Goal: Task Accomplishment & Management: Manage account settings

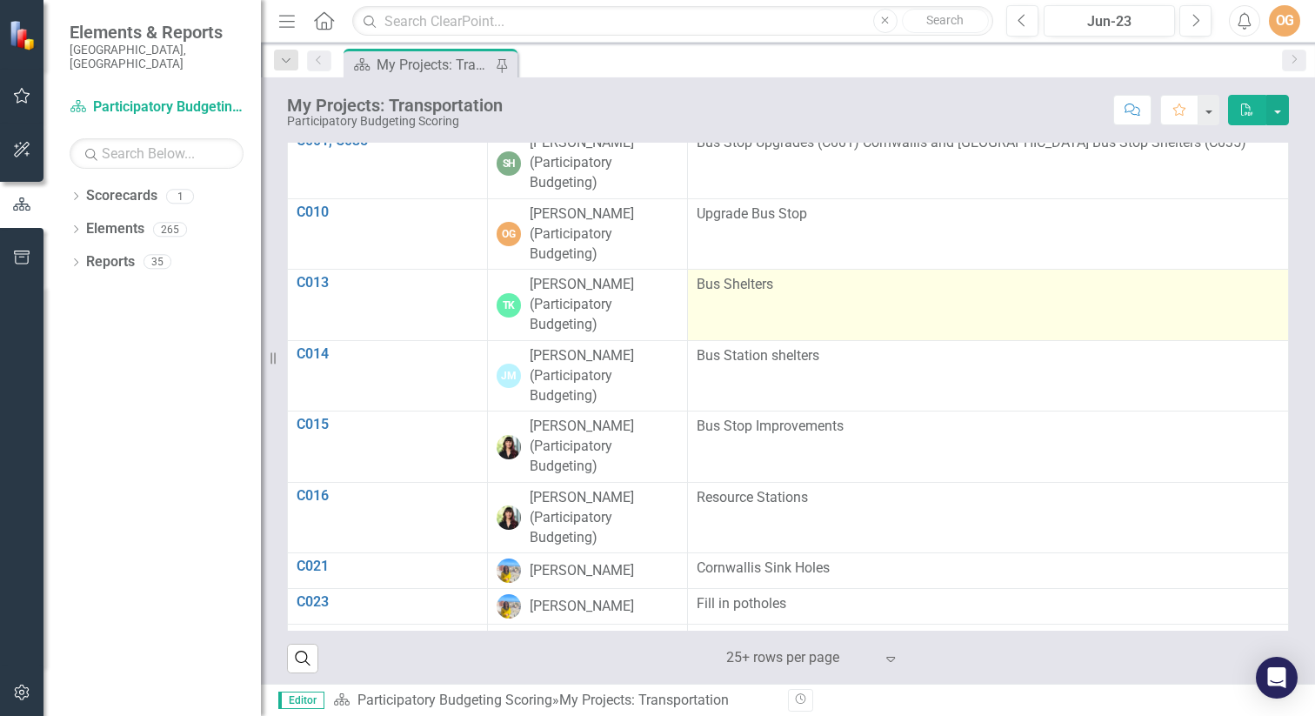
scroll to position [972, 0]
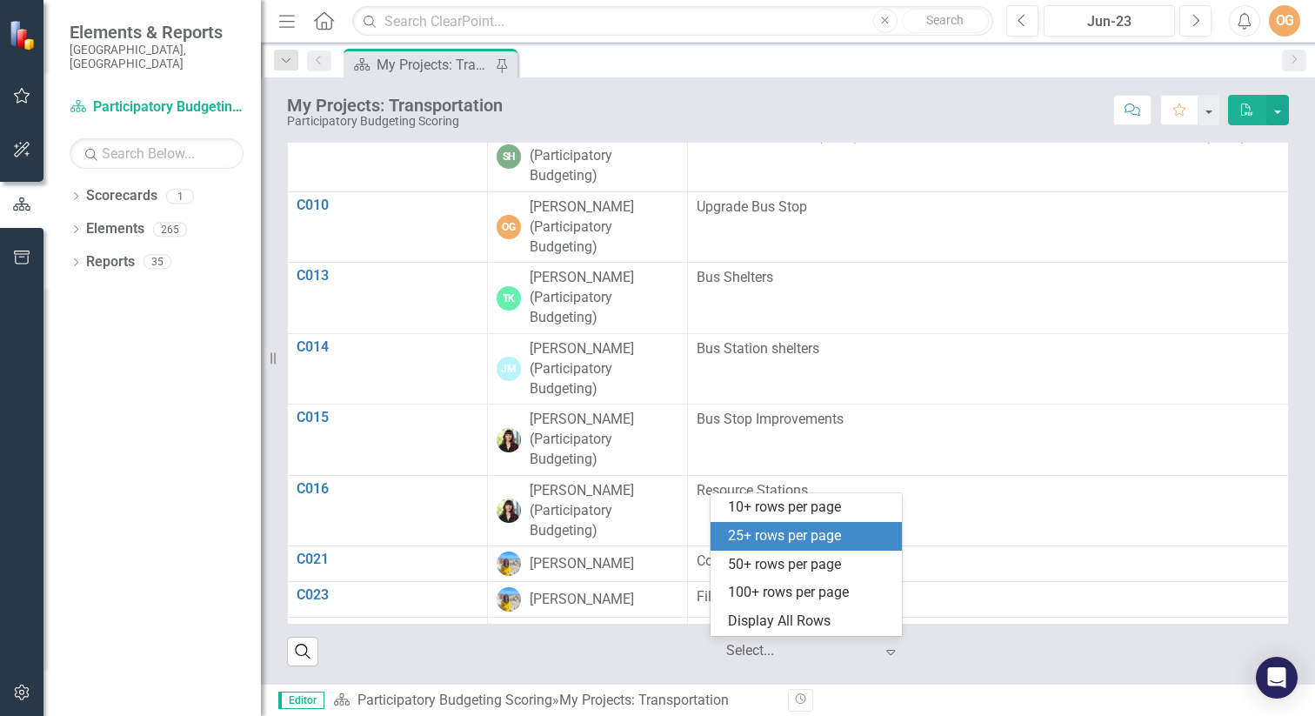
click at [874, 647] on div "Select..." at bounding box center [799, 651] width 165 height 30
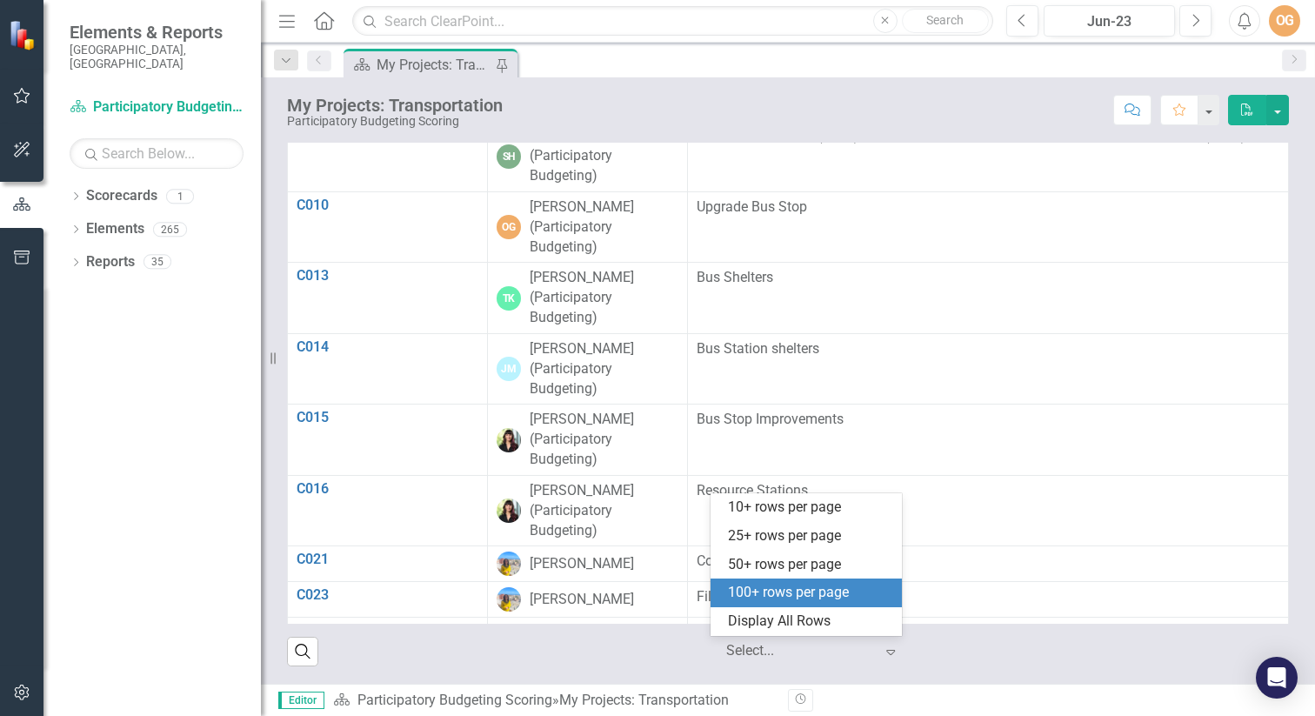
click at [837, 597] on div "100+ rows per page" at bounding box center [809, 593] width 163 height 20
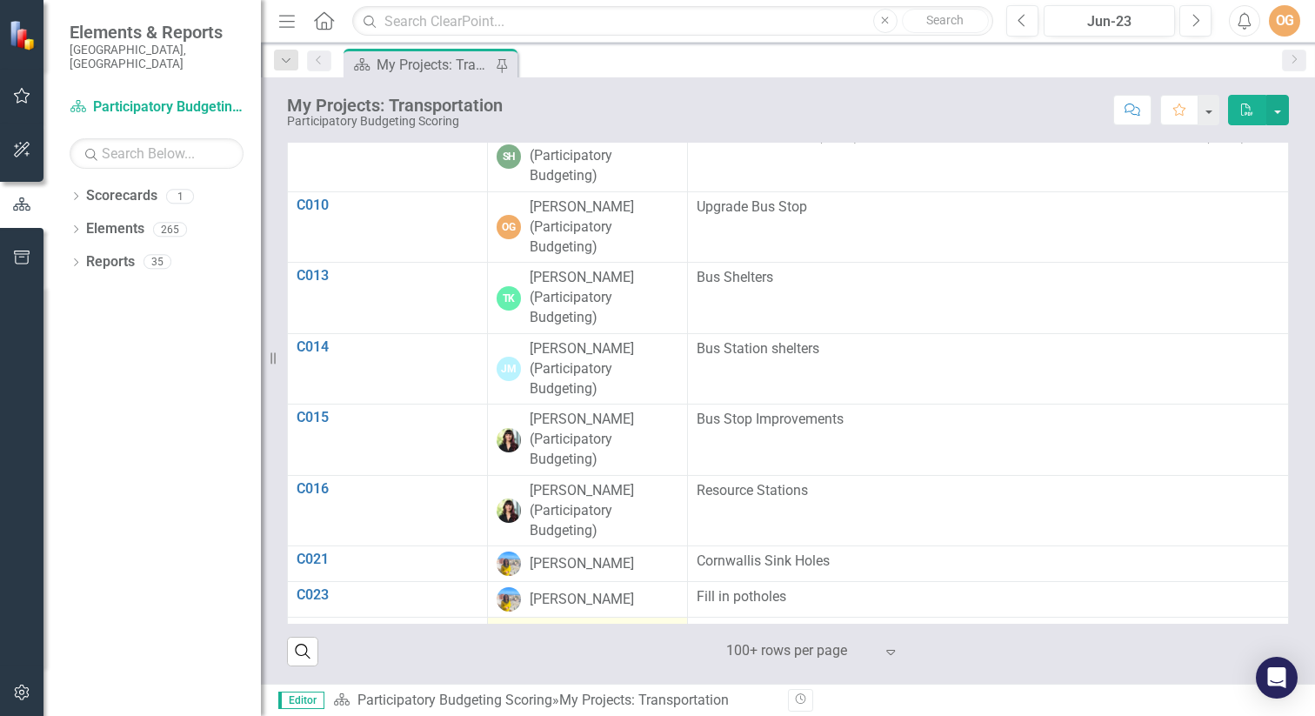
scroll to position [0, 0]
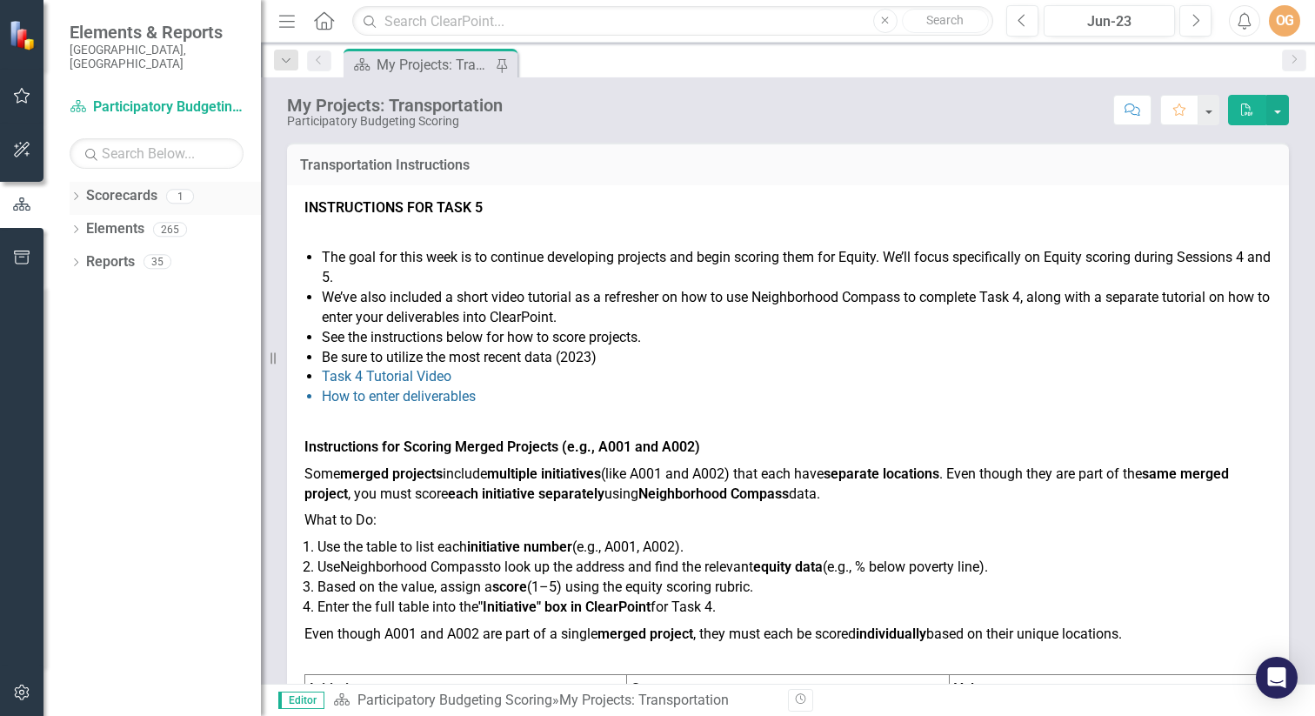
click at [77, 193] on icon "Dropdown" at bounding box center [76, 198] width 12 height 10
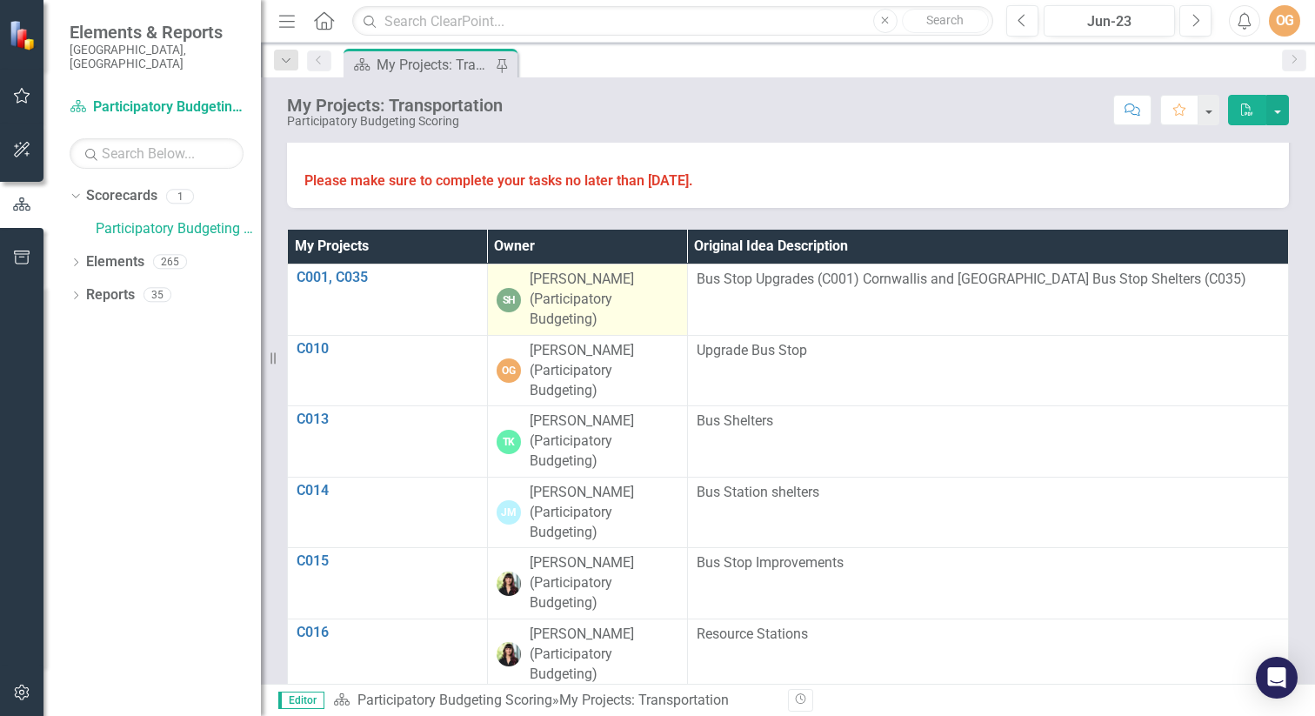
scroll to position [832, 0]
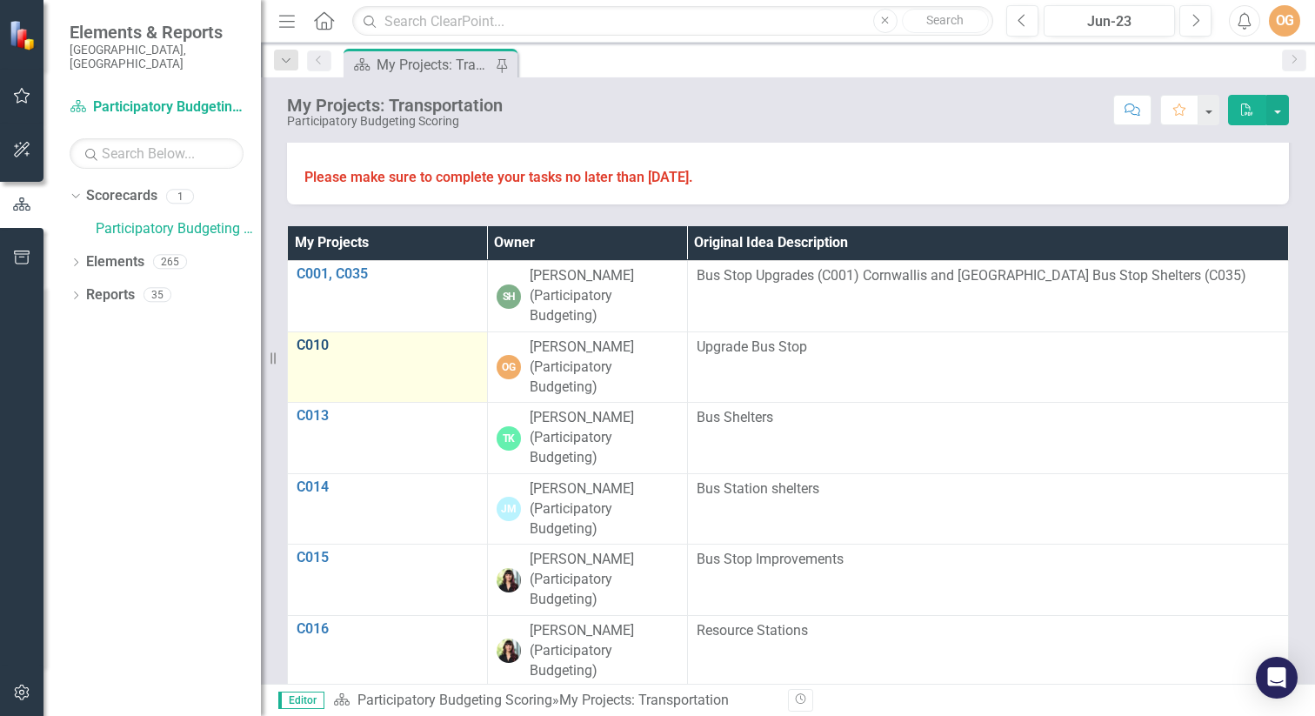
click at [321, 343] on link "C010" at bounding box center [388, 345] width 182 height 16
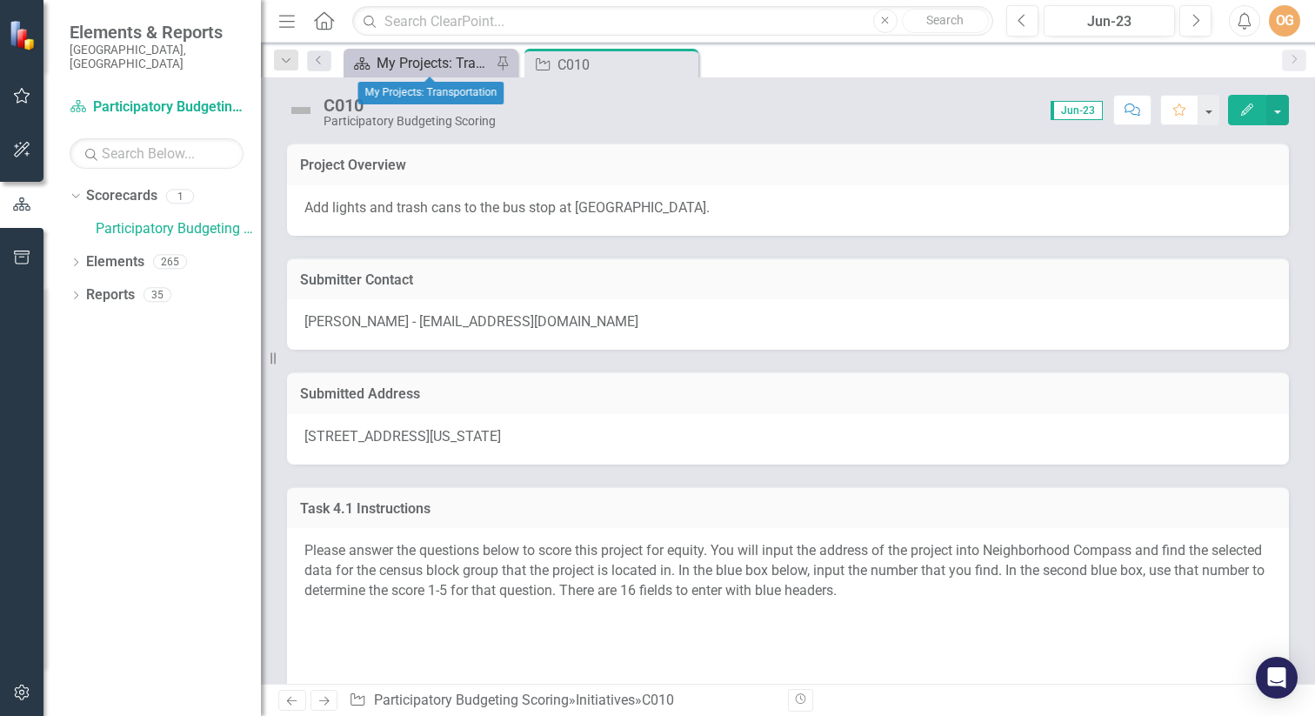
click at [437, 66] on div "My Projects: Transportation" at bounding box center [434, 63] width 115 height 22
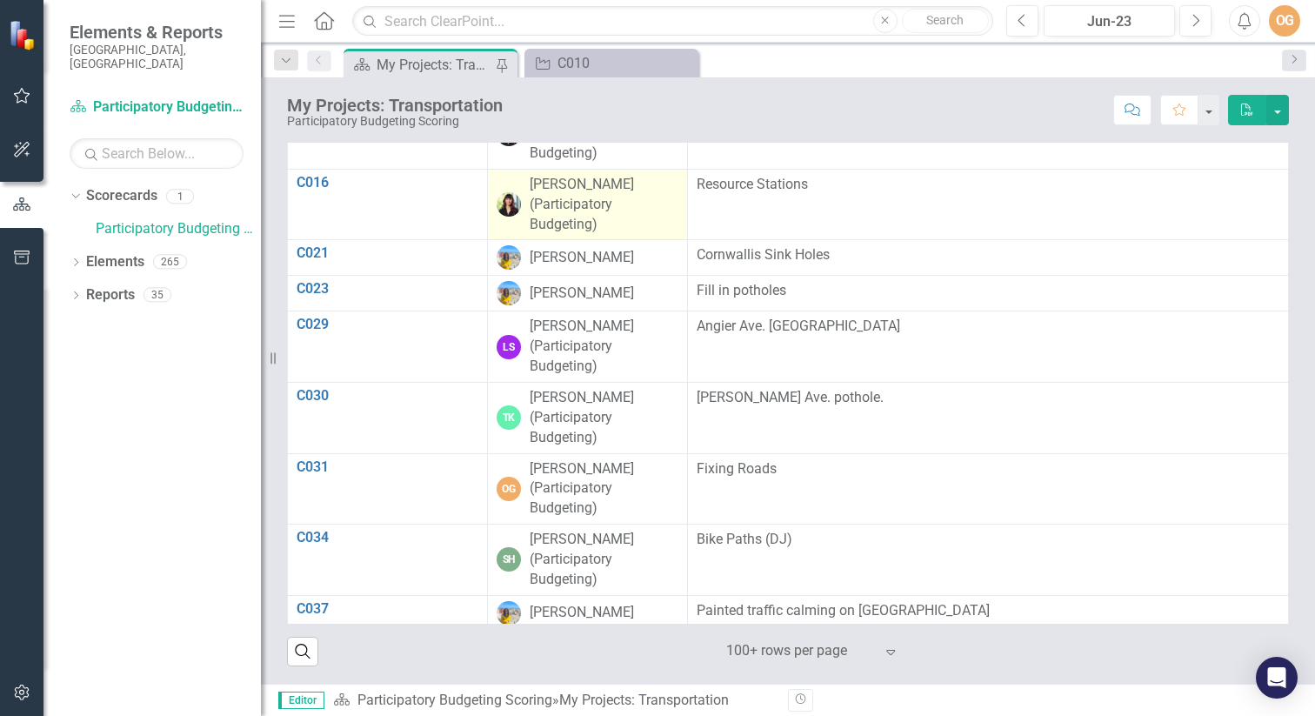
scroll to position [314, 0]
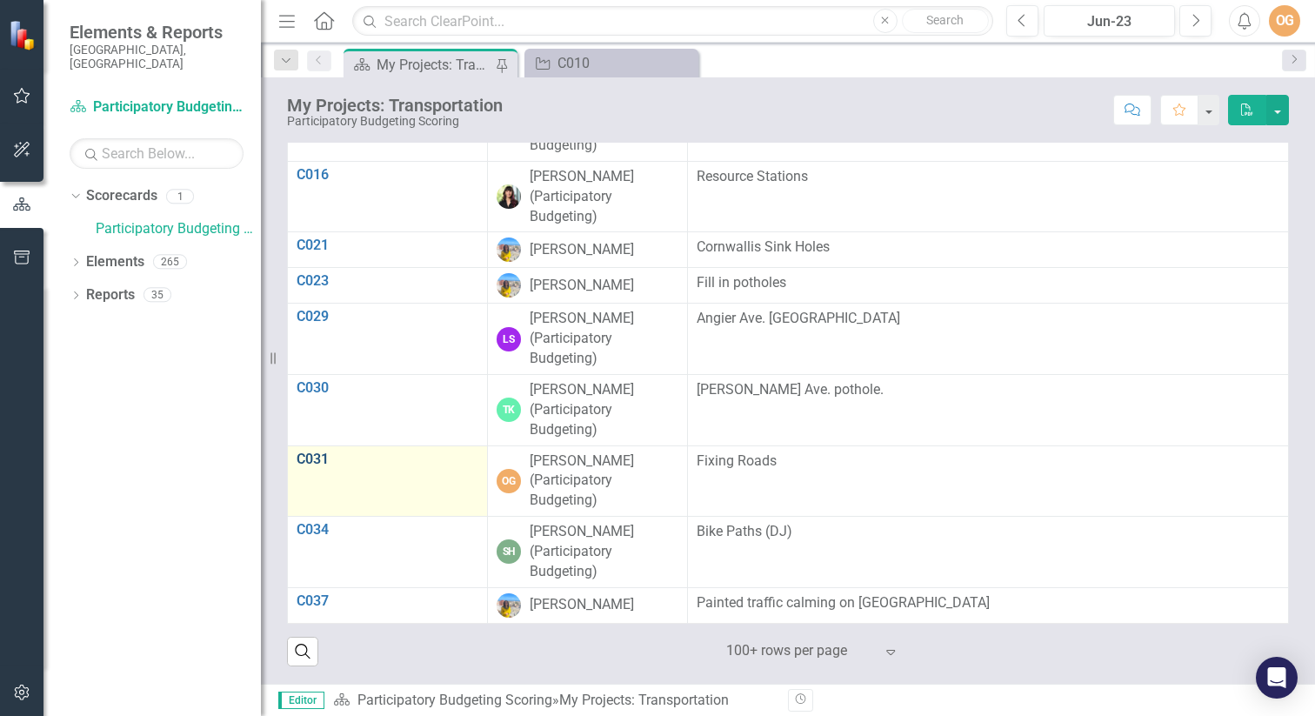
click at [314, 457] on link "C031" at bounding box center [388, 459] width 182 height 16
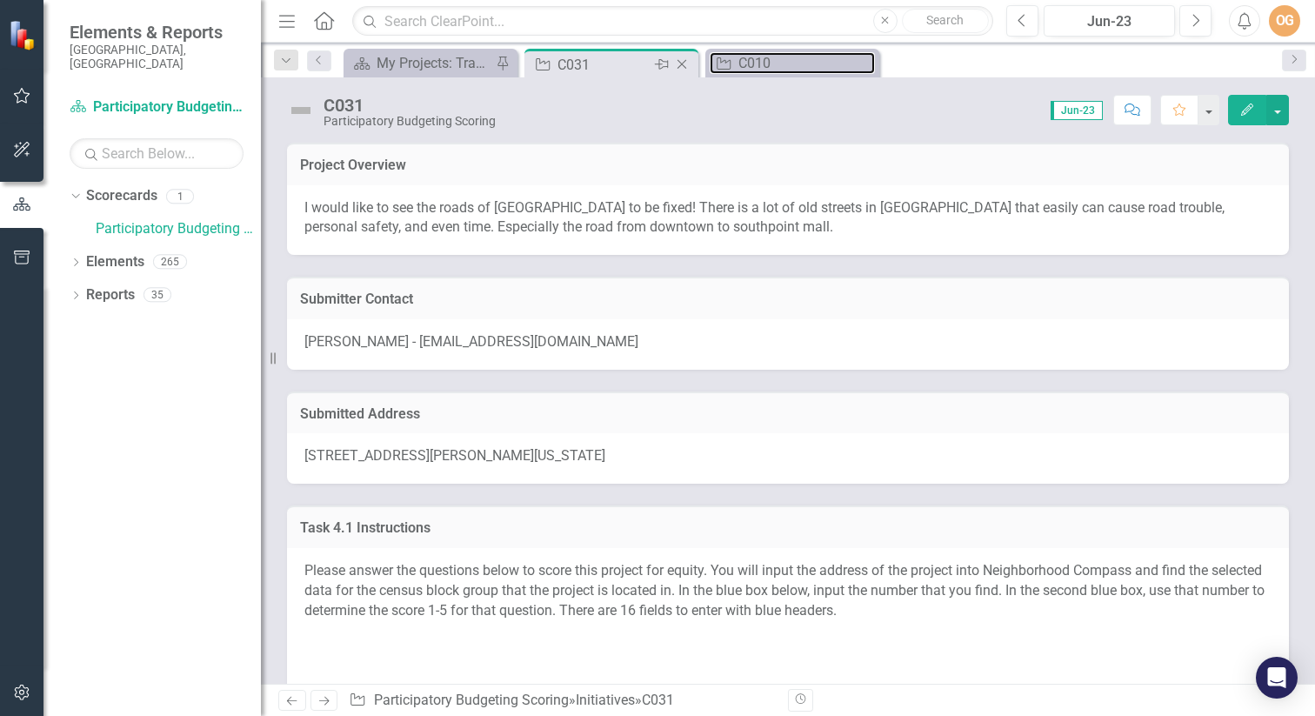
drag, startPoint x: 754, startPoint y: 67, endPoint x: 591, endPoint y: 64, distance: 162.6
click at [591, 64] on div "Scorecard My Projects: Transportation Pin Initiative C031 Pin Close Initiative …" at bounding box center [806, 63] width 933 height 28
click at [779, 52] on div "C010" at bounding box center [795, 63] width 115 height 22
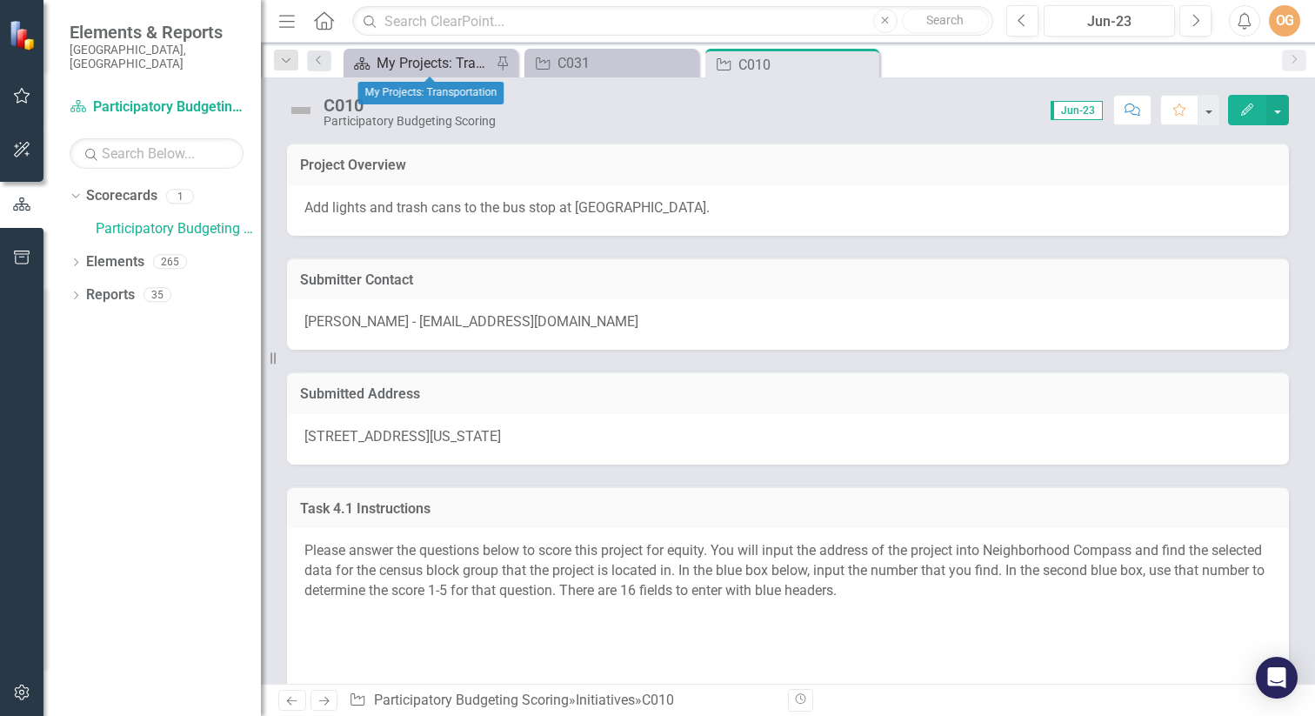
click at [428, 65] on div "My Projects: Transportation" at bounding box center [434, 63] width 115 height 22
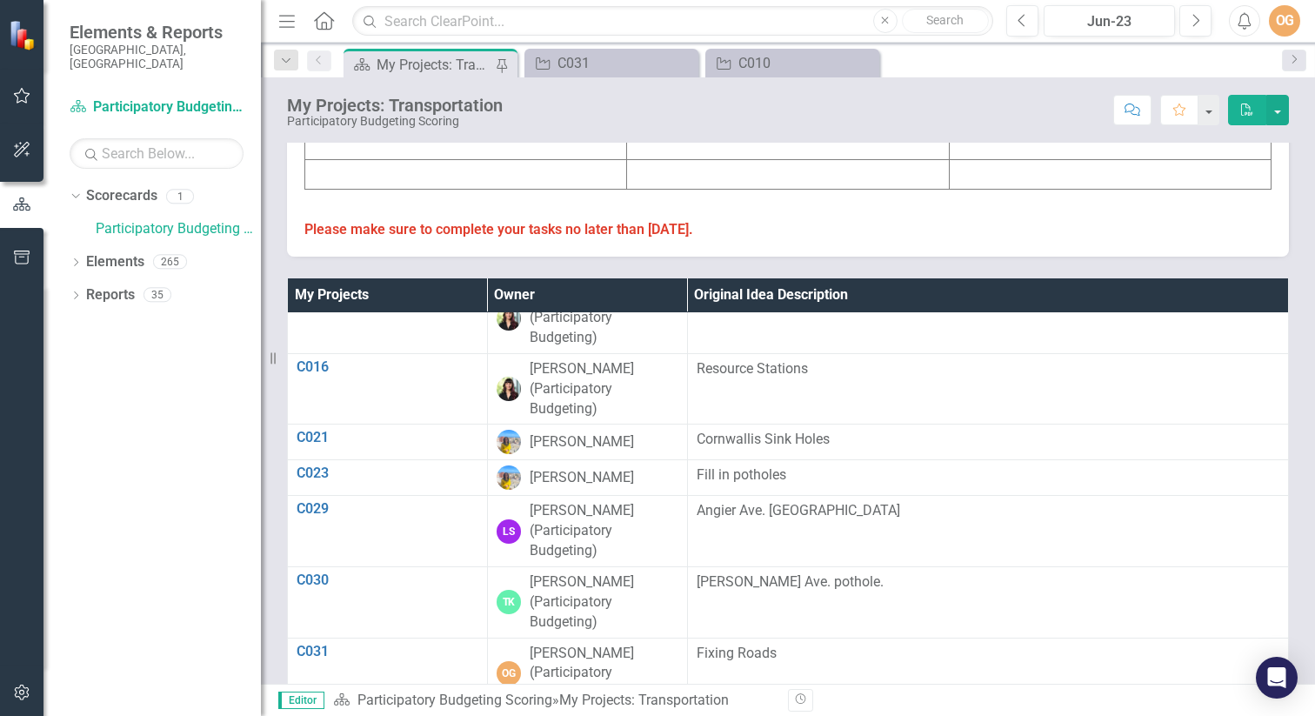
scroll to position [972, 0]
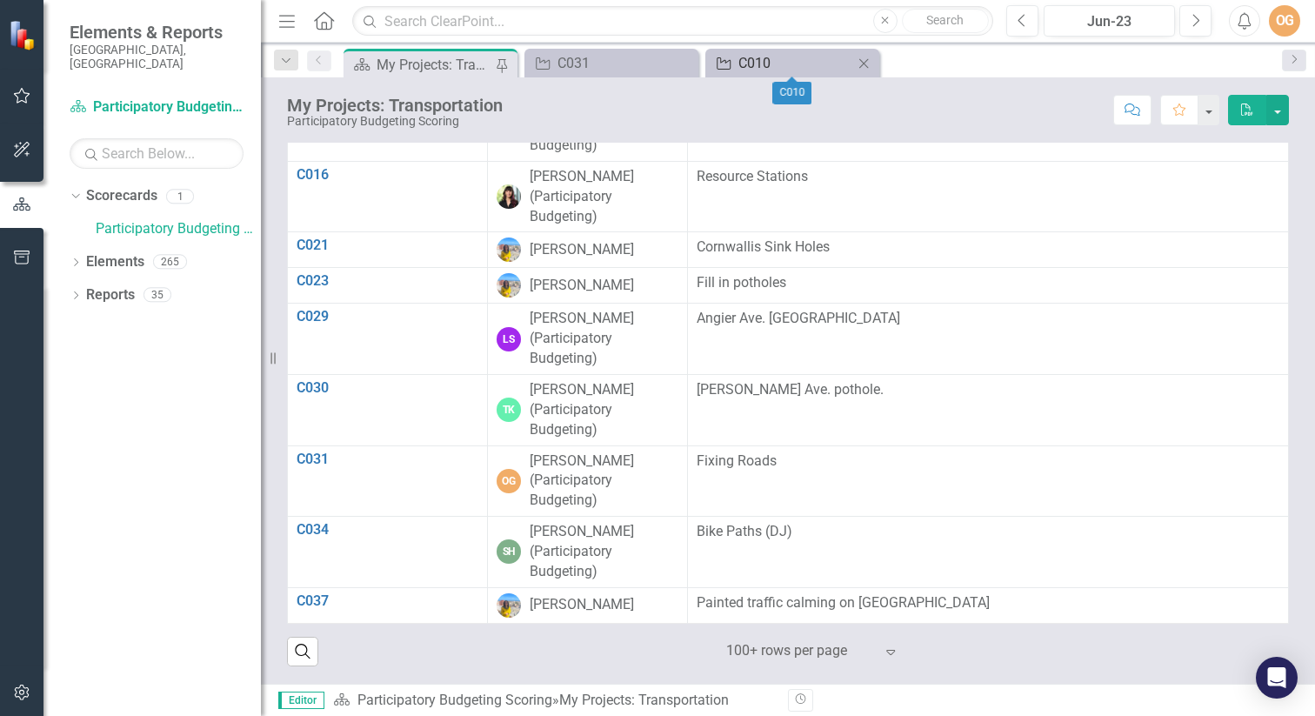
click at [758, 55] on div "C010" at bounding box center [795, 63] width 115 height 22
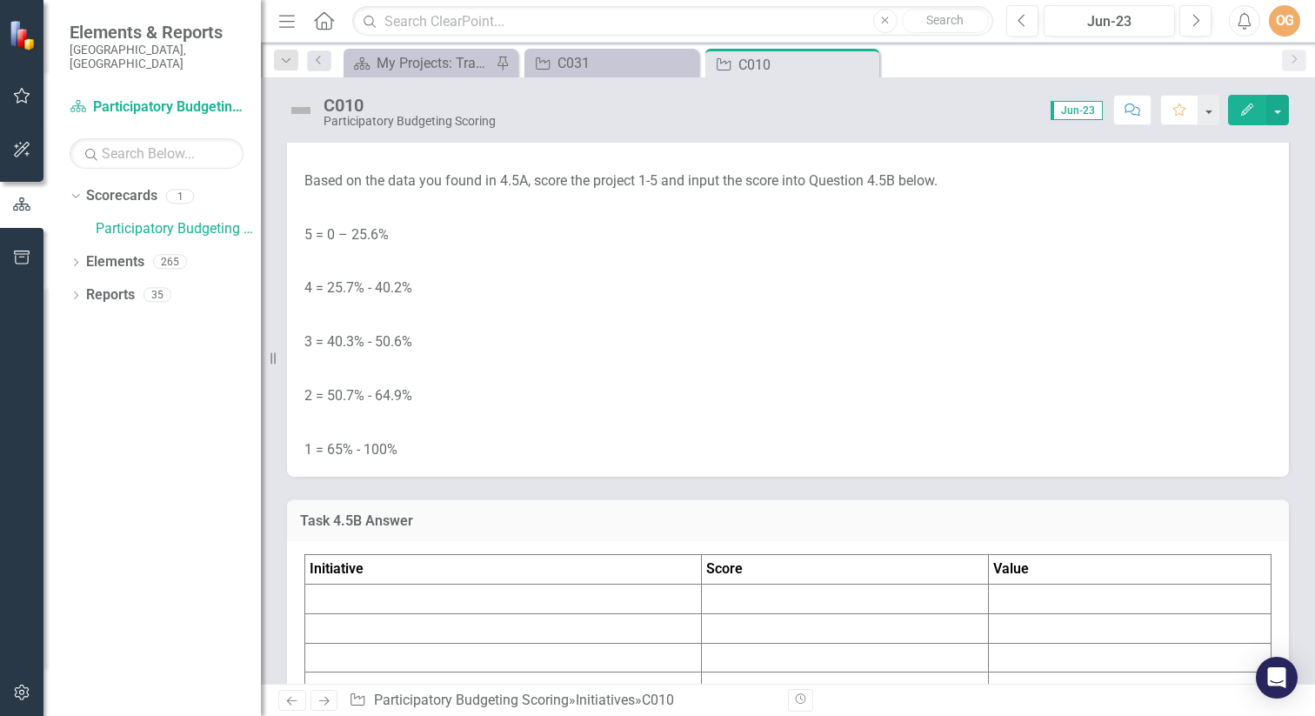
scroll to position [6093, 0]
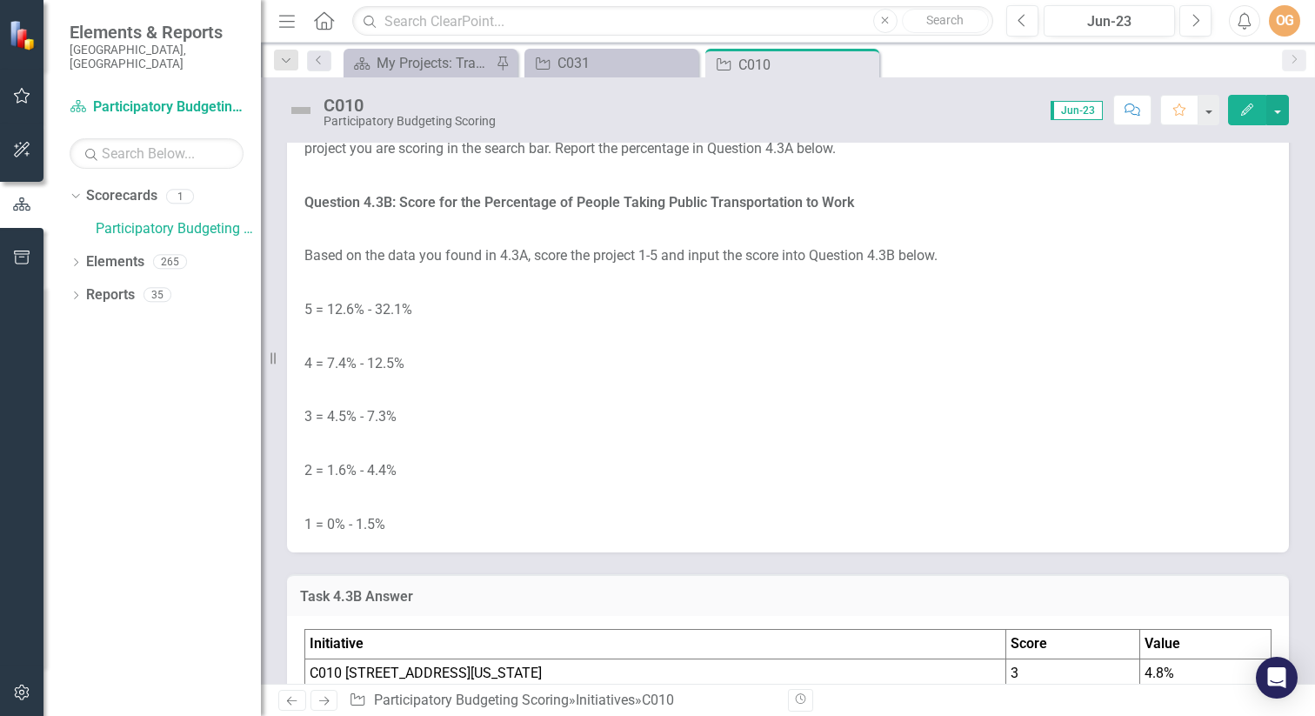
scroll to position [0, 0]
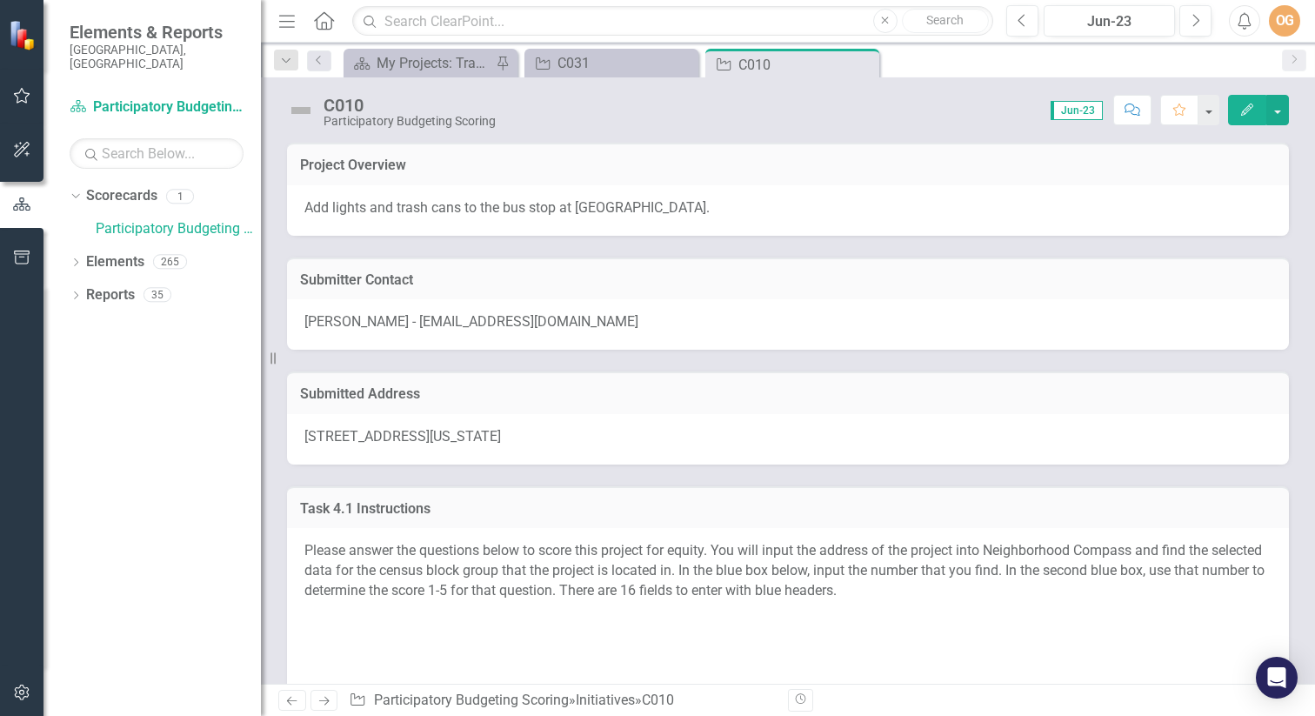
click at [717, 437] on div "[STREET_ADDRESS][US_STATE]" at bounding box center [788, 439] width 1002 height 50
drag, startPoint x: 717, startPoint y: 437, endPoint x: 325, endPoint y: 445, distance: 391.4
click at [325, 445] on div "[STREET_ADDRESS][US_STATE]" at bounding box center [788, 439] width 1002 height 50
click at [308, 435] on span "[STREET_ADDRESS][US_STATE]" at bounding box center [402, 436] width 197 height 17
drag, startPoint x: 304, startPoint y: 433, endPoint x: 484, endPoint y: 427, distance: 180.1
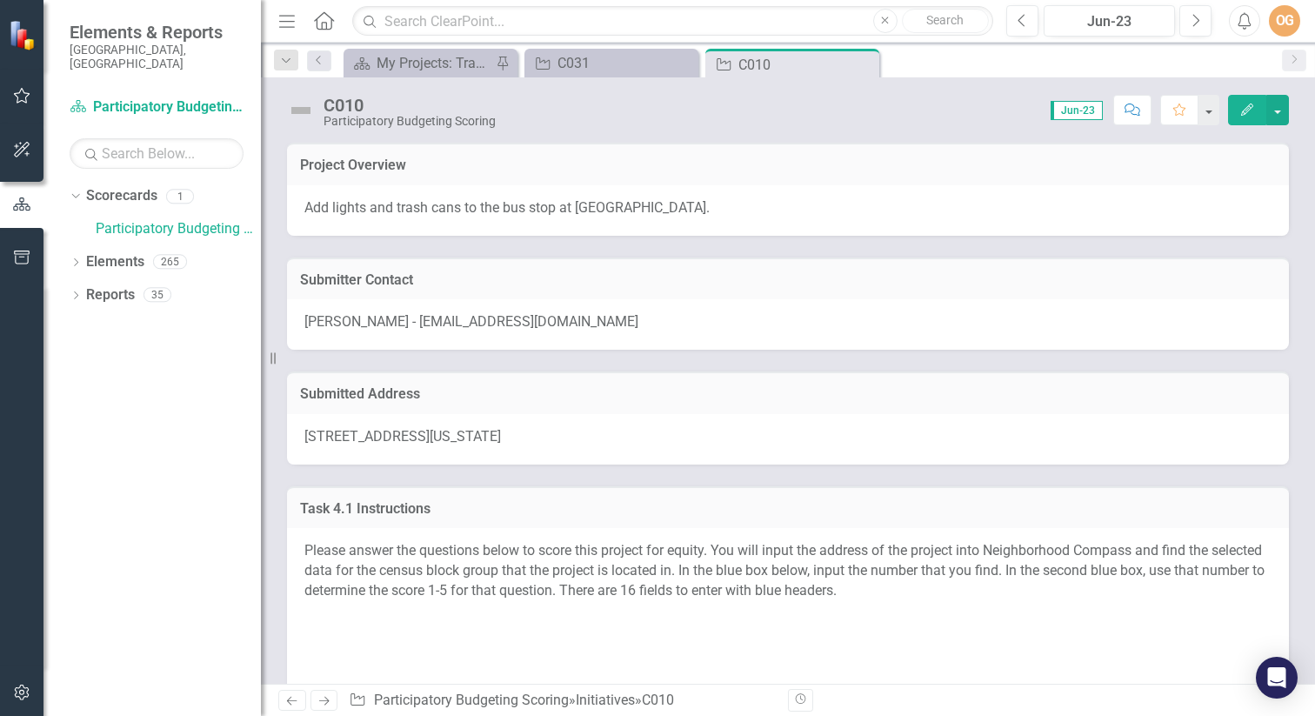
click at [487, 427] on div "[STREET_ADDRESS][US_STATE]" at bounding box center [788, 439] width 1002 height 50
click at [302, 431] on div "[STREET_ADDRESS][US_STATE]" at bounding box center [788, 439] width 1002 height 50
click at [302, 432] on div "[STREET_ADDRESS][US_STATE]" at bounding box center [788, 439] width 1002 height 50
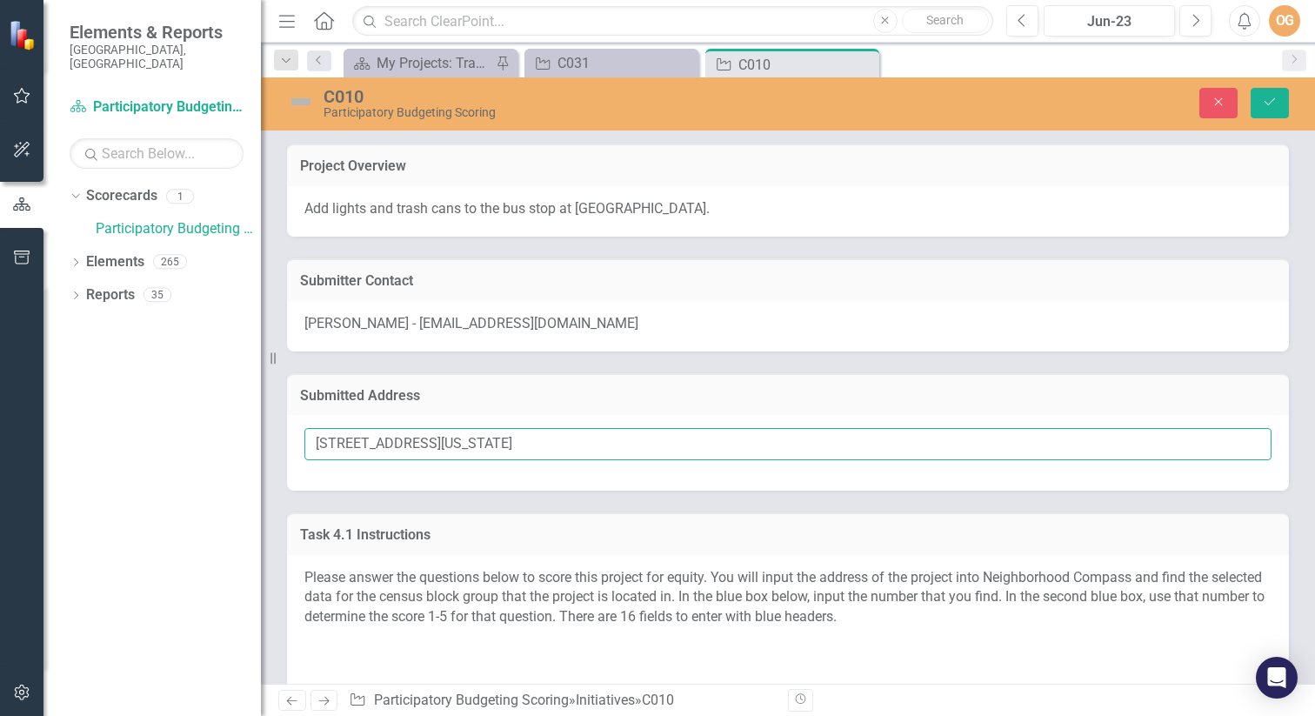
click at [328, 438] on input "[STREET_ADDRESS][US_STATE]" at bounding box center [787, 444] width 967 height 32
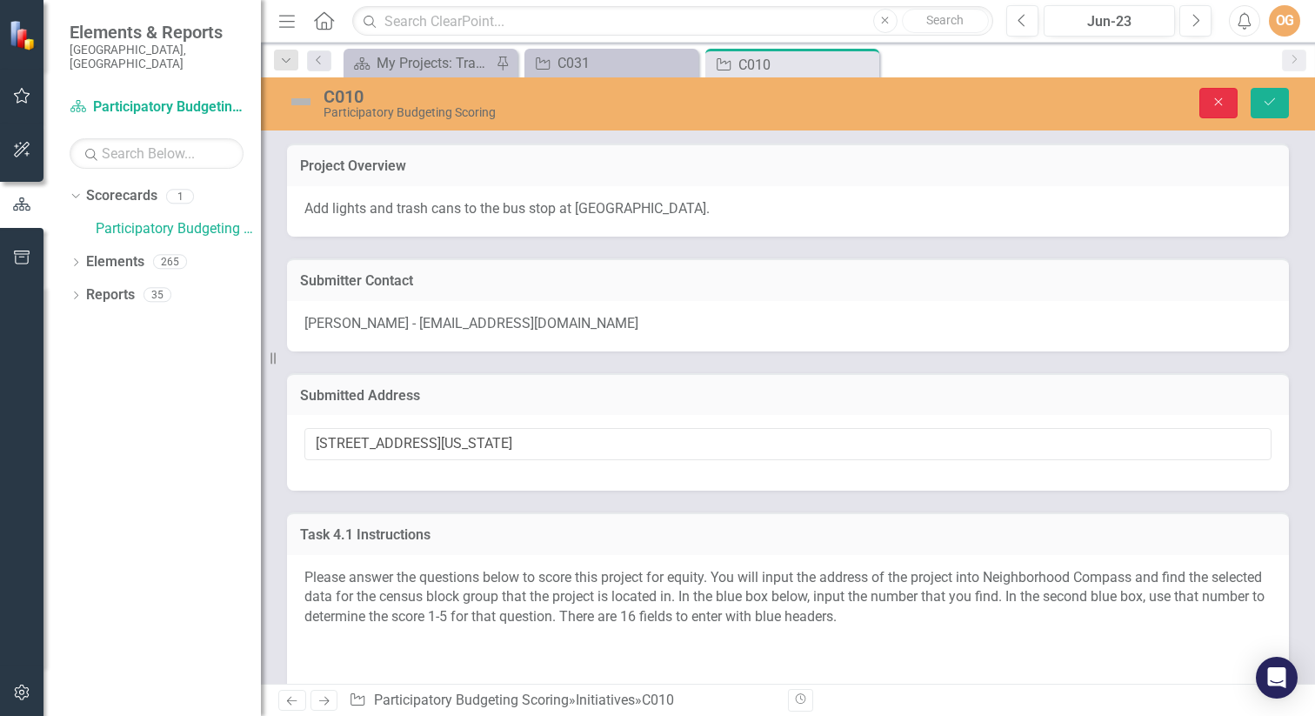
click at [1220, 97] on icon "Close" at bounding box center [1218, 102] width 16 height 12
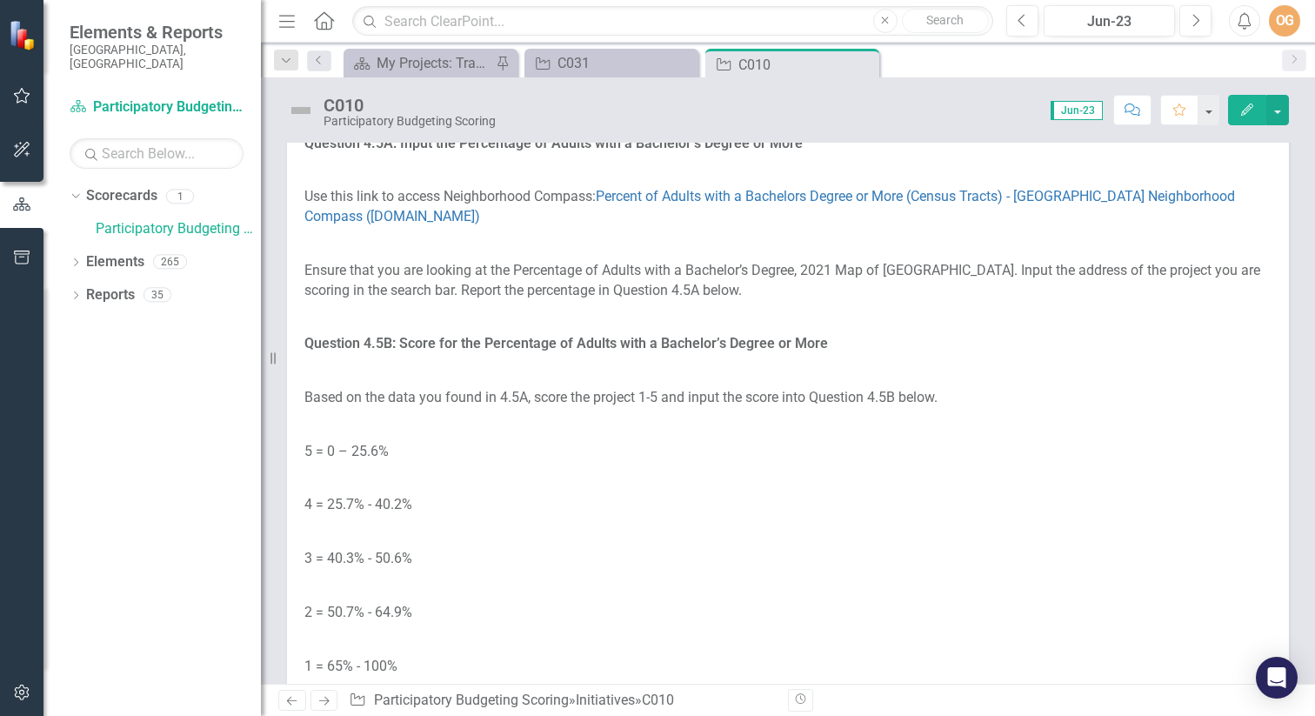
scroll to position [5871, 0]
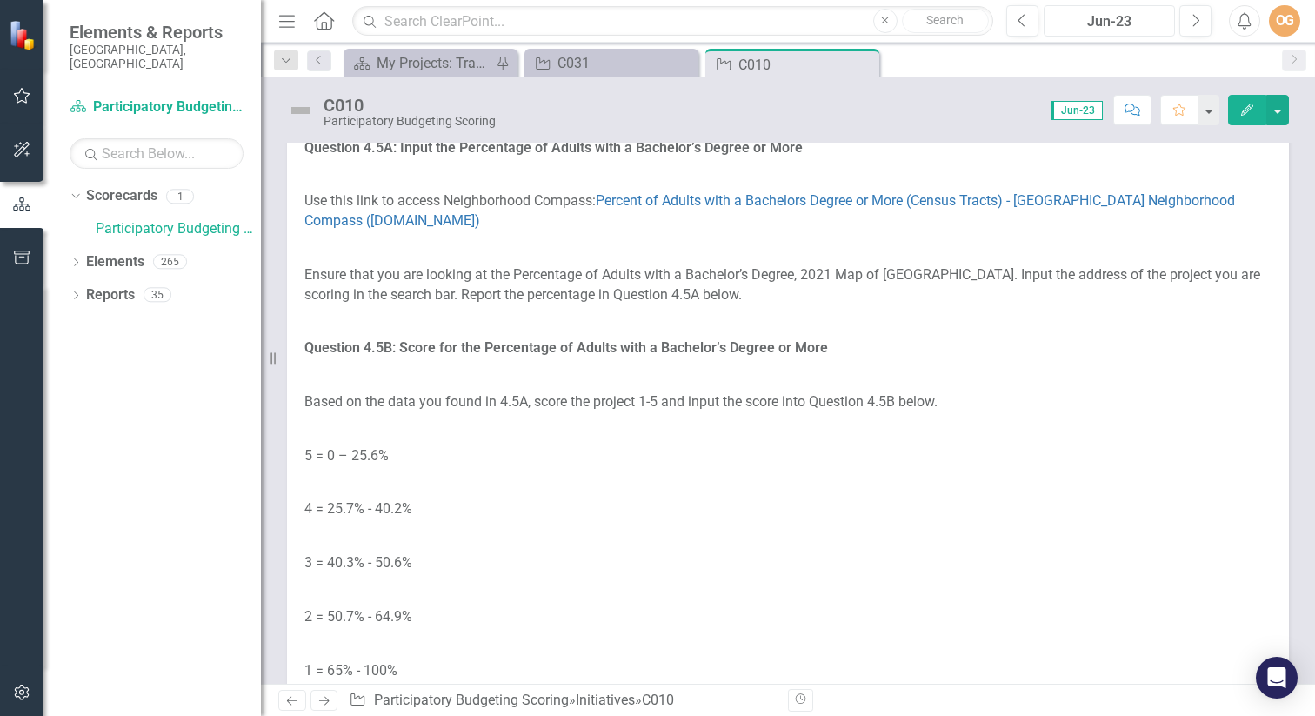
click at [1119, 23] on div "Jun-23" at bounding box center [1109, 21] width 119 height 21
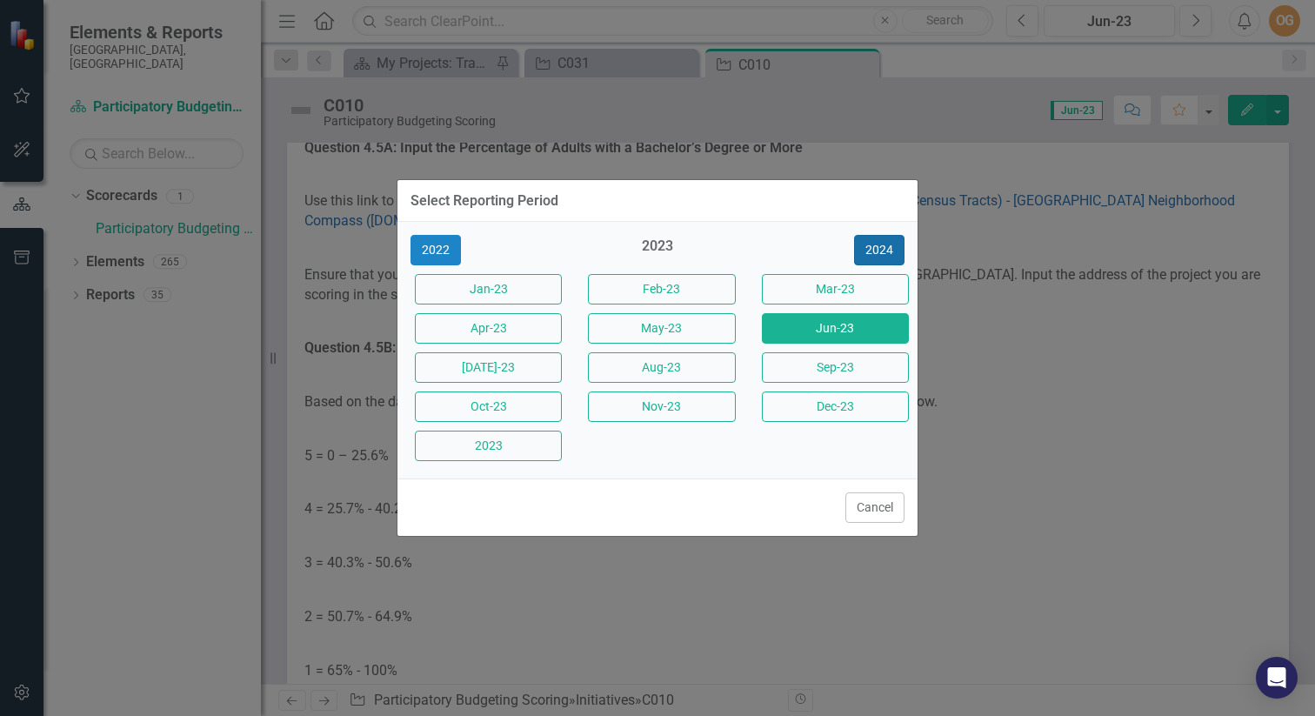
click at [871, 254] on button "2024" at bounding box center [879, 250] width 50 height 30
click at [867, 253] on button "2025" at bounding box center [879, 250] width 50 height 30
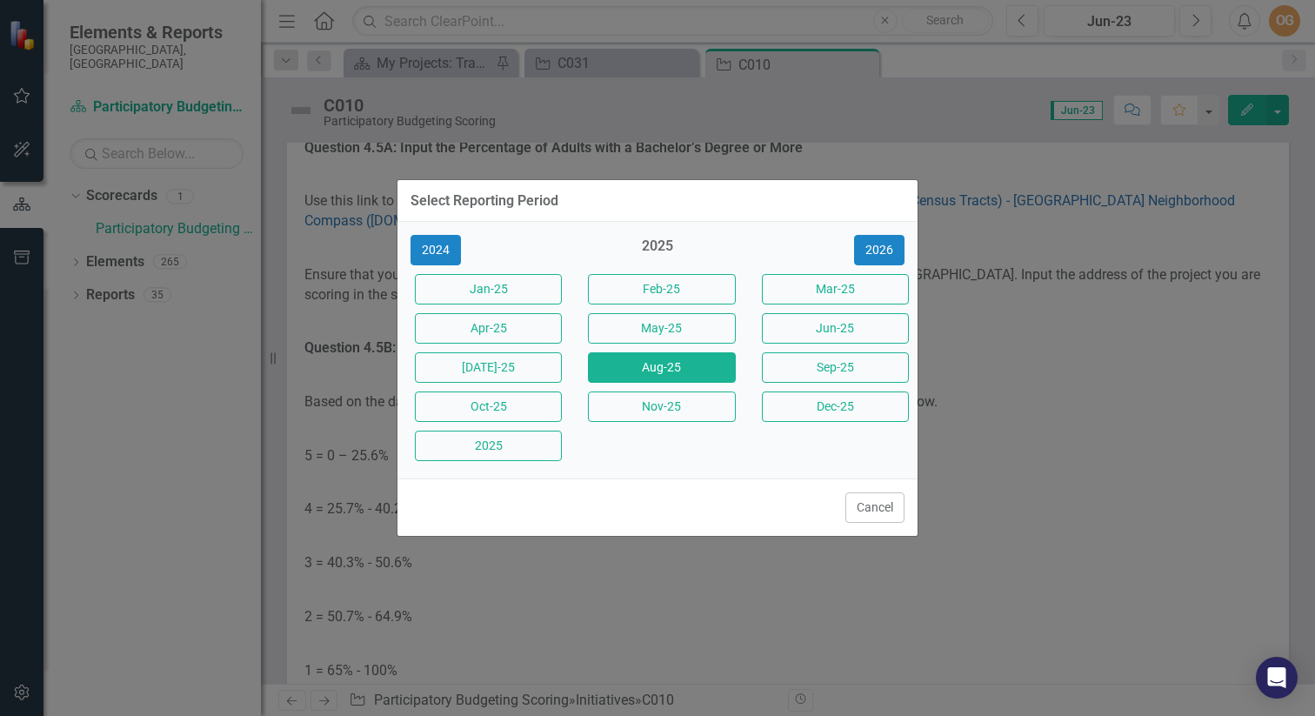
click at [692, 368] on button "Aug-25" at bounding box center [661, 367] width 147 height 30
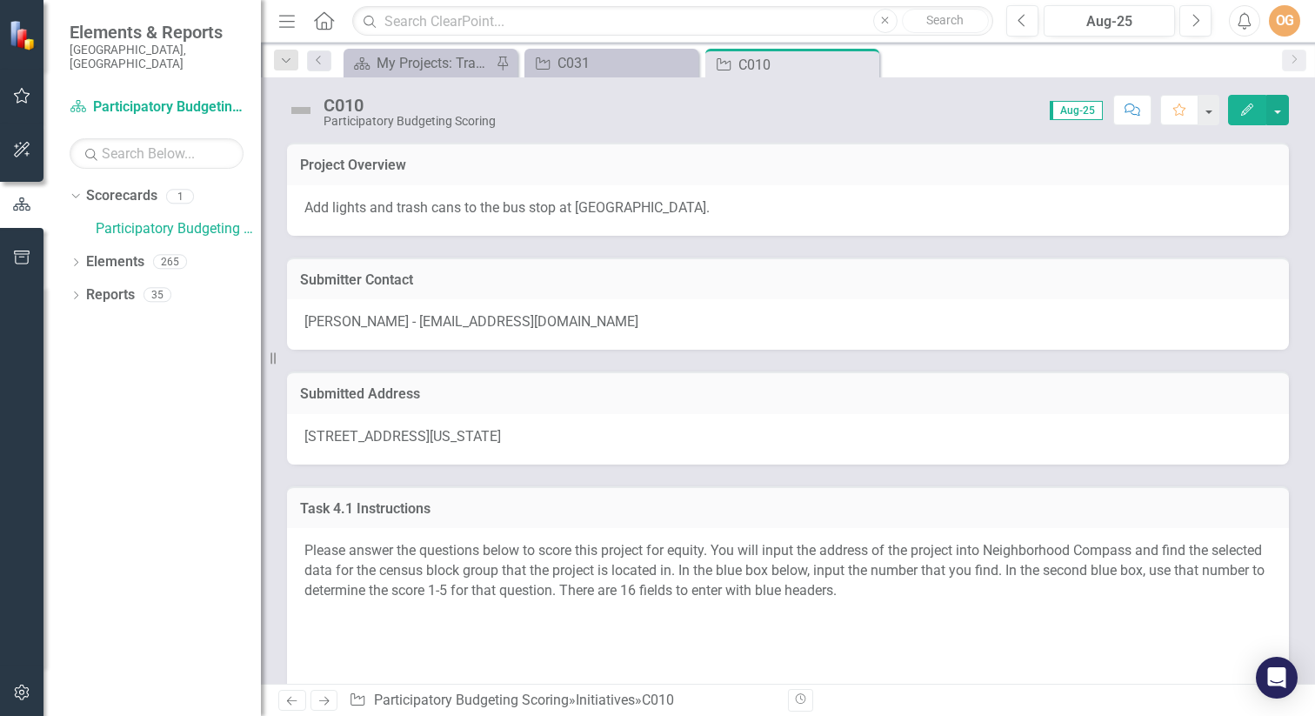
click at [1069, 110] on span "Aug-25" at bounding box center [1076, 110] width 53 height 19
click at [1083, 108] on span "Aug-25" at bounding box center [1076, 110] width 53 height 19
click at [604, 67] on div "C031" at bounding box center [614, 63] width 115 height 22
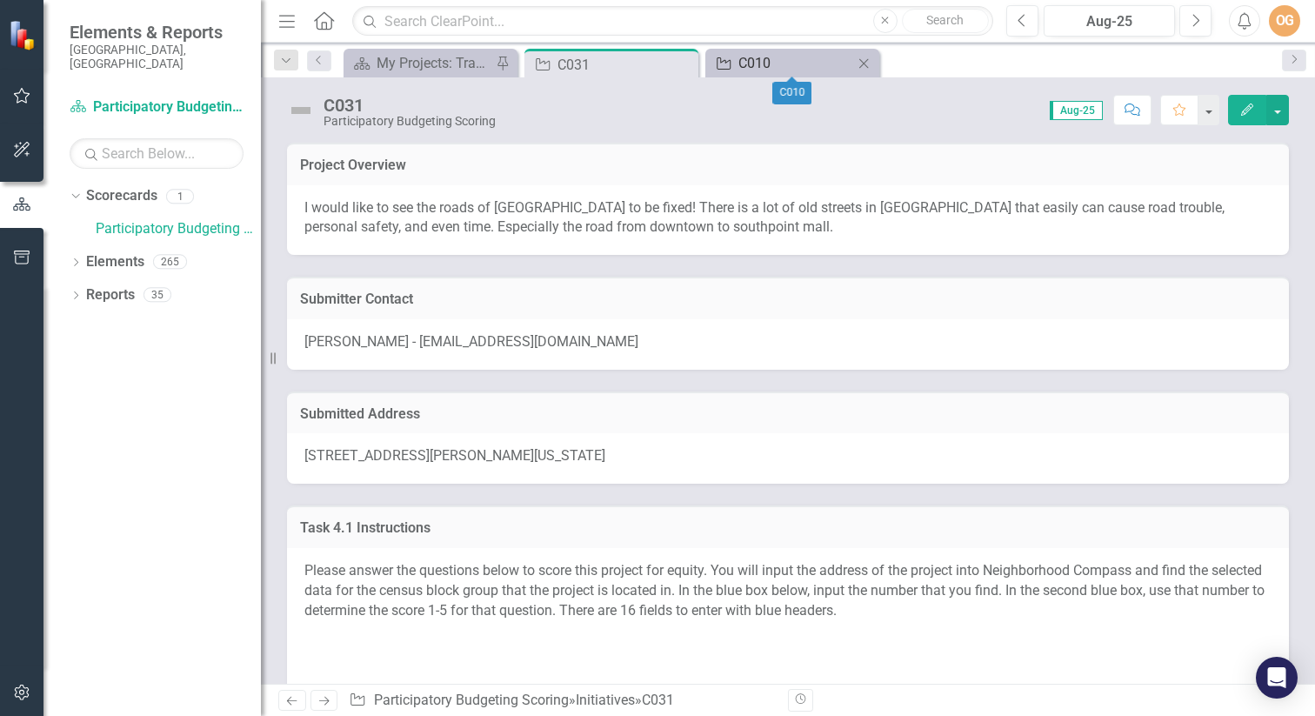
click at [778, 62] on div "C010" at bounding box center [795, 63] width 115 height 22
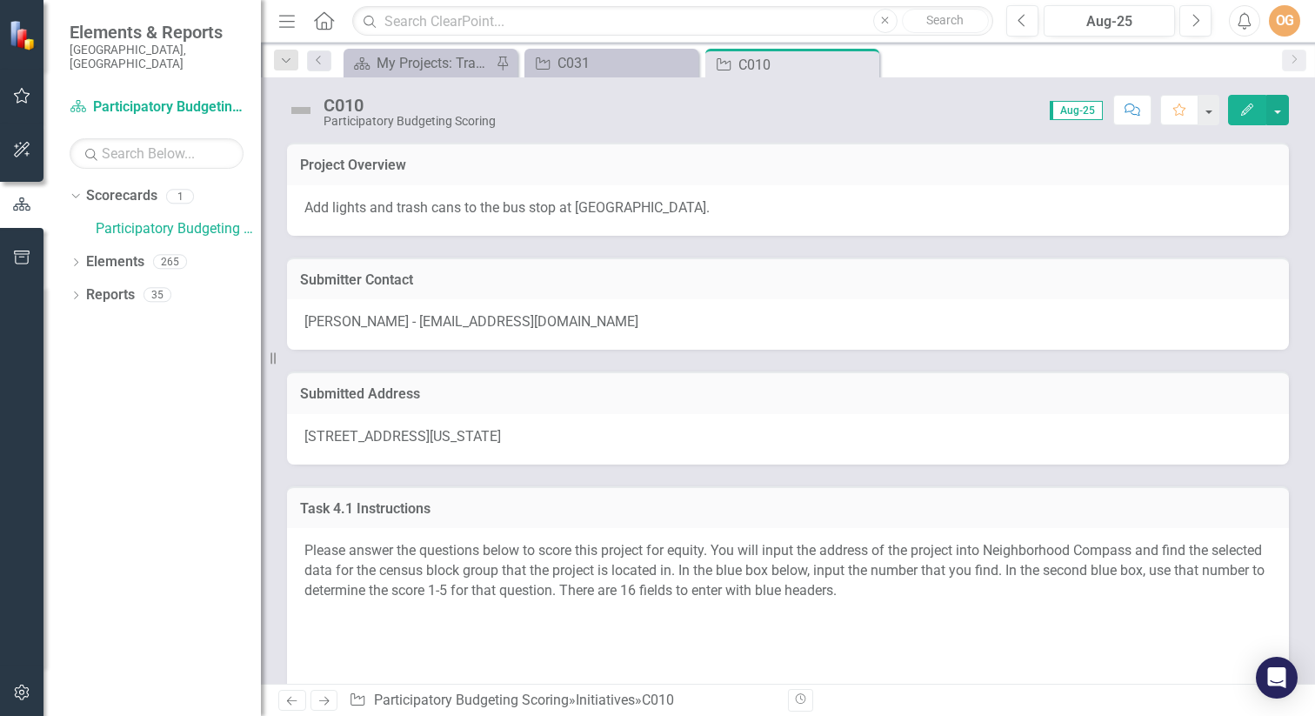
click at [1077, 107] on span "Aug-25" at bounding box center [1076, 110] width 53 height 19
click at [1072, 108] on span "Aug-25" at bounding box center [1076, 110] width 53 height 19
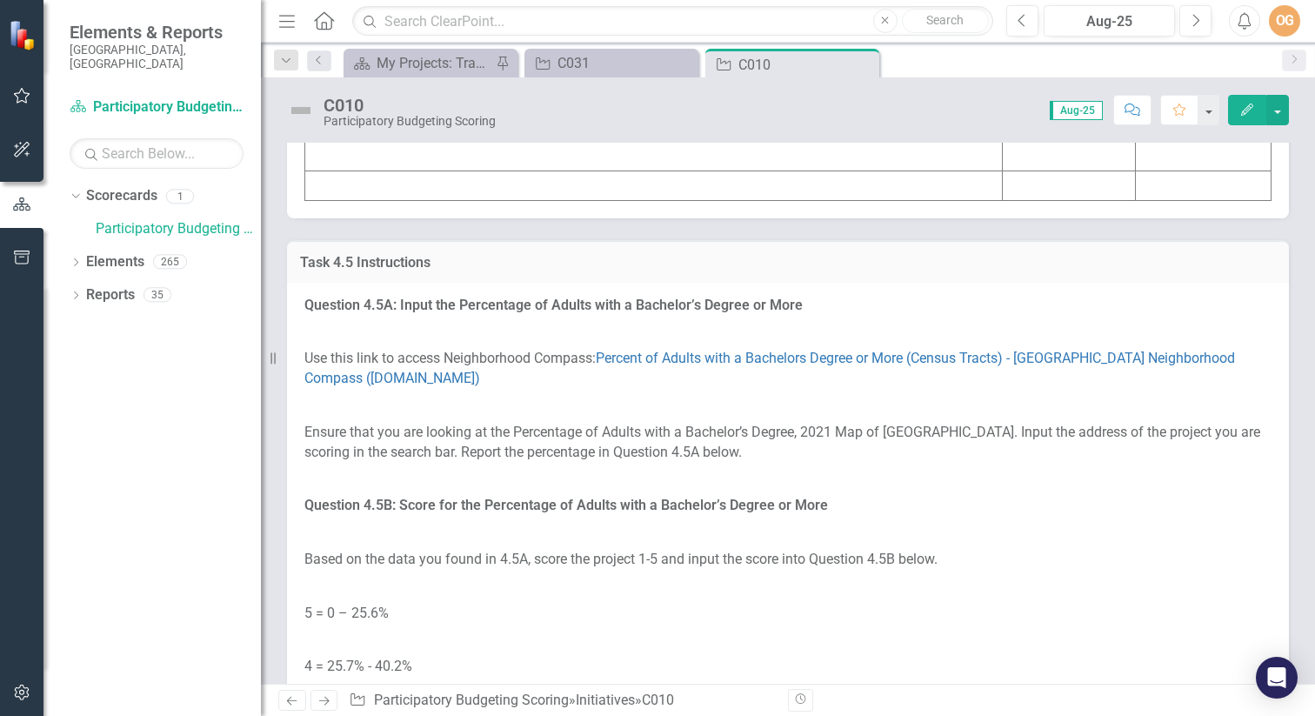
scroll to position [5690, 0]
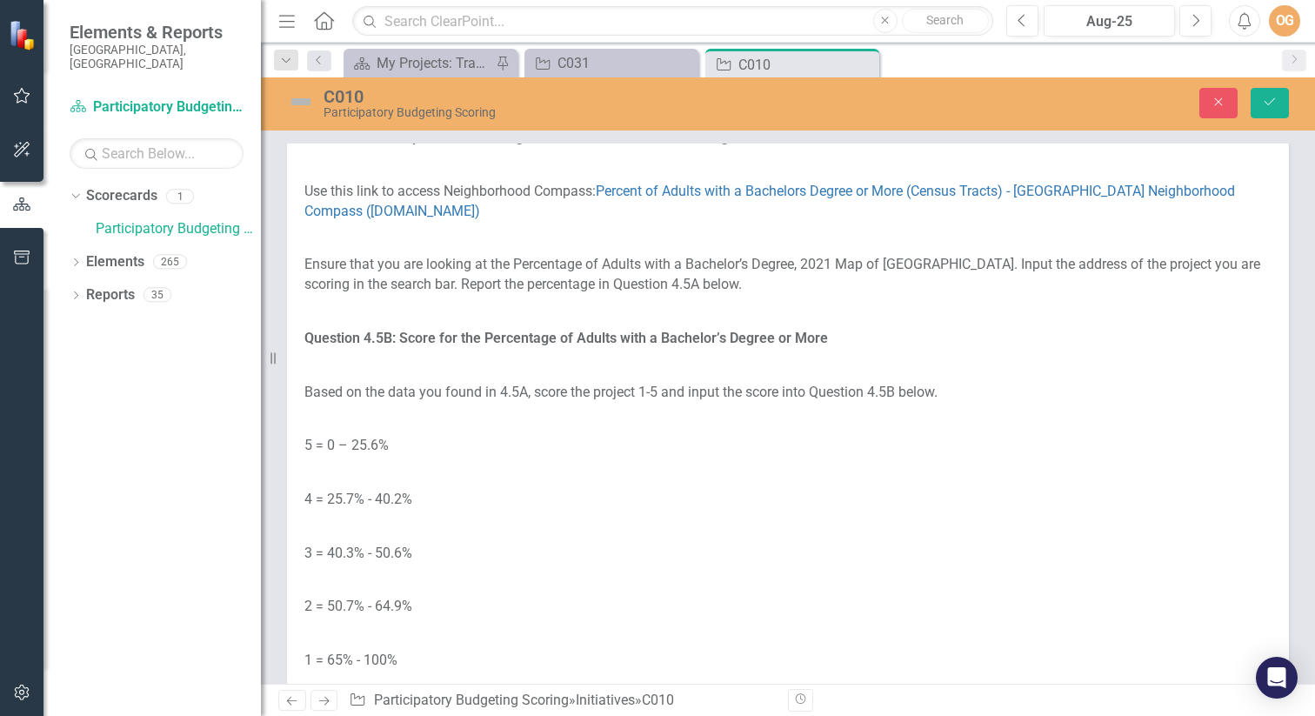
type textarea "<table border="1"> <colgroup> <col> <col> <col> </colgroup> <tbody> <tr> <td><s…"
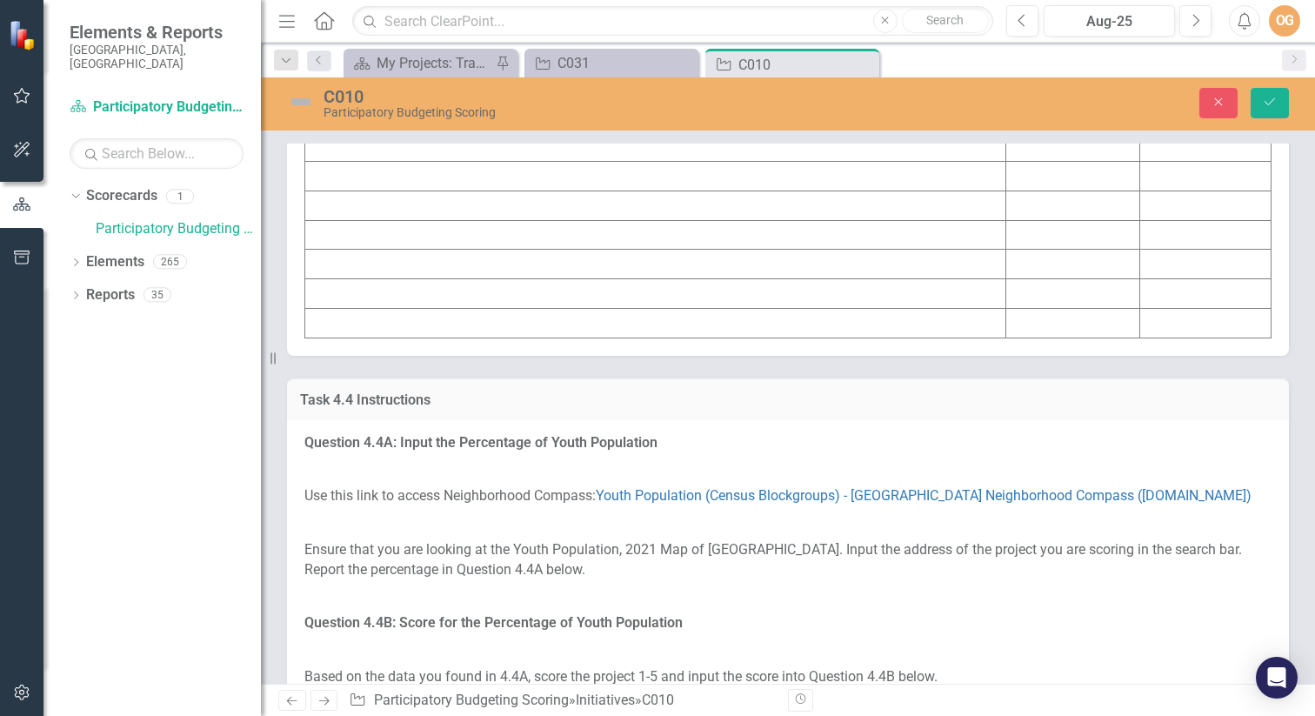
scroll to position [4572, 0]
click at [760, 102] on td "C010 [STREET_ADDRESS][US_STATE]" at bounding box center [655, 87] width 701 height 30
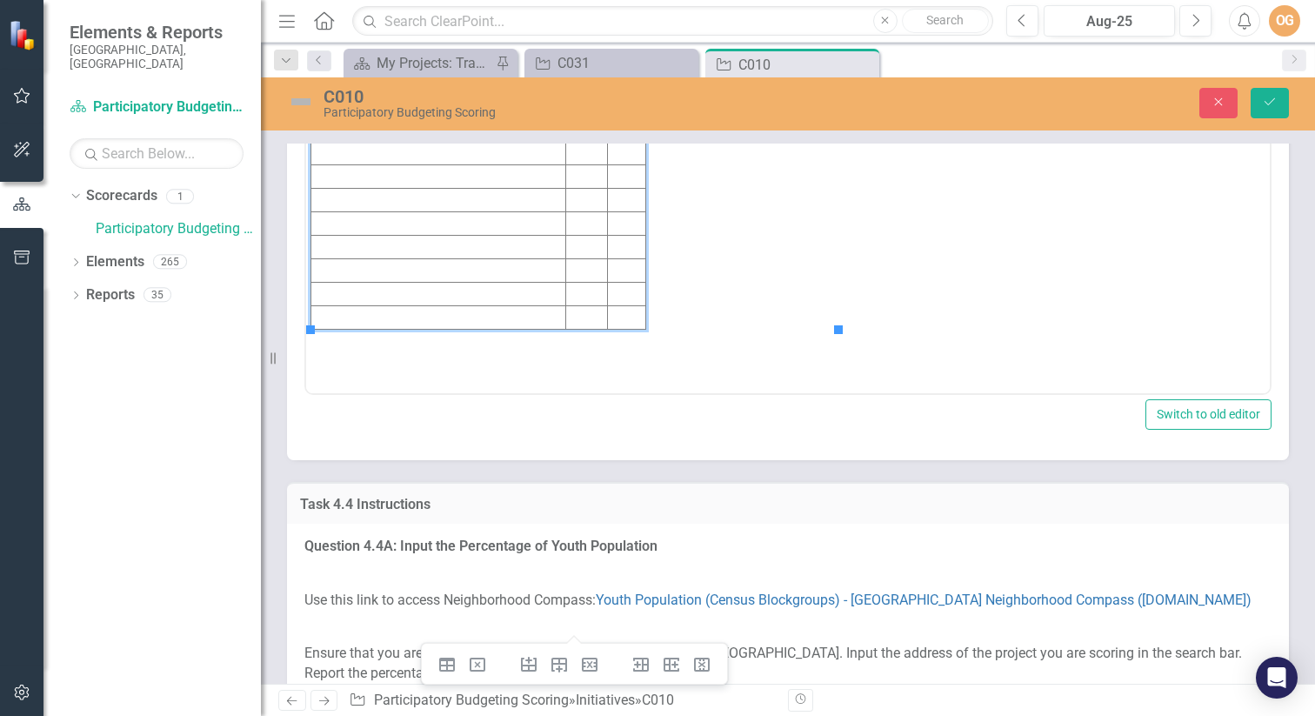
scroll to position [0, 0]
click at [566, 135] on td "C010 [STREET_ADDRESS][US_STATE]" at bounding box center [438, 128] width 255 height 23
click at [566, 130] on td "C010 [STREET_ADDRESS][US_STATE]" at bounding box center [438, 128] width 255 height 23
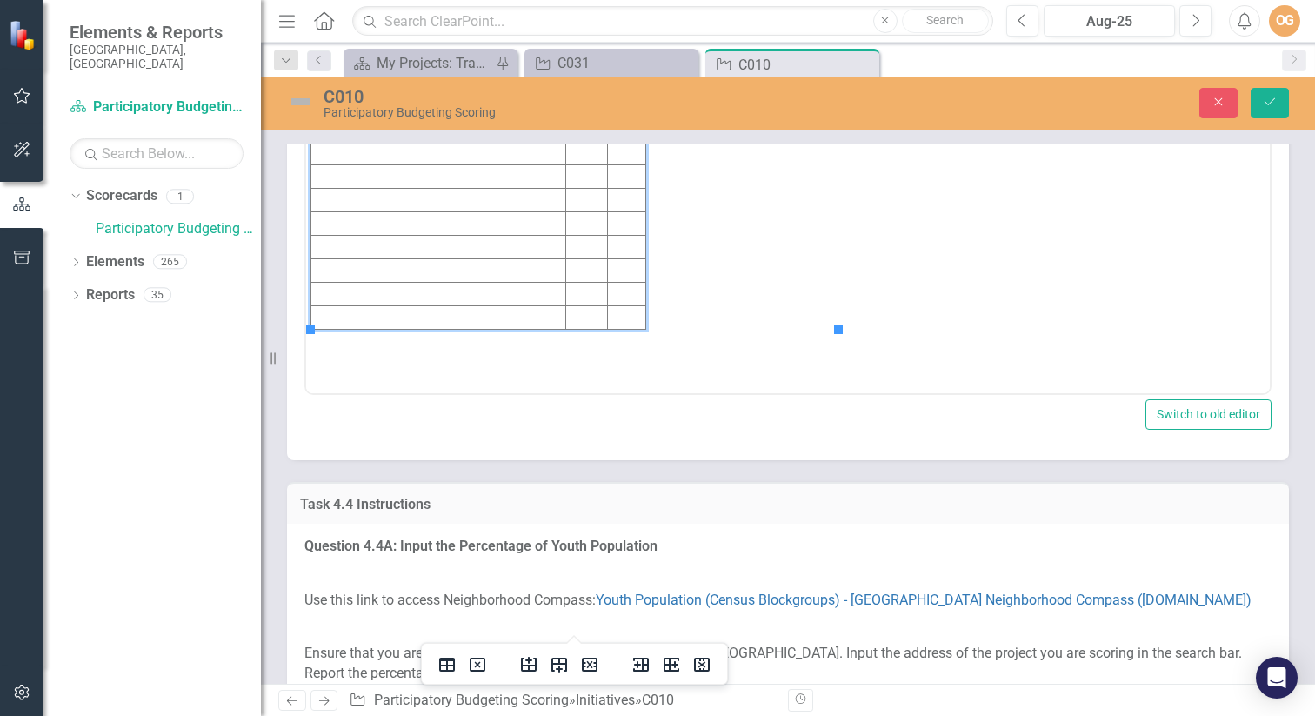
copy td "C010 [STREET_ADDRESS][US_STATE]"
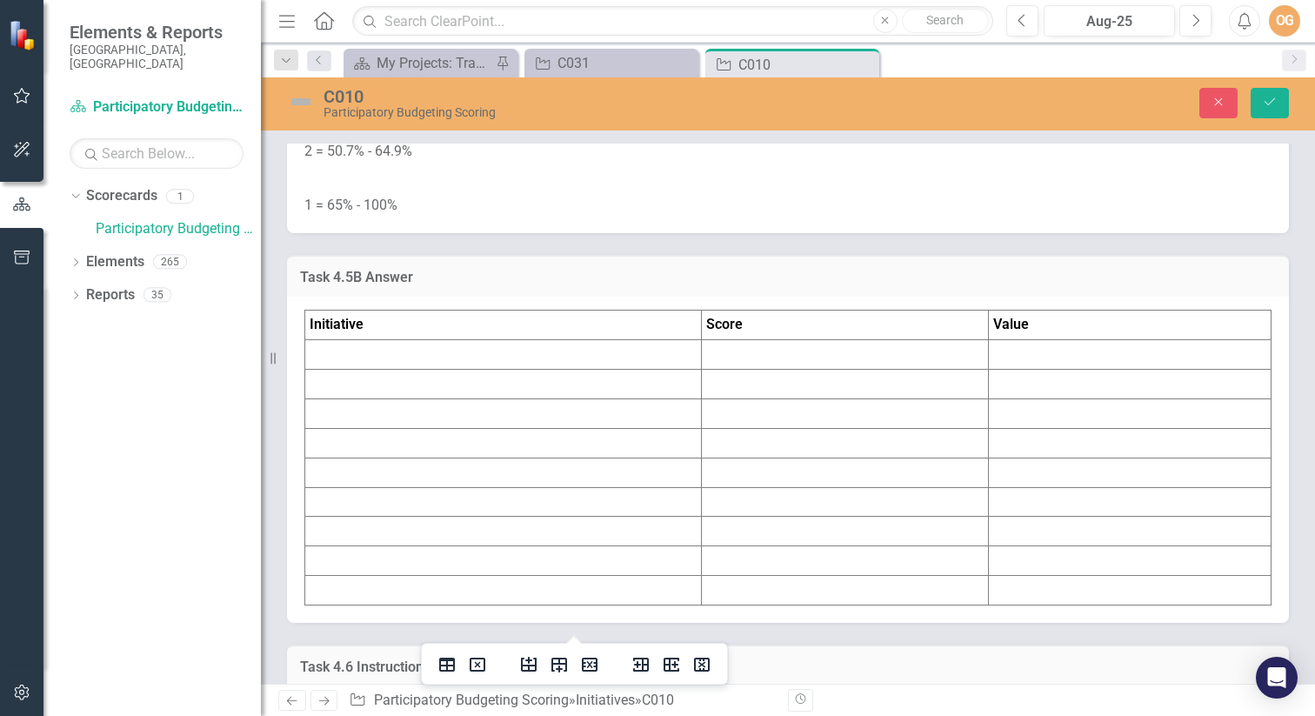
scroll to position [6649, 0]
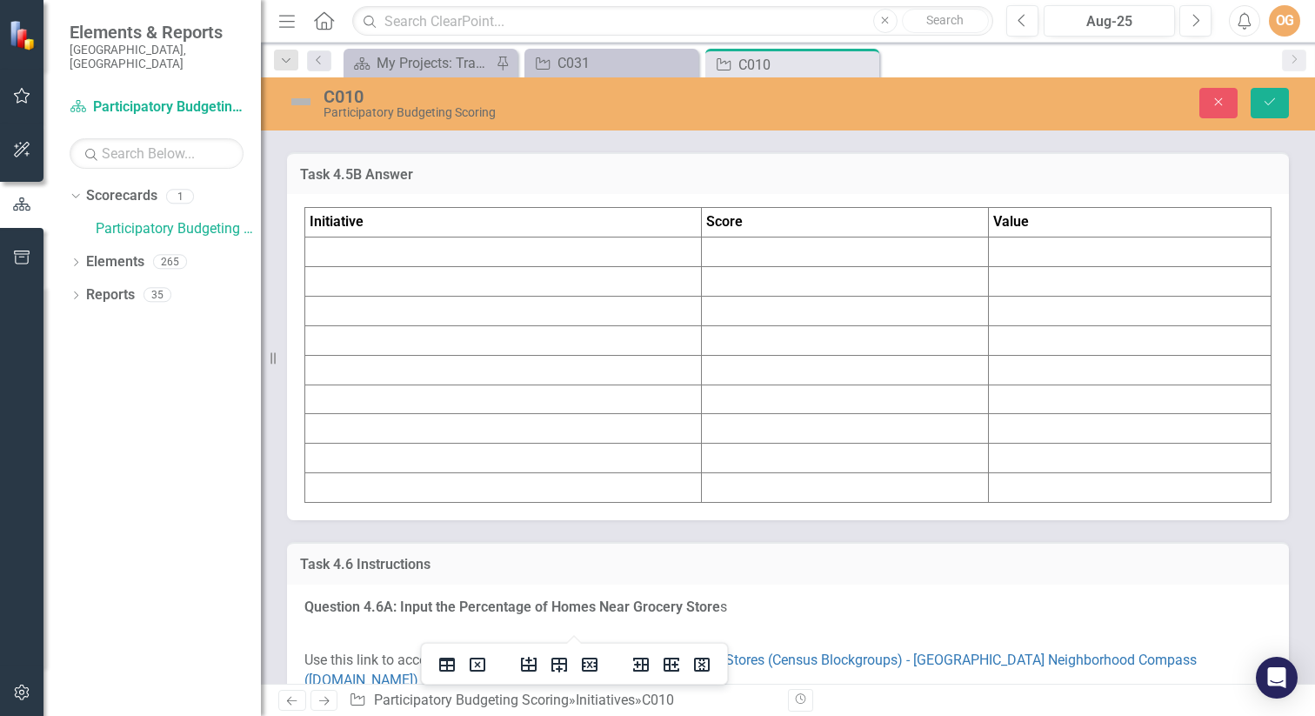
click at [497, 267] on td at bounding box center [503, 252] width 397 height 30
click at [499, 267] on td at bounding box center [503, 252] width 397 height 30
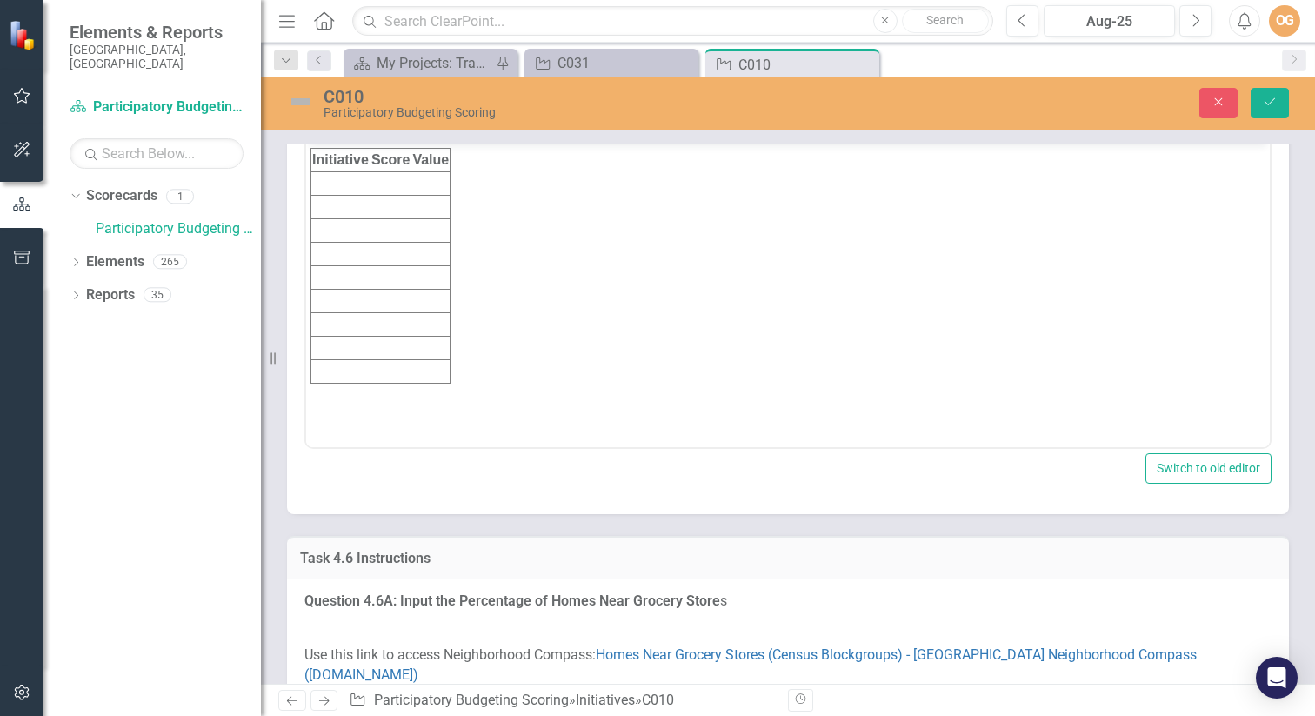
scroll to position [6792, 0]
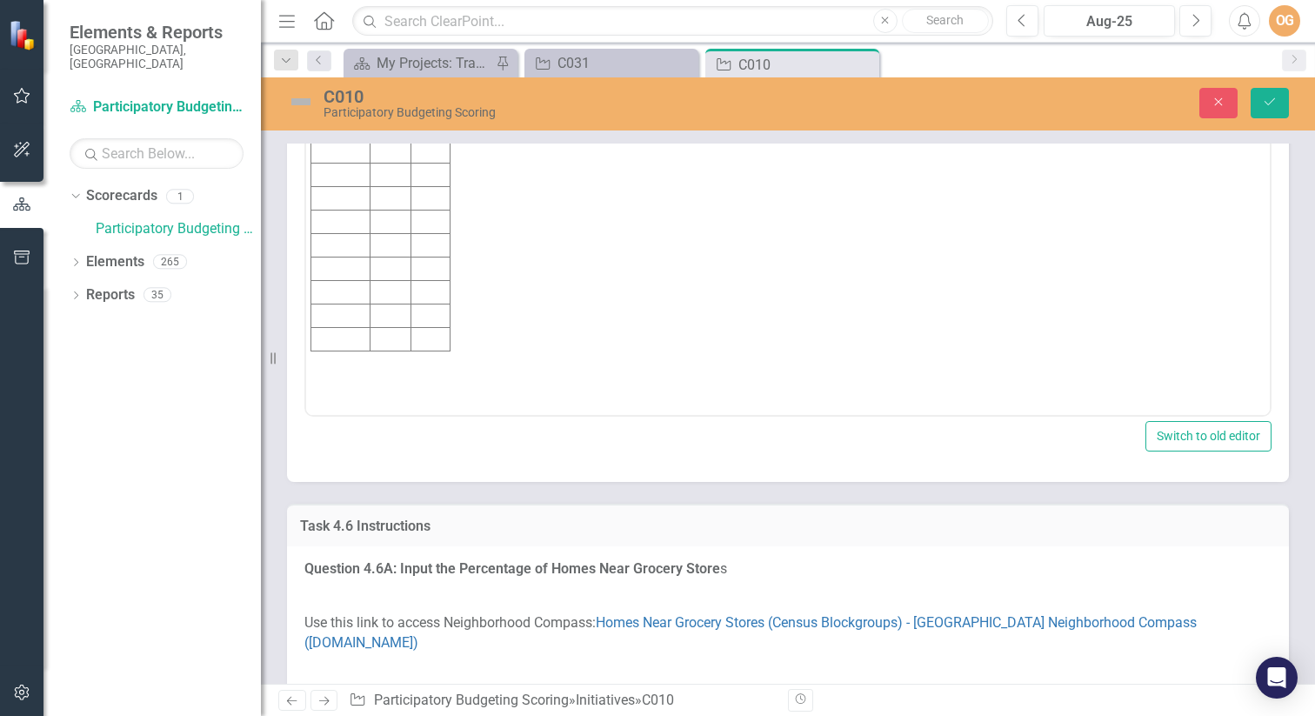
click at [335, 151] on td "Rich Text Area. Press ALT-0 for help." at bounding box center [340, 151] width 59 height 23
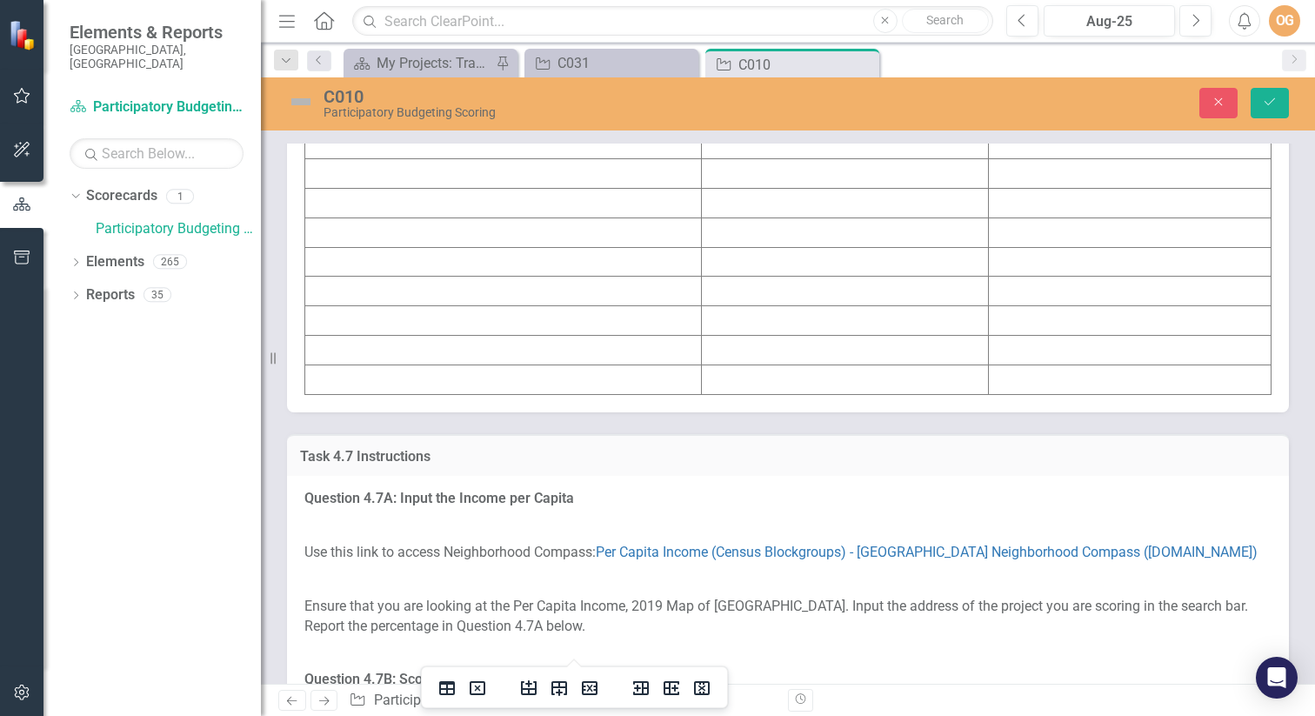
scroll to position [7893, 0]
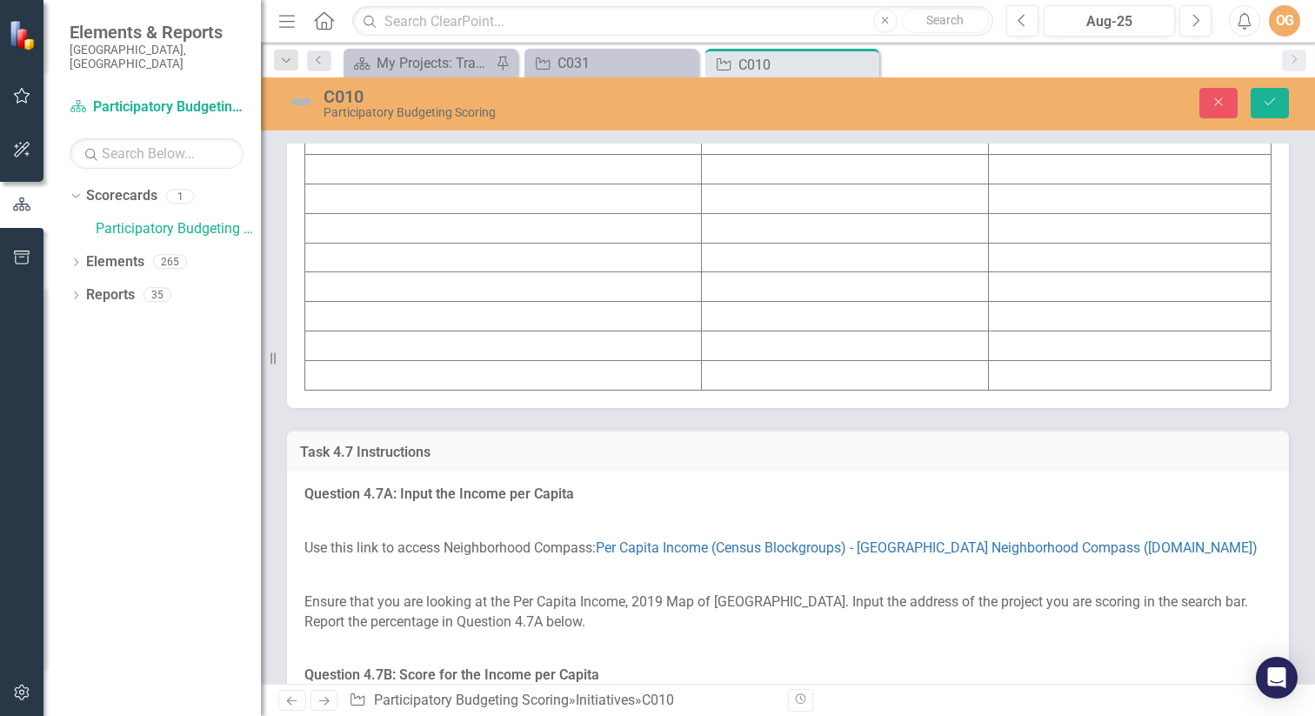
click at [601, 155] on td at bounding box center [503, 140] width 397 height 30
click at [599, 155] on td at bounding box center [503, 140] width 397 height 30
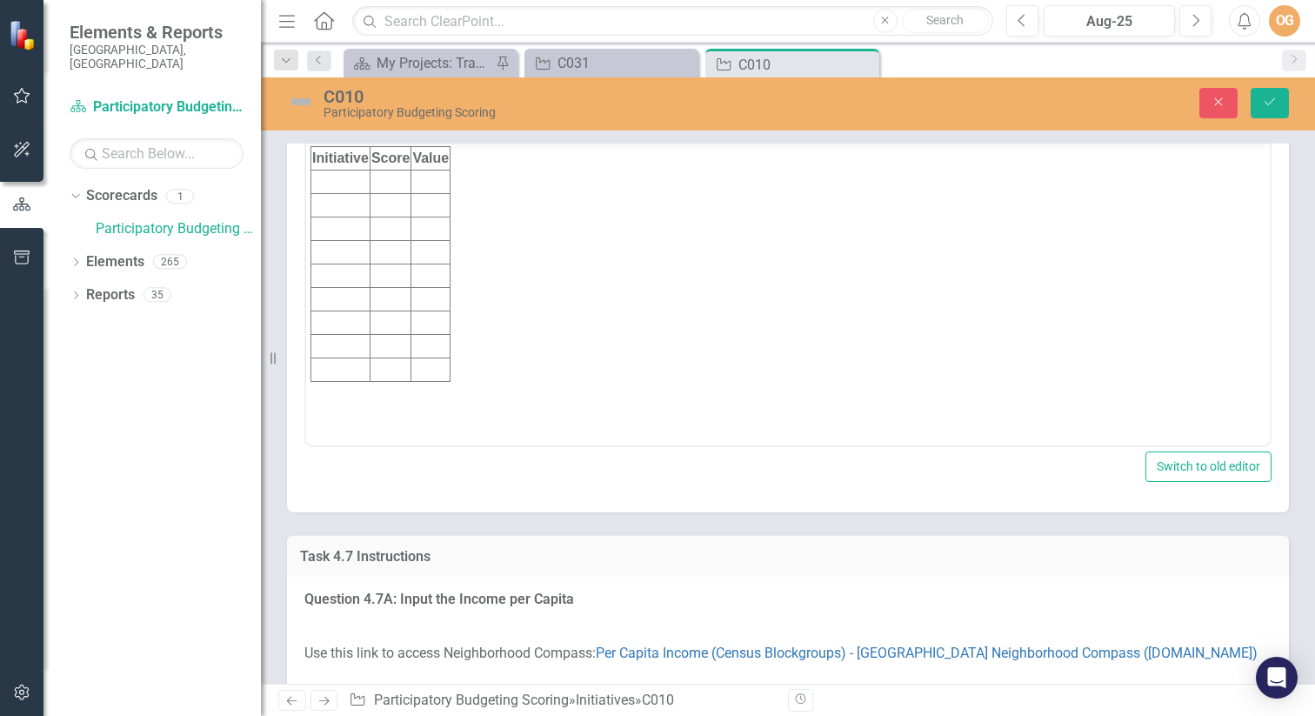
scroll to position [0, 0]
click at [348, 177] on td "Rich Text Area. Press ALT-0 for help." at bounding box center [340, 181] width 59 height 23
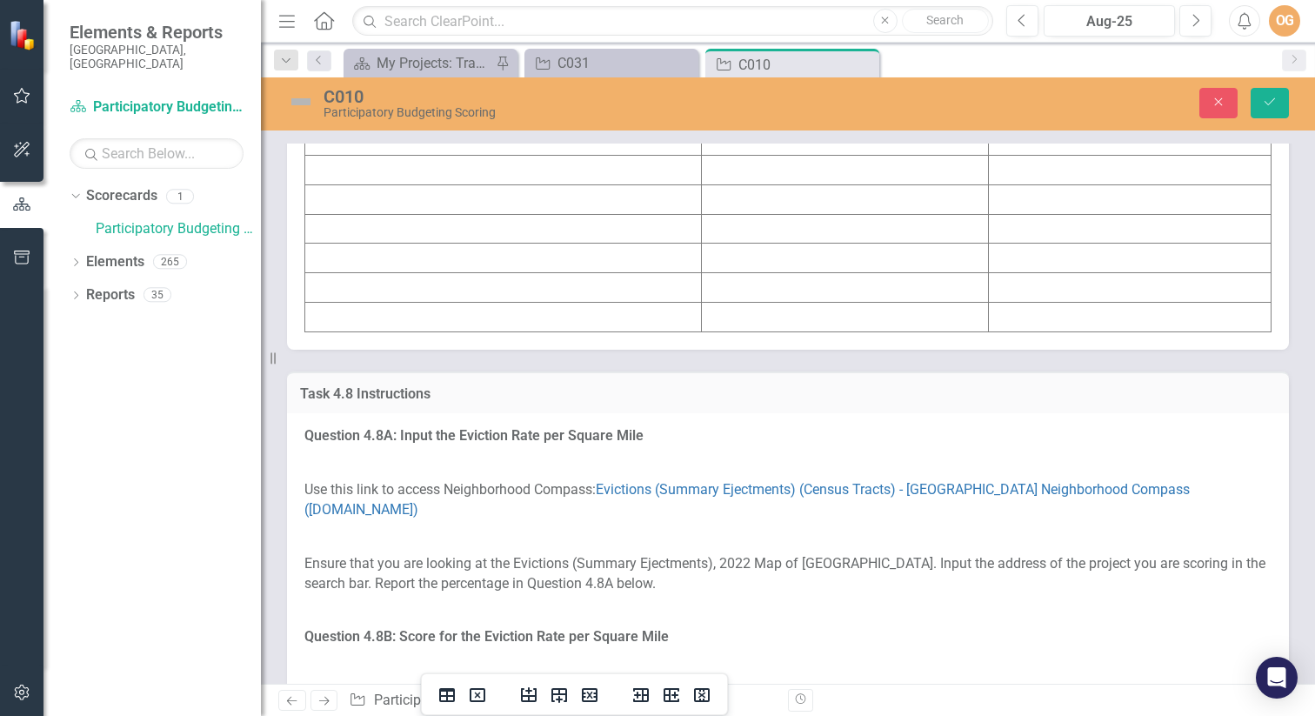
scroll to position [9067, 0]
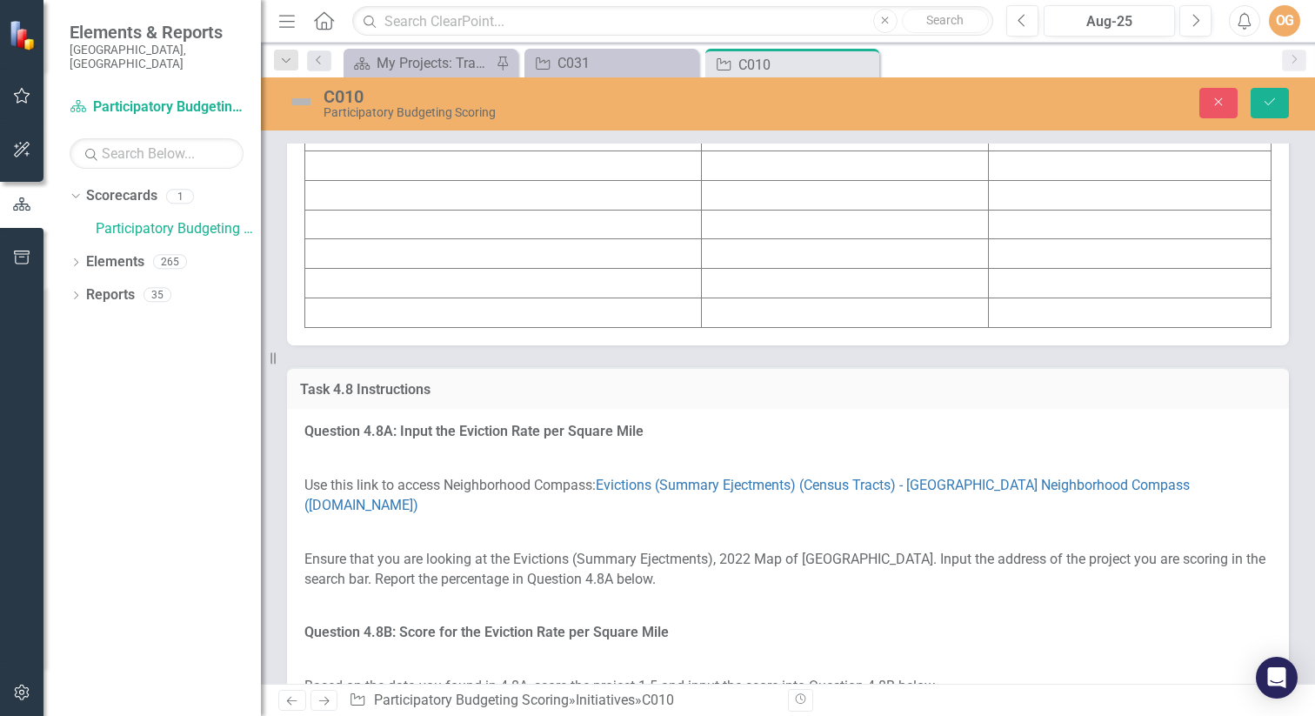
click at [494, 92] on td at bounding box center [503, 78] width 397 height 30
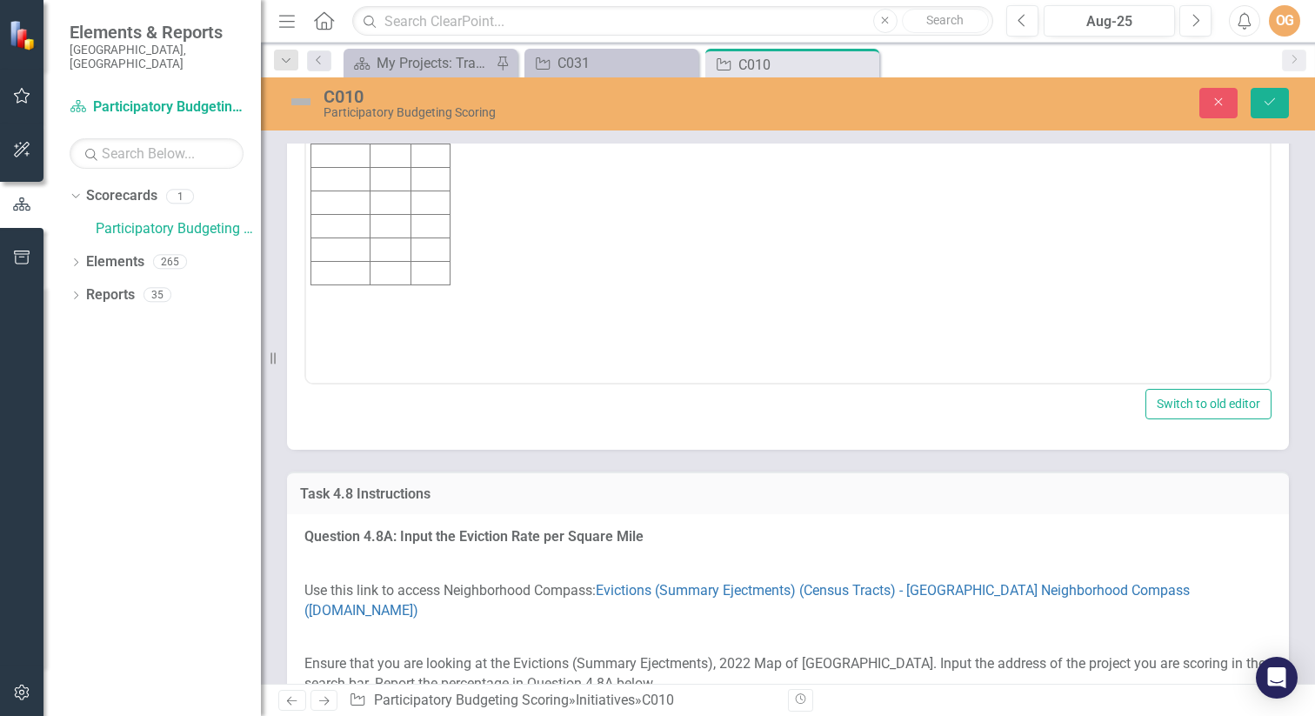
scroll to position [0, 0]
click at [354, 114] on td "Rich Text Area. Press ALT-0 for help." at bounding box center [340, 119] width 59 height 23
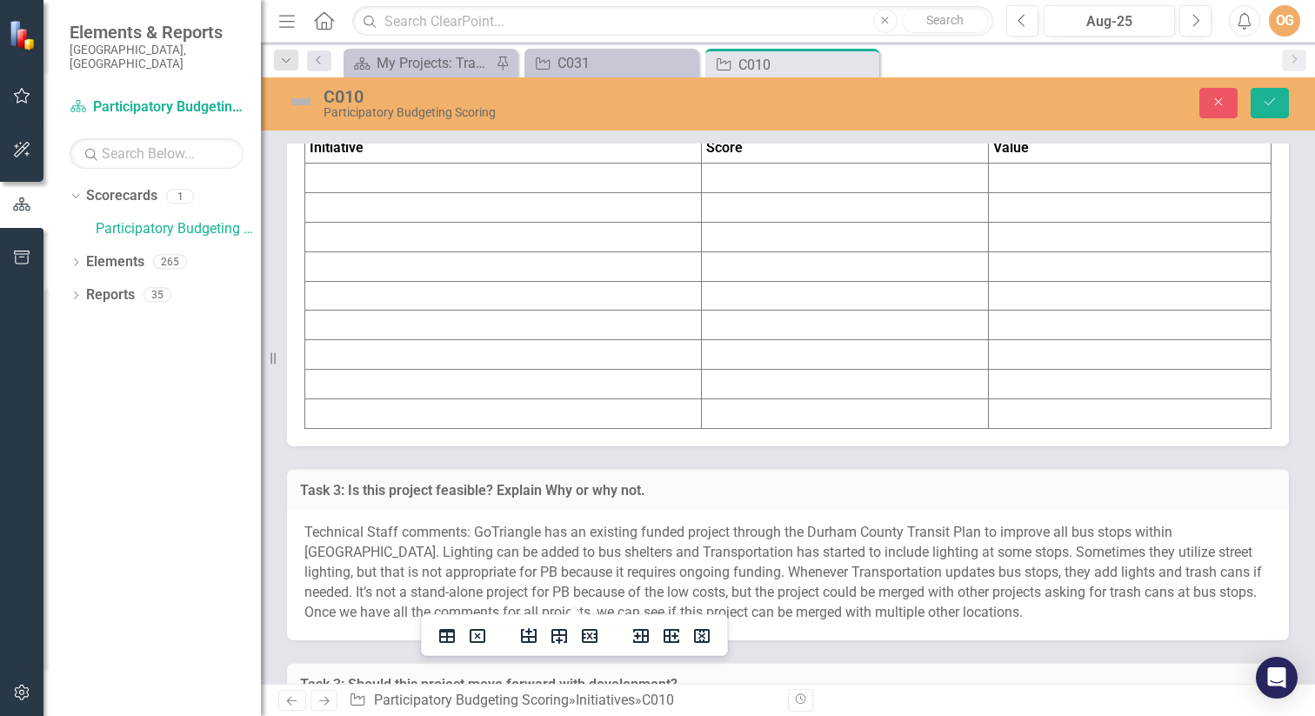
scroll to position [10108, 0]
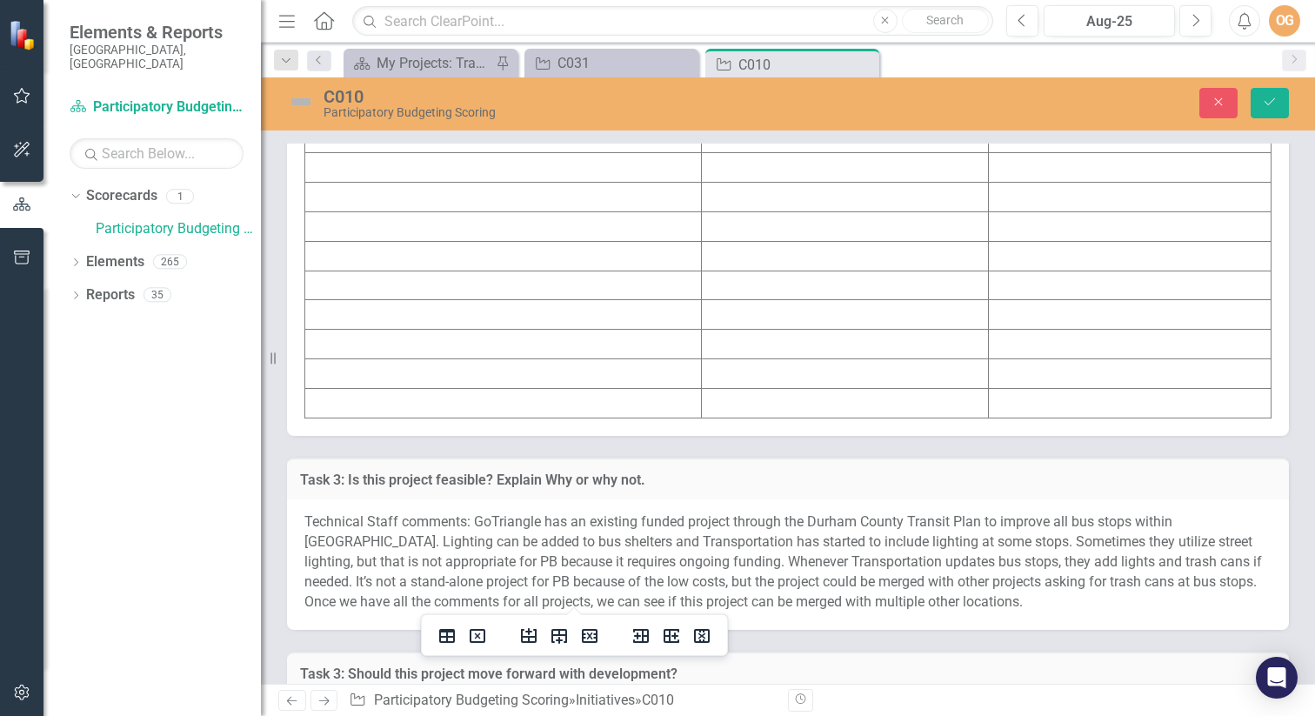
click at [585, 183] on td at bounding box center [503, 168] width 397 height 30
click at [584, 183] on td at bounding box center [503, 168] width 397 height 30
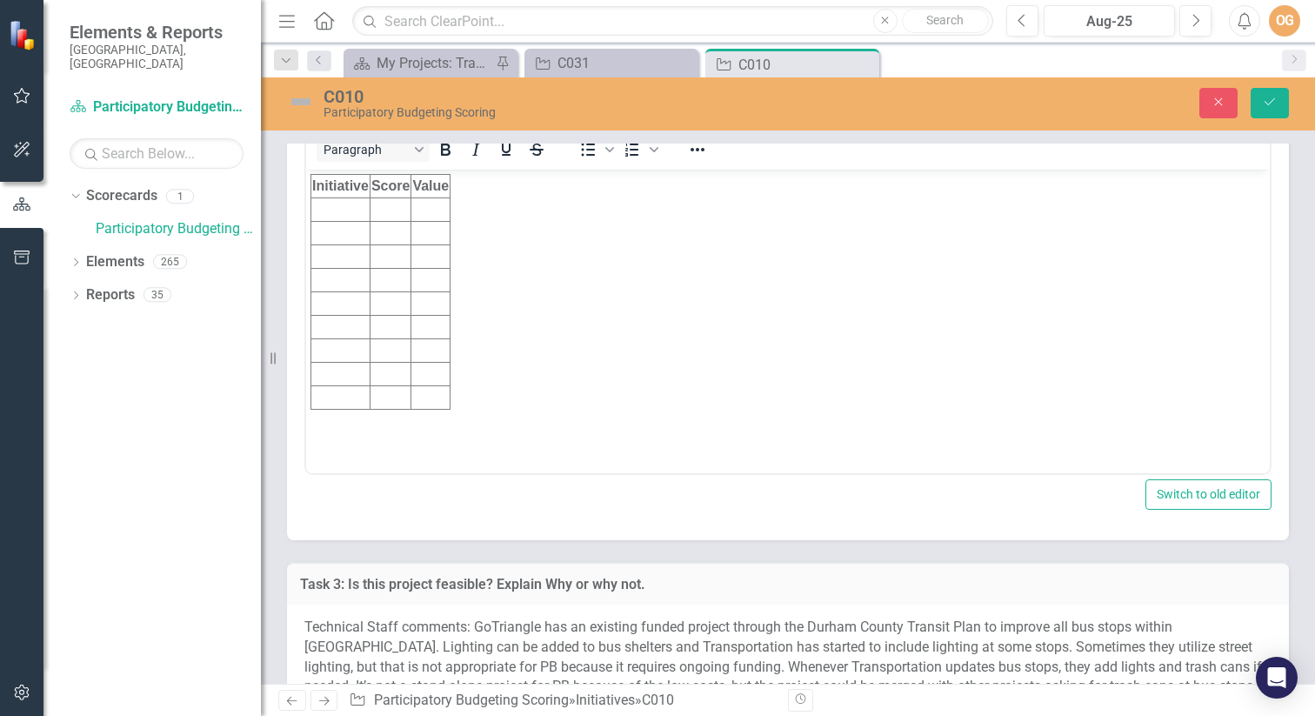
scroll to position [0, 0]
click at [335, 207] on td "Rich Text Area. Press ALT-0 for help." at bounding box center [340, 209] width 59 height 23
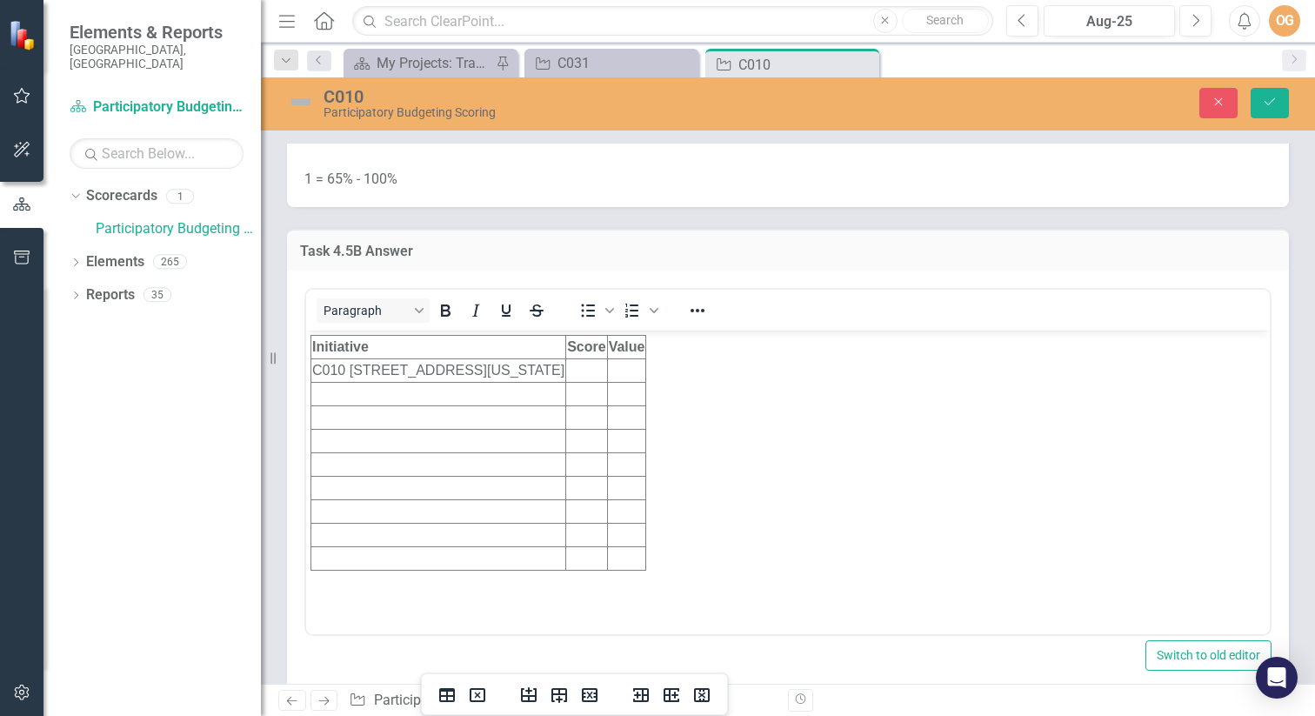
scroll to position [6576, 0]
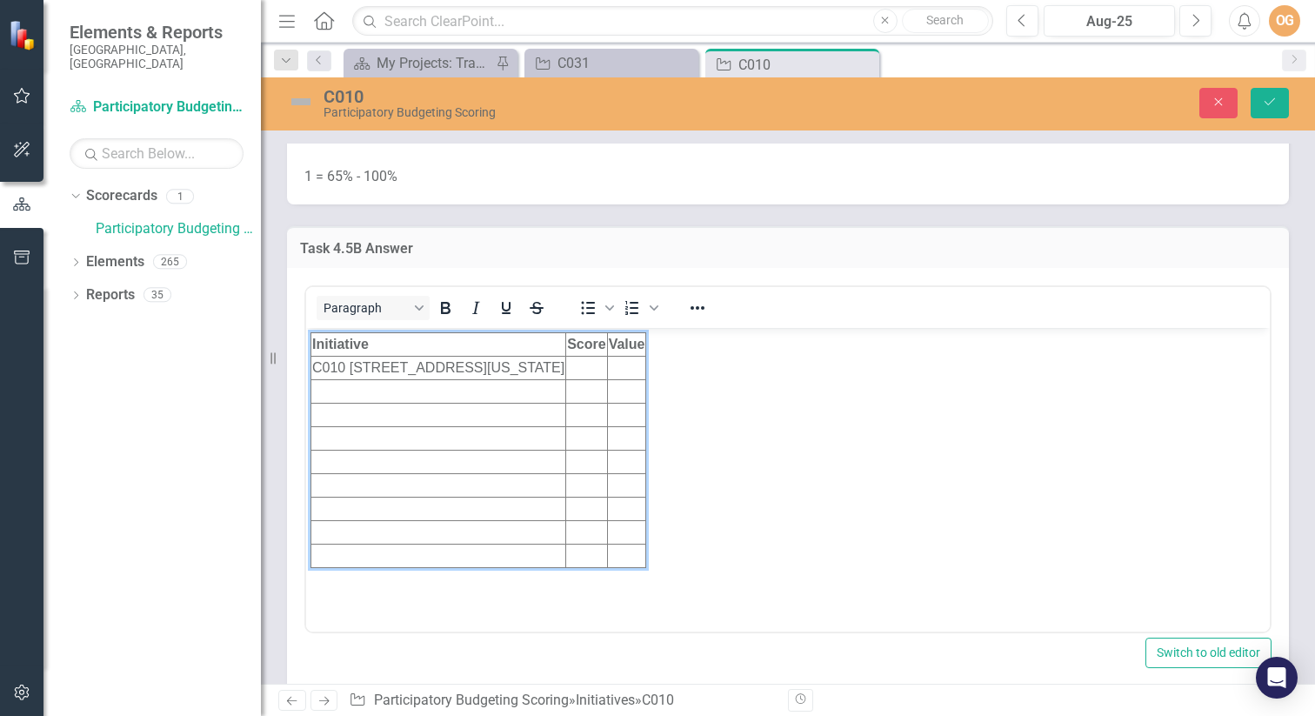
click at [646, 367] on td "Rich Text Area. Press ALT-0 for help." at bounding box center [626, 368] width 39 height 23
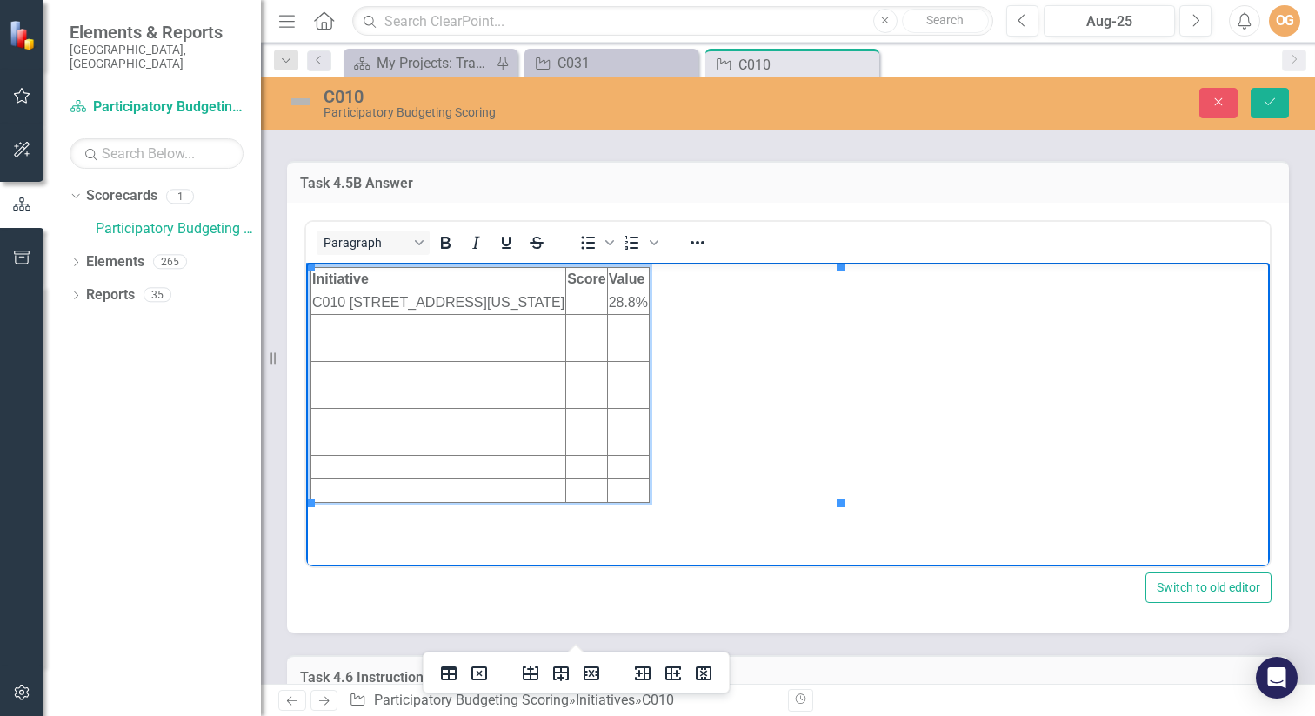
scroll to position [6645, 0]
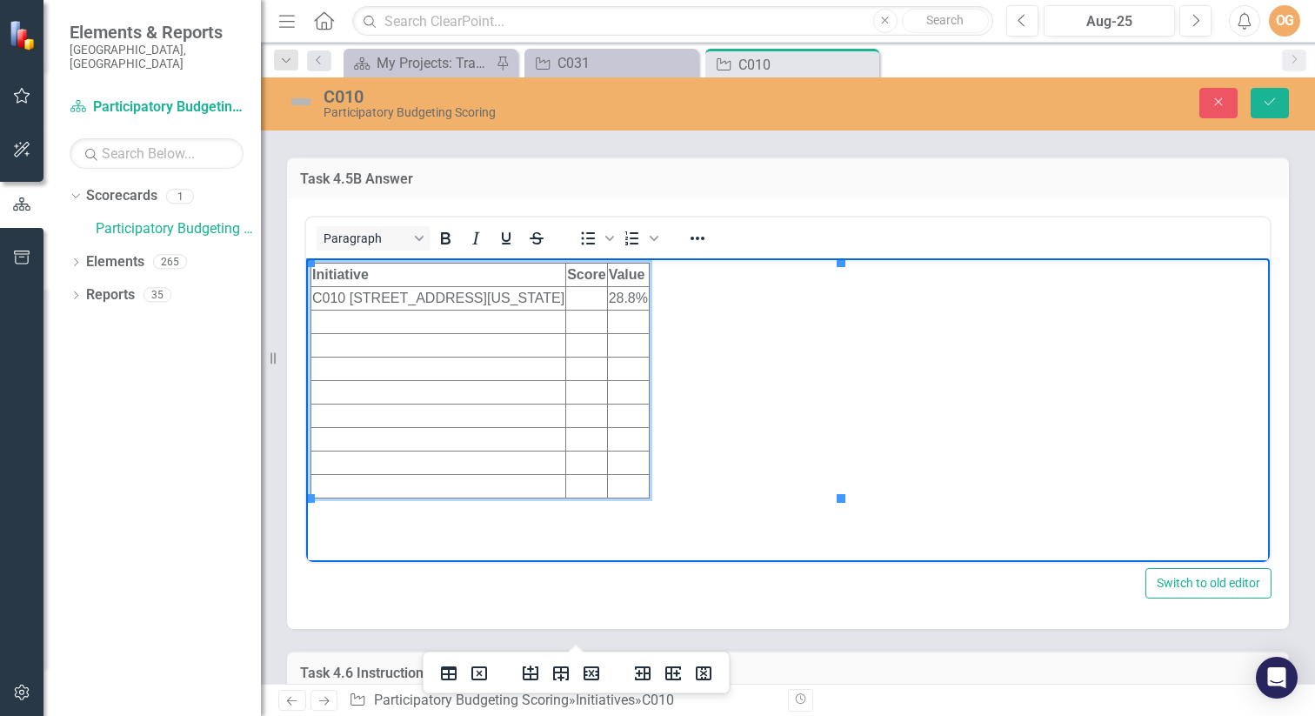
click at [607, 301] on td "Rich Text Area. Press ALT-0 for help." at bounding box center [586, 298] width 41 height 23
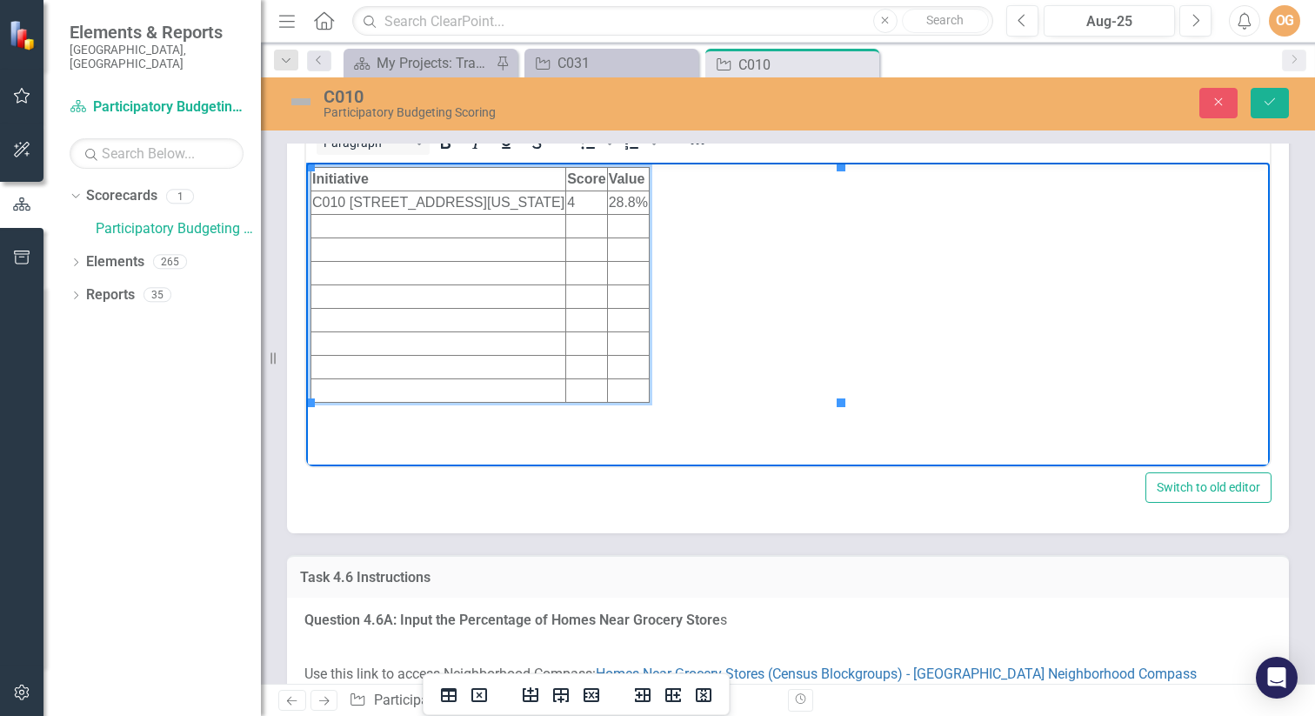
scroll to position [6748, 0]
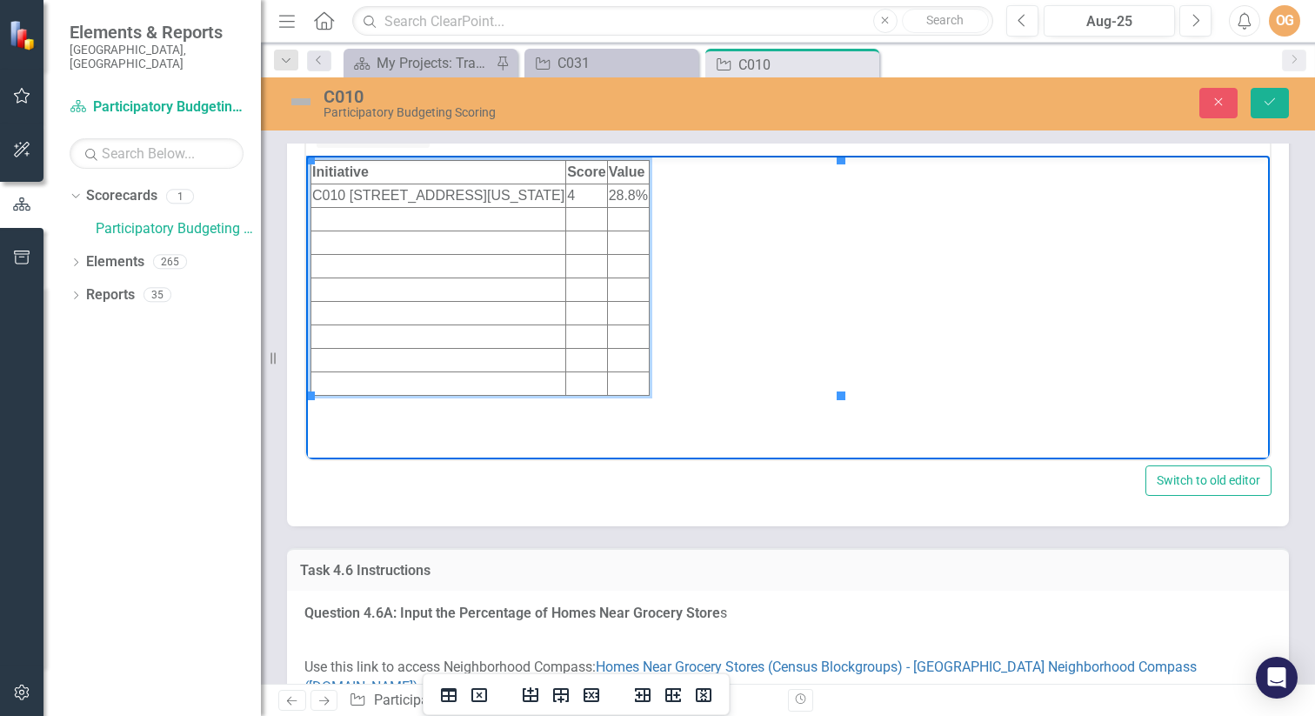
drag, startPoint x: 349, startPoint y: 197, endPoint x: 750, endPoint y: 187, distance: 401.0
click at [755, 196] on html "Initiative Score Value C010 [STREET_ADDRESS][US_STATE] 4 28.8%" at bounding box center [787, 286] width 963 height 261
copy td "[STREET_ADDRESS][US_STATE]"
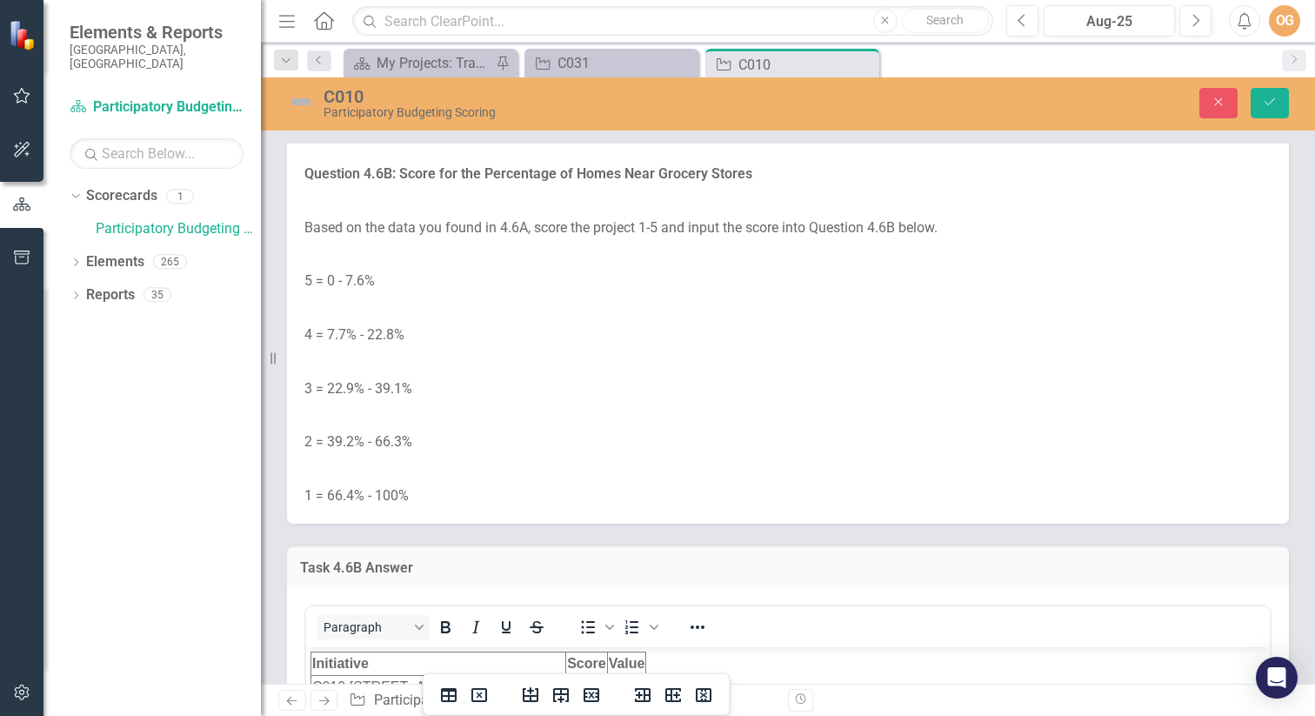
scroll to position [7389, 0]
click at [943, 54] on link "Homes Near Grocery Stores (Census Blockgroups) - [GEOGRAPHIC_DATA] Neighborhood…" at bounding box center [750, 35] width 892 height 37
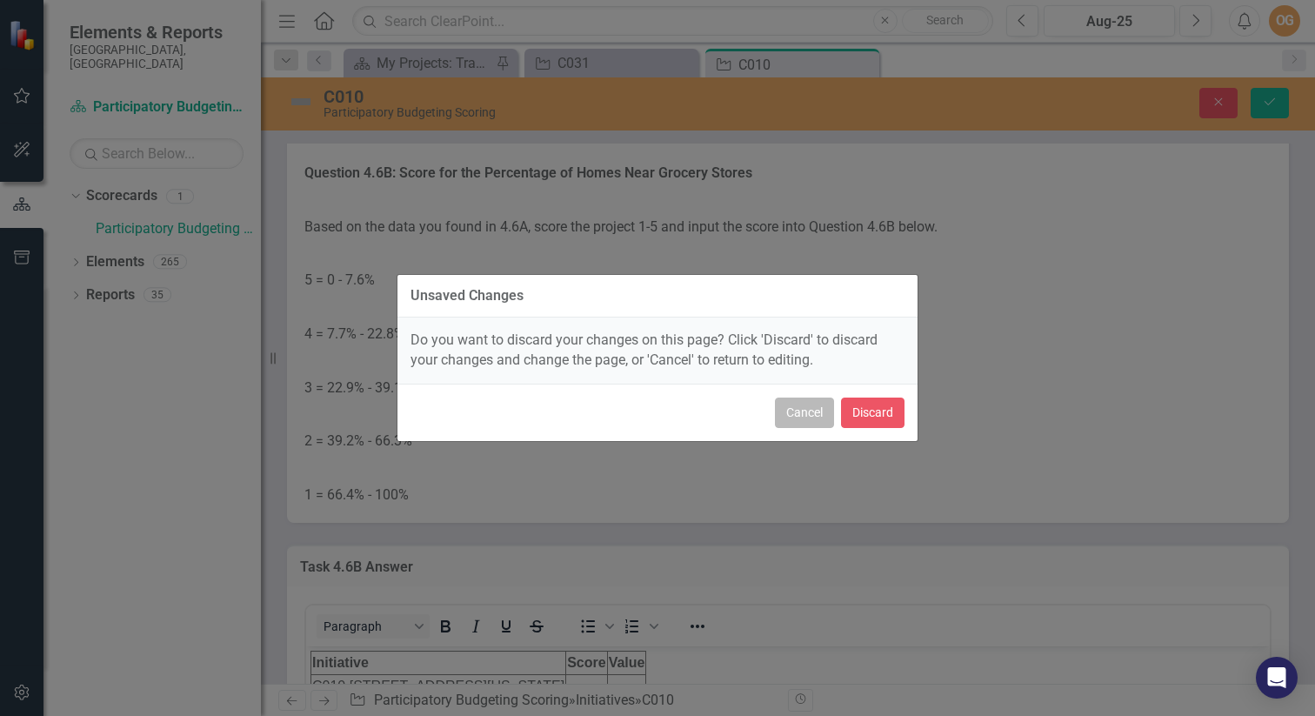
click at [814, 400] on button "Cancel" at bounding box center [804, 412] width 59 height 30
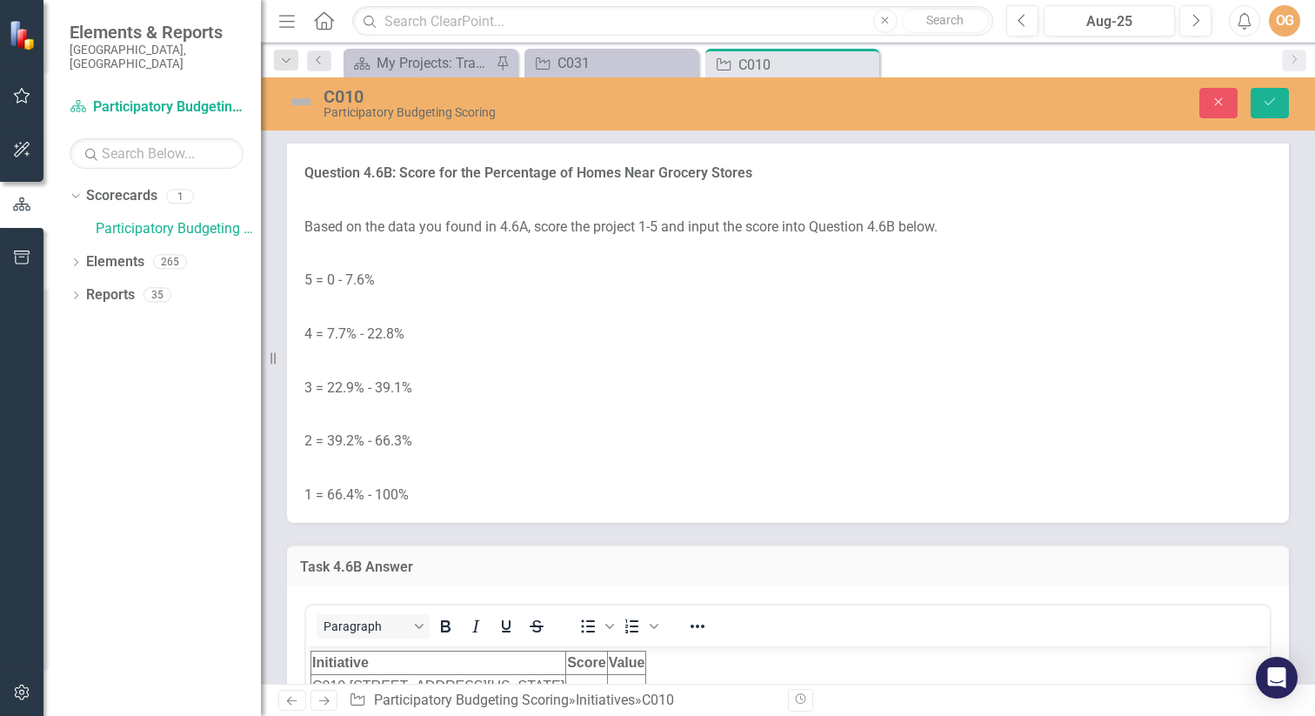
click at [972, 54] on link "Homes Near Grocery Stores (Census Blockgroups) - [GEOGRAPHIC_DATA] Neighborhood…" at bounding box center [750, 35] width 892 height 37
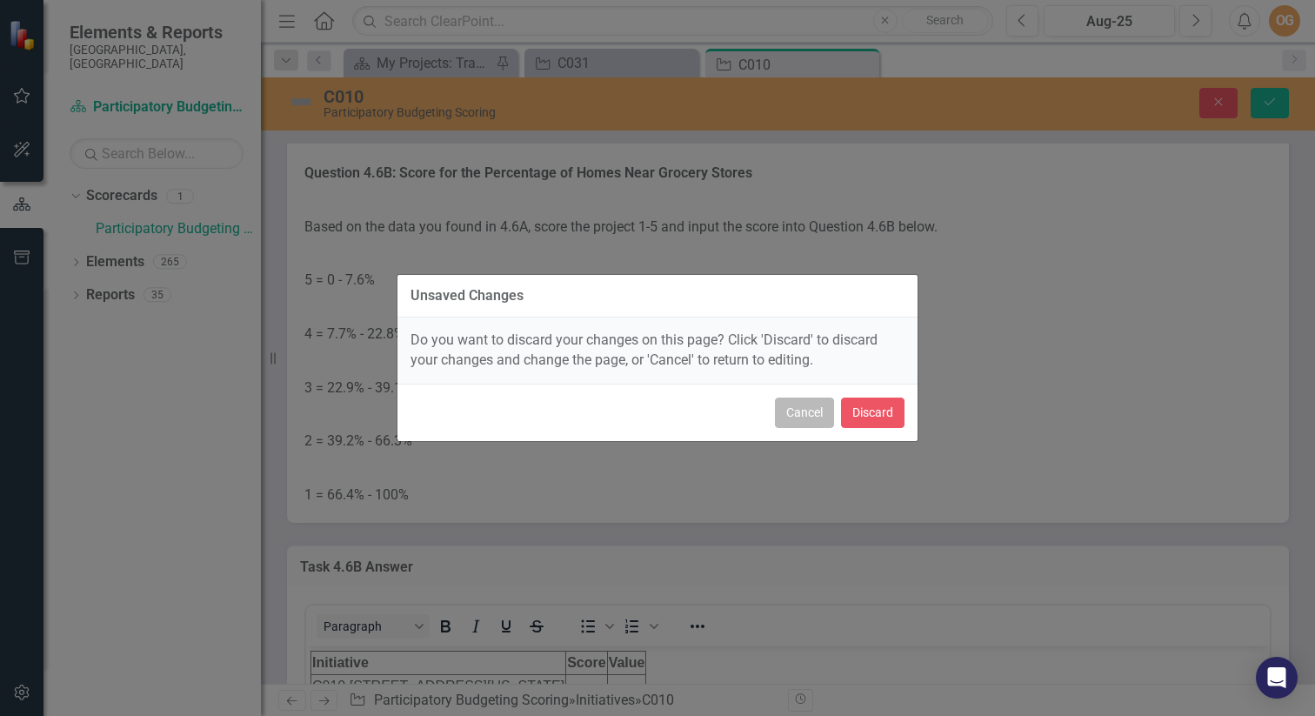
click at [800, 418] on button "Cancel" at bounding box center [804, 412] width 59 height 30
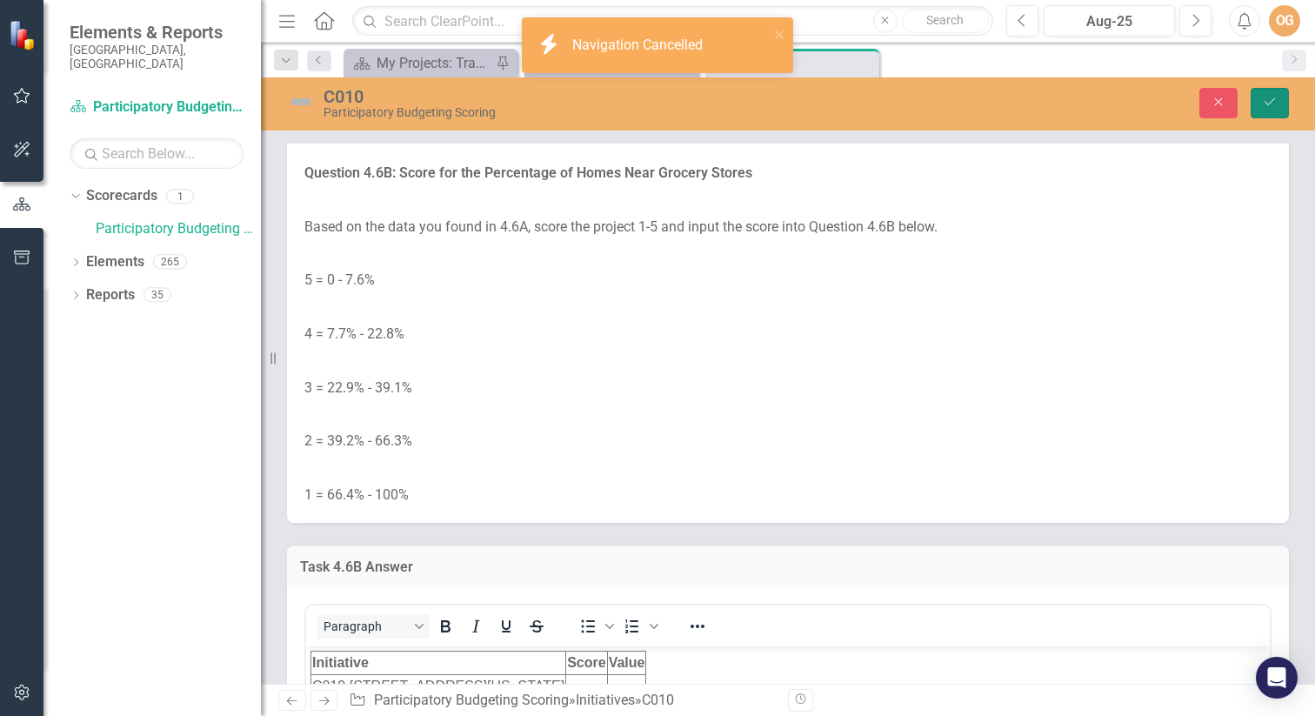
click at [1262, 99] on icon "Save" at bounding box center [1270, 102] width 16 height 12
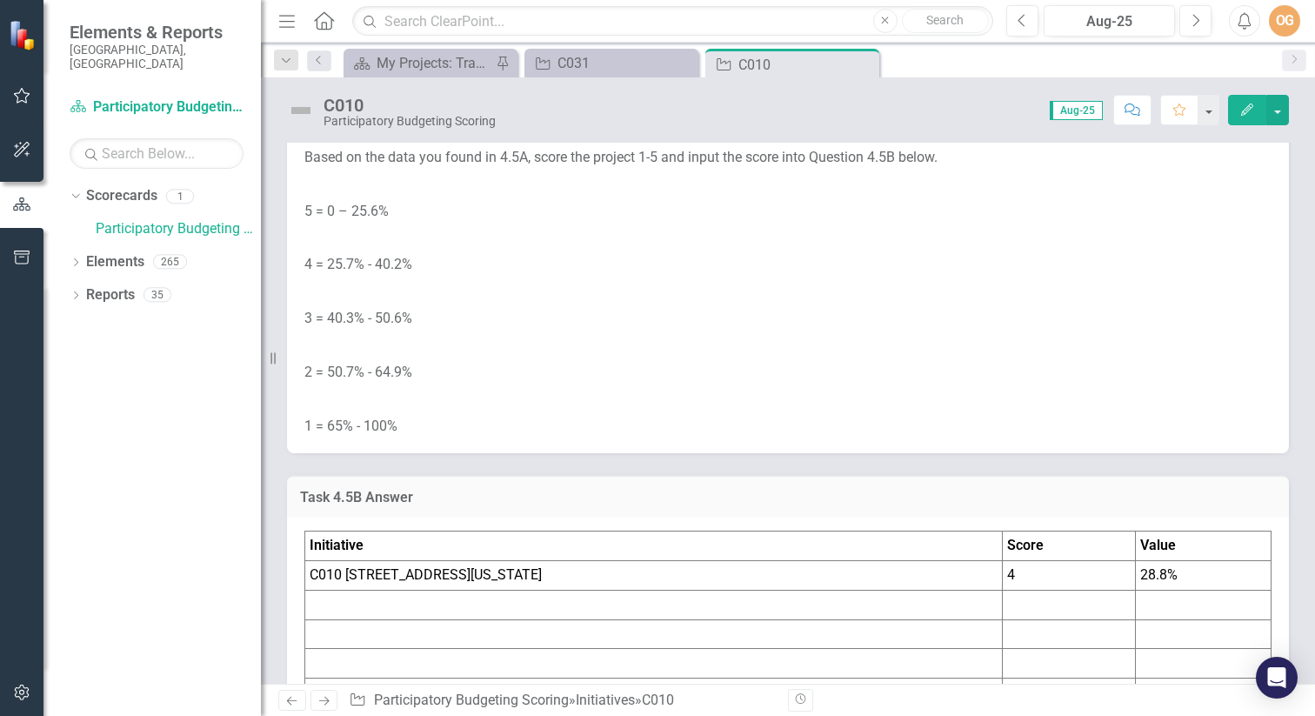
scroll to position [6113, 0]
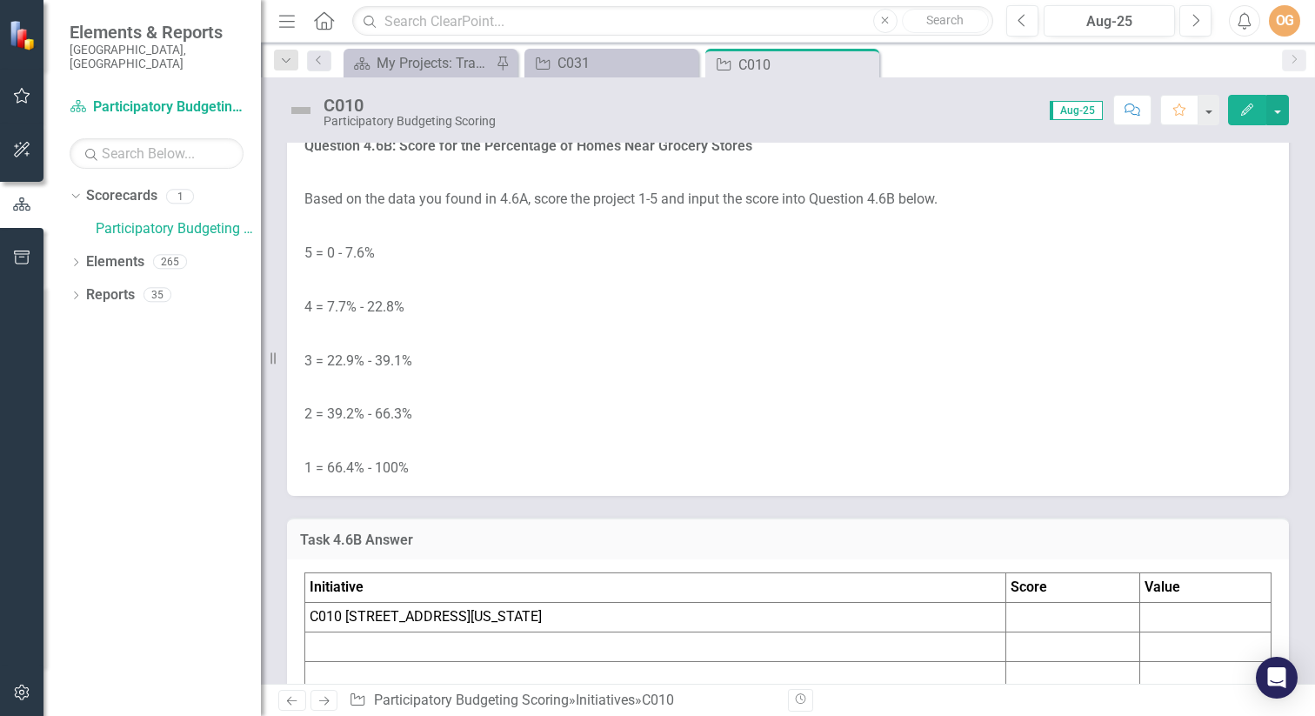
scroll to position [7101, 0]
click at [909, 26] on link "Homes Near Grocery Stores (Census Blockgroups) - [GEOGRAPHIC_DATA] Neighborhood…" at bounding box center [750, 8] width 892 height 37
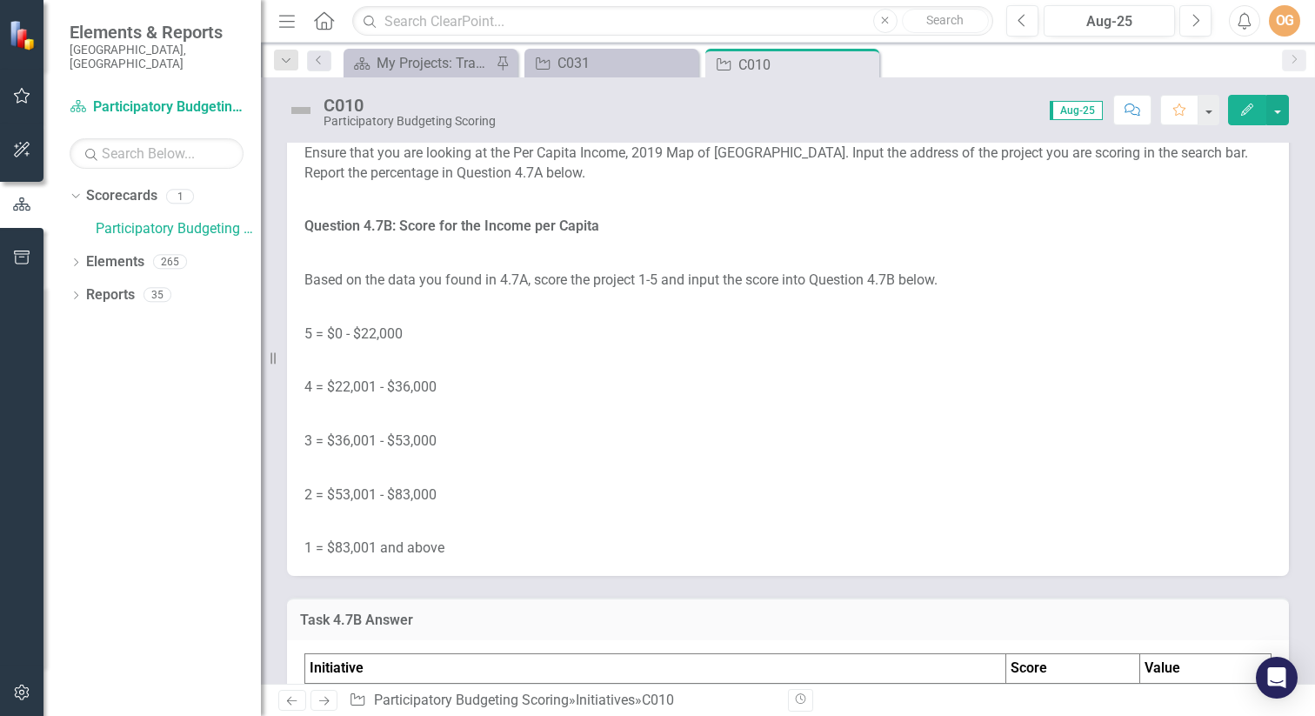
scroll to position [8027, 0]
click at [930, 106] on link "Per Capita Income (Census Blockgroups) - [GEOGRAPHIC_DATA] Neighborhood Compass…" at bounding box center [927, 98] width 662 height 17
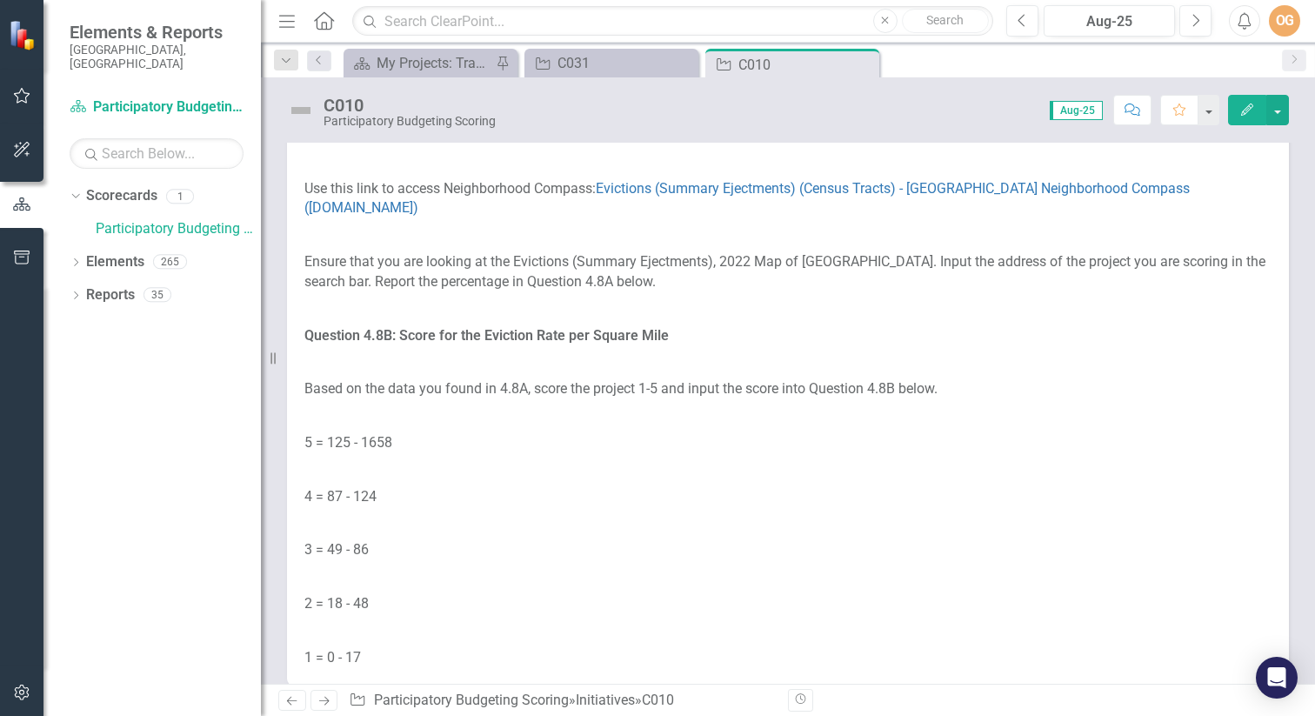
scroll to position [8991, 0]
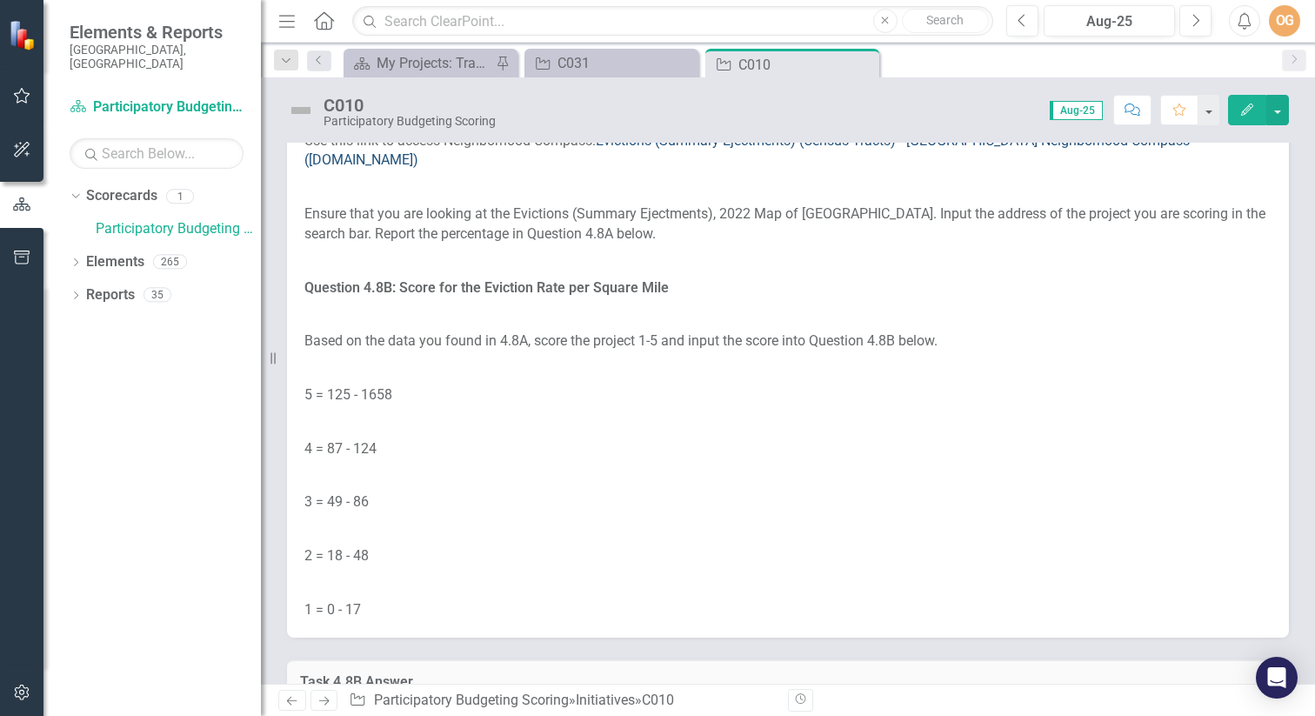
click at [935, 169] on link "Evictions (Summary Ejectments) (Census Tracts) - [GEOGRAPHIC_DATA] Neighborhood…" at bounding box center [746, 150] width 885 height 37
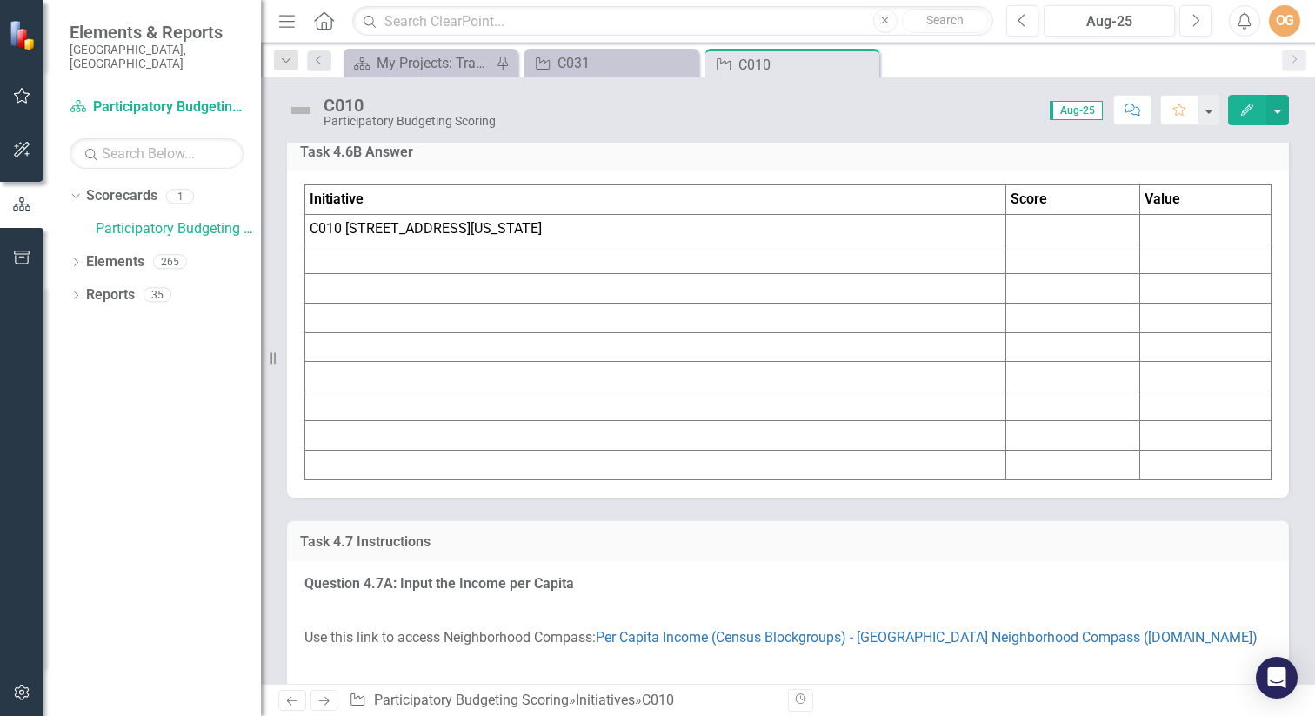
scroll to position [7489, 0]
click at [1210, 243] on td at bounding box center [1205, 229] width 131 height 30
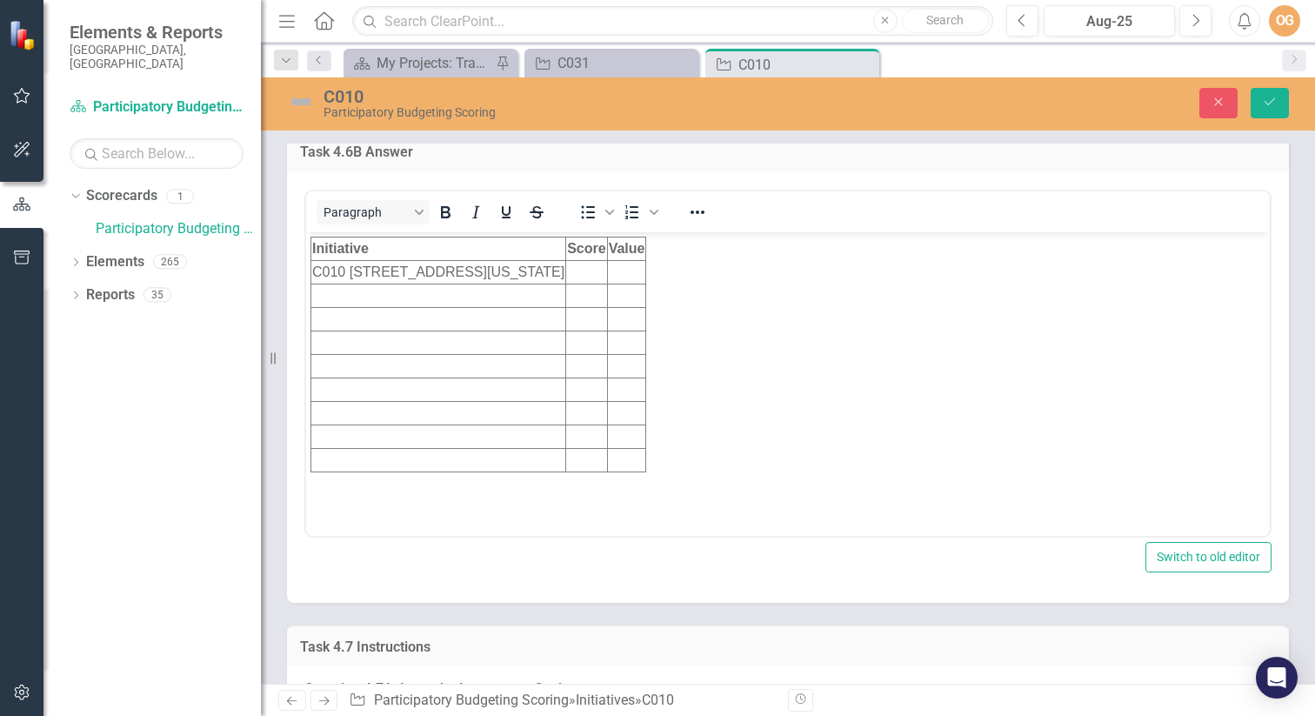
scroll to position [0, 0]
click at [646, 271] on td "Rich Text Area. Press ALT-0 for help." at bounding box center [626, 271] width 39 height 23
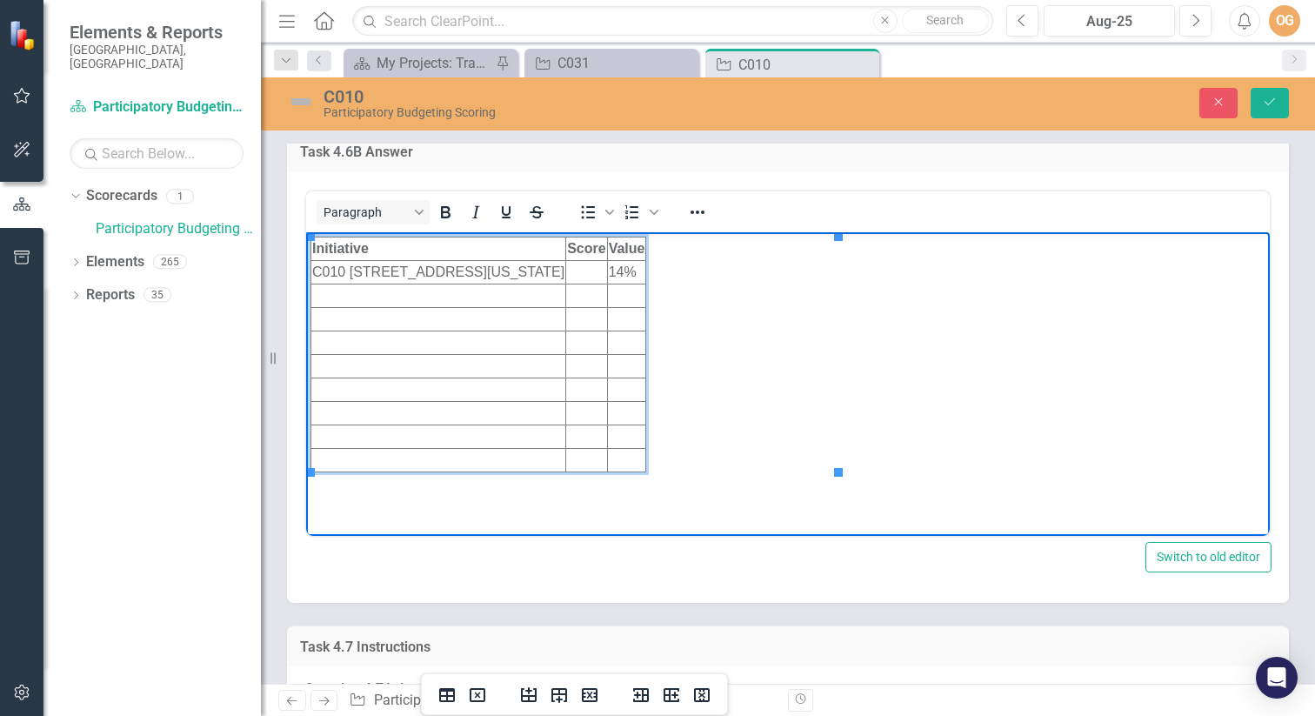
click at [607, 273] on td "Rich Text Area. Press ALT-0 for help." at bounding box center [586, 271] width 41 height 23
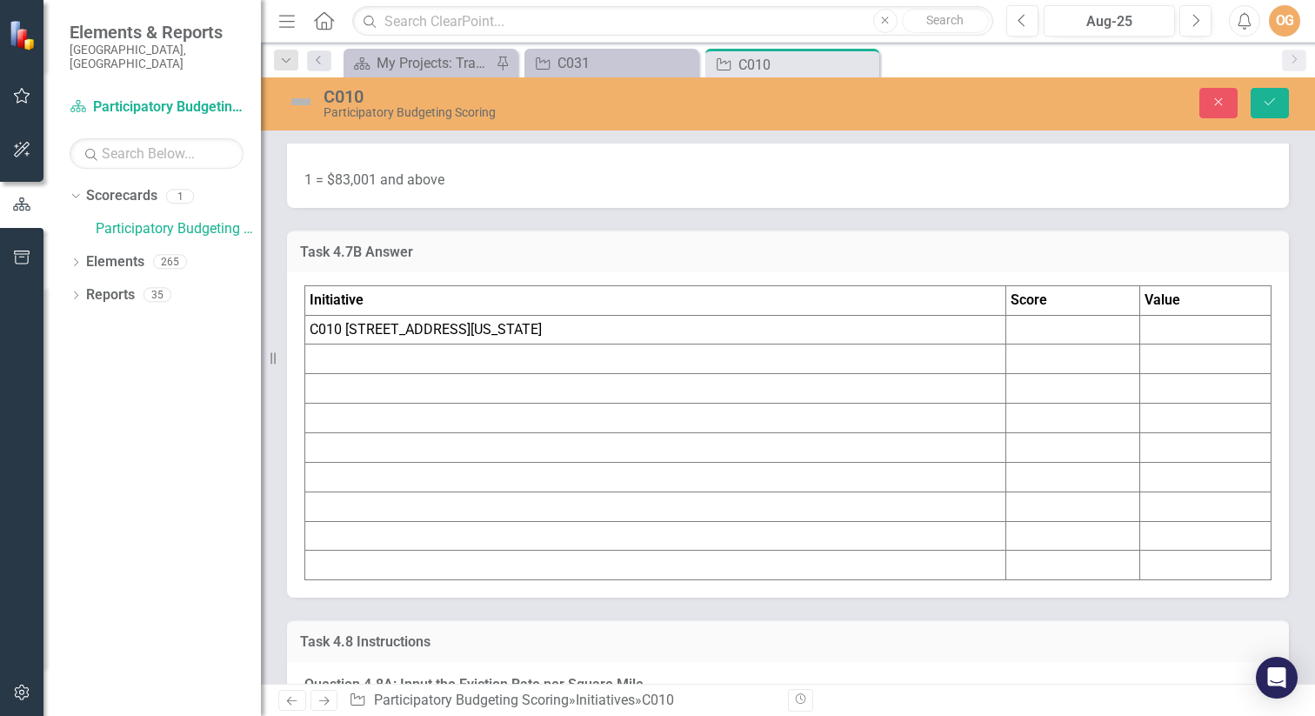
scroll to position [8508, 0]
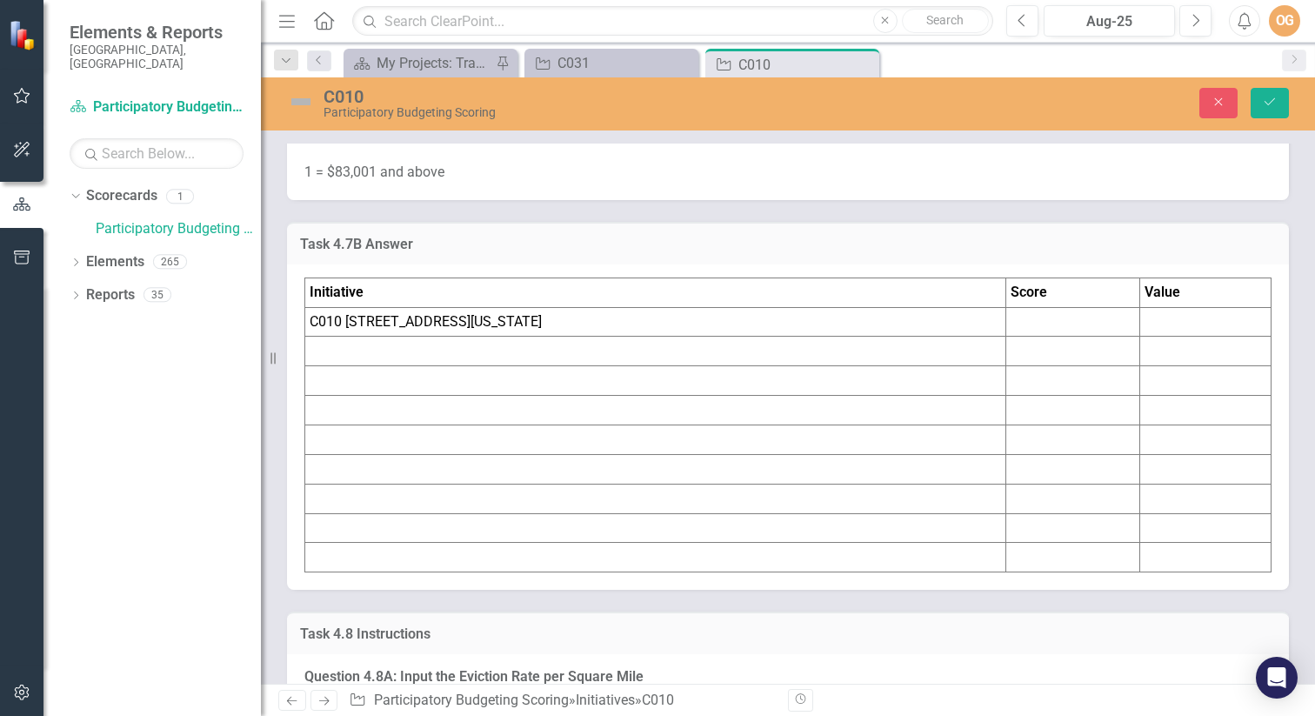
click at [1206, 337] on td at bounding box center [1205, 322] width 131 height 30
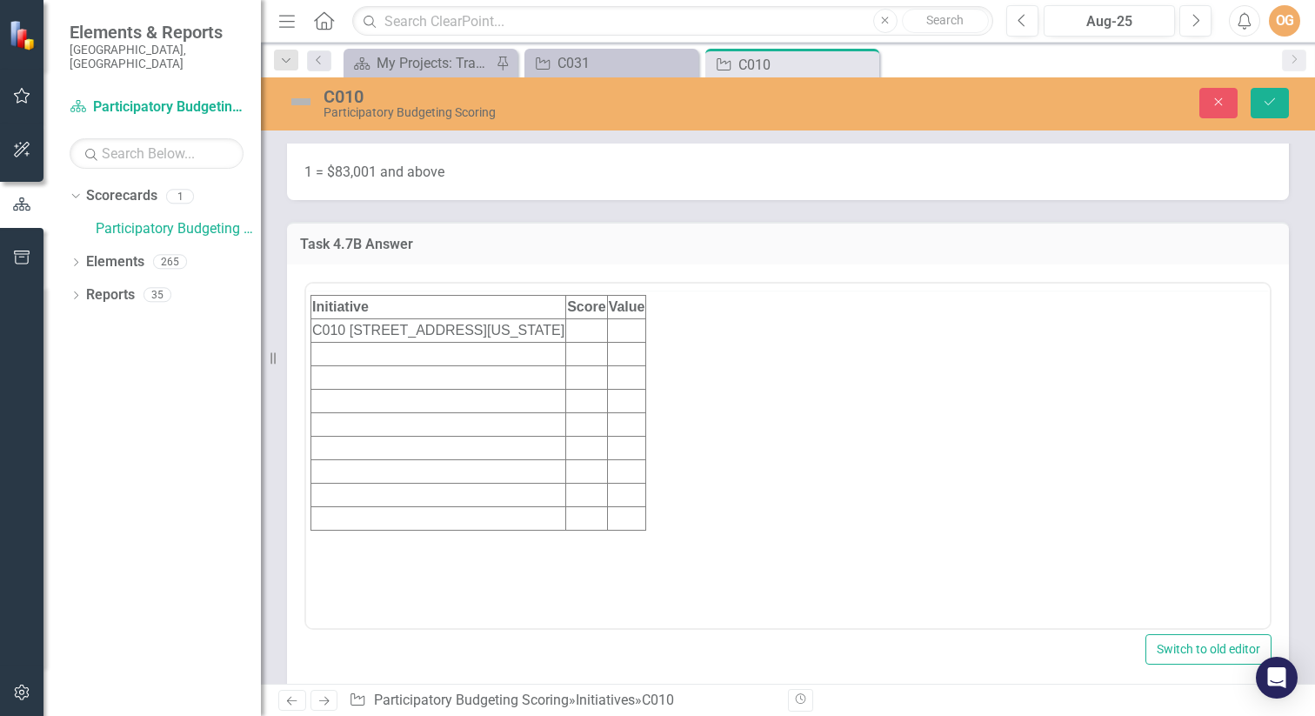
scroll to position [0, 0]
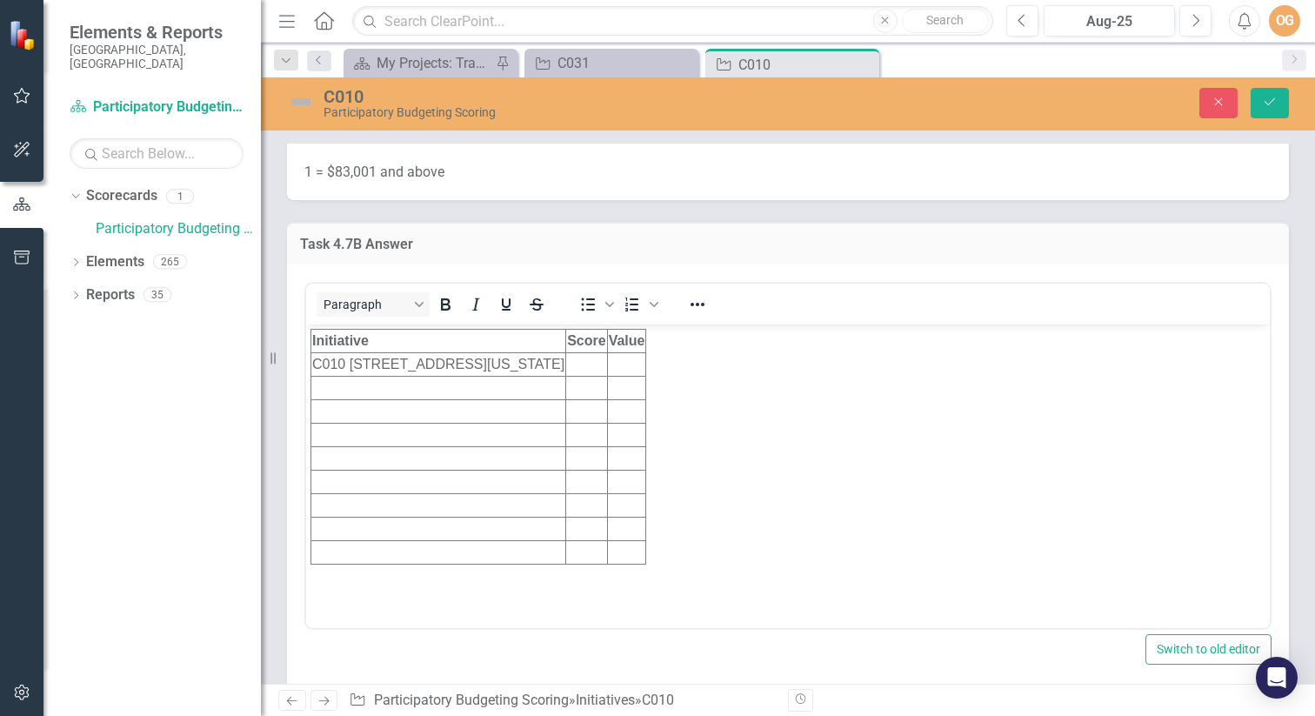
click at [646, 368] on td "Rich Text Area. Press ALT-0 for help." at bounding box center [626, 363] width 39 height 23
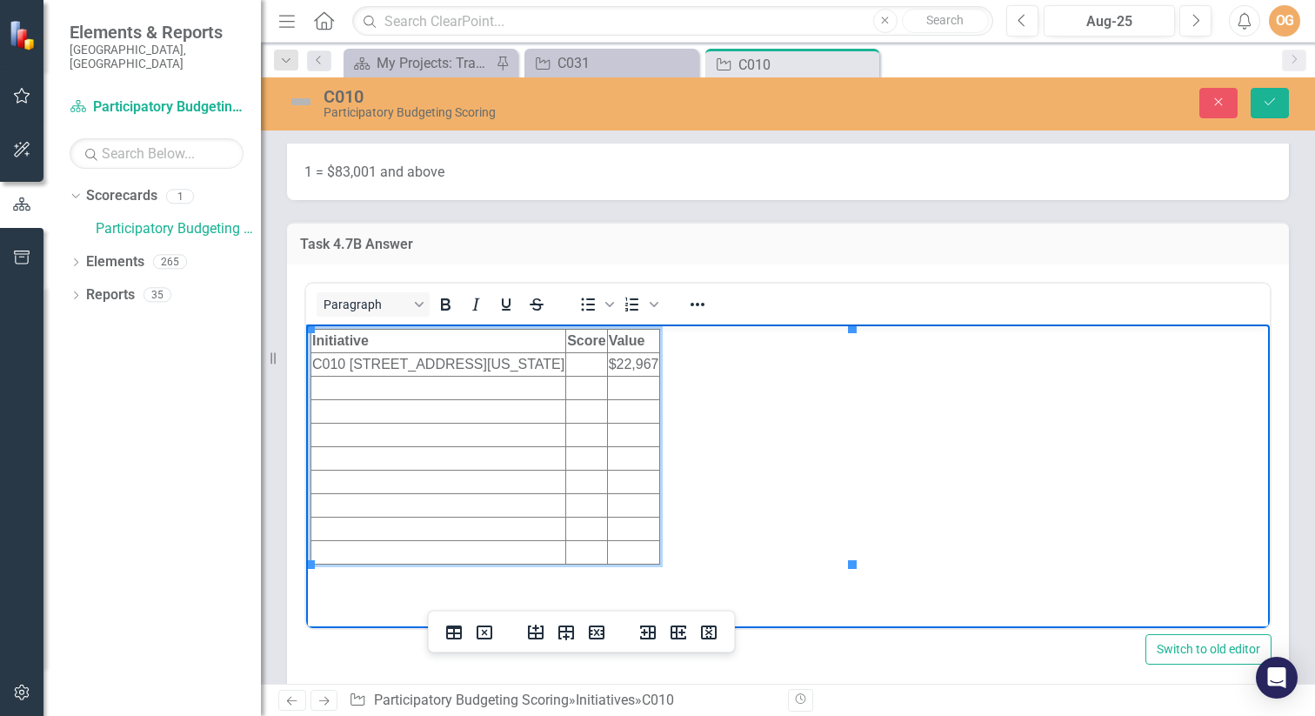
click at [607, 362] on td "Rich Text Area. Press ALT-0 for help." at bounding box center [586, 363] width 41 height 23
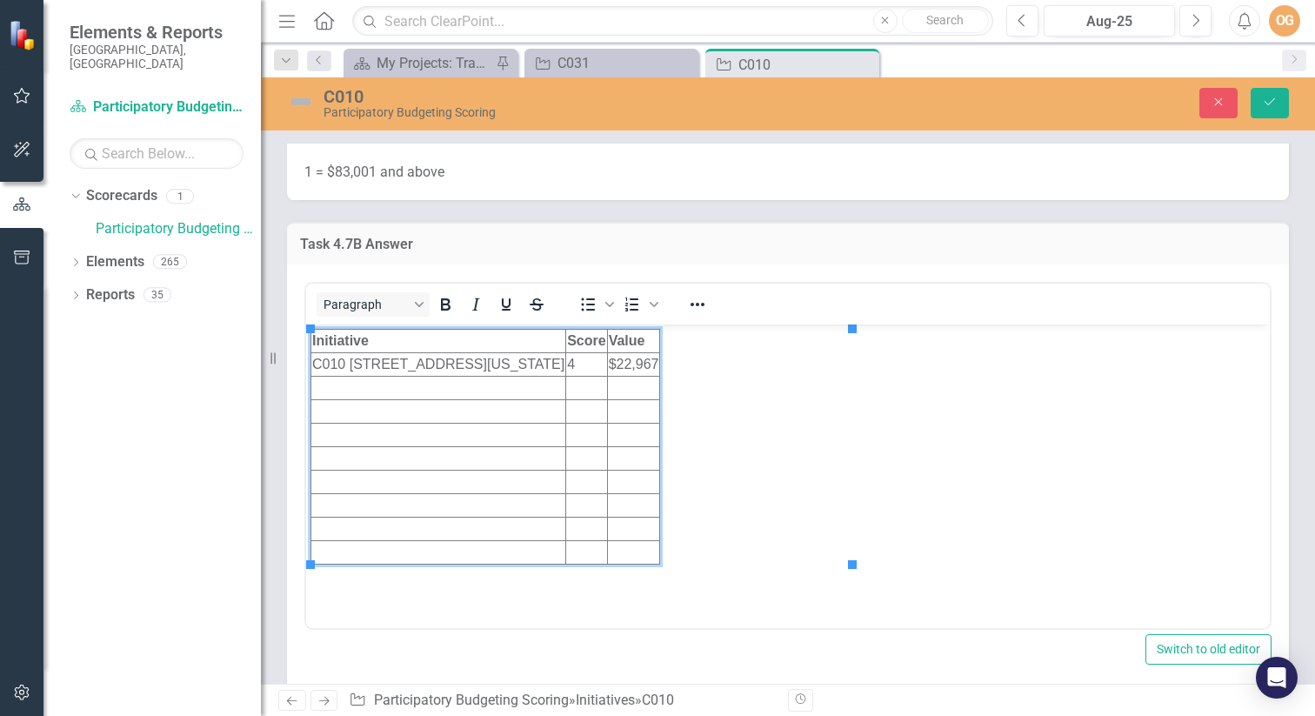
click at [1281, 518] on div "Task 4.7B Answer <table border="1"><colgroup> <col> <col> <col> </colgroup> <tb…" at bounding box center [788, 447] width 1028 height 495
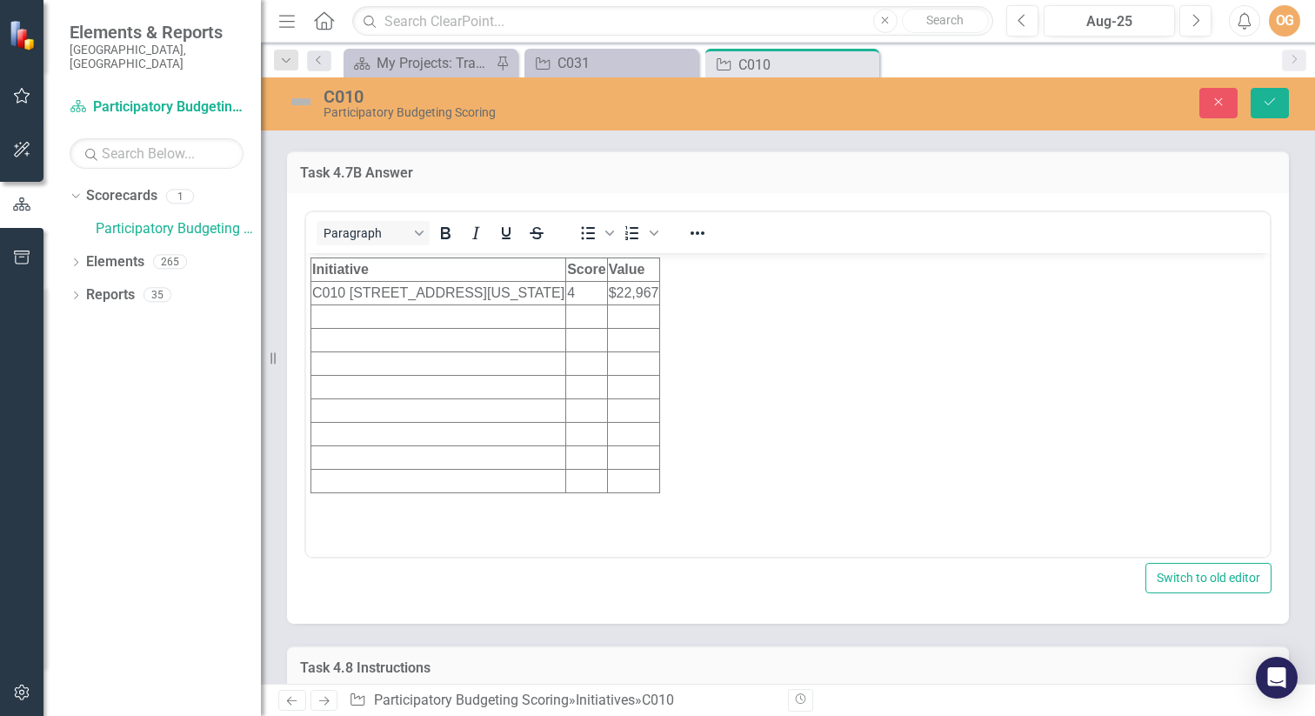
scroll to position [8572, 0]
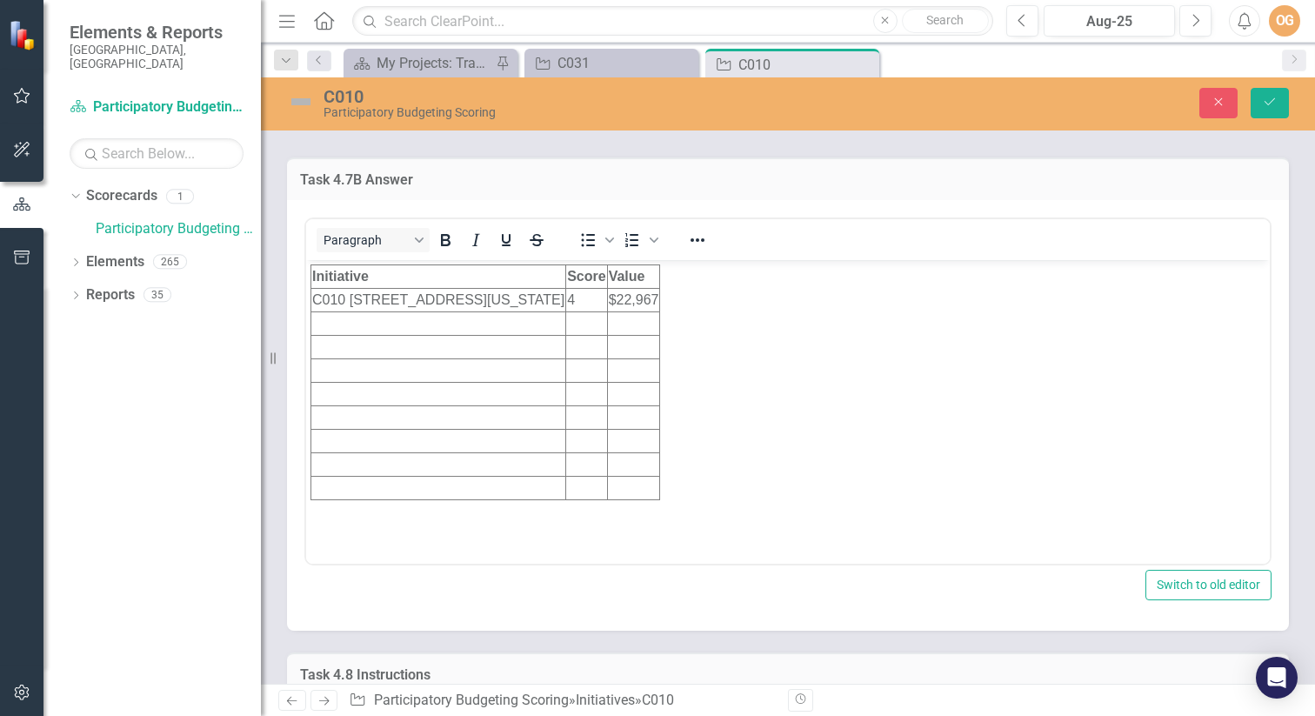
click at [607, 299] on td "4" at bounding box center [586, 299] width 41 height 23
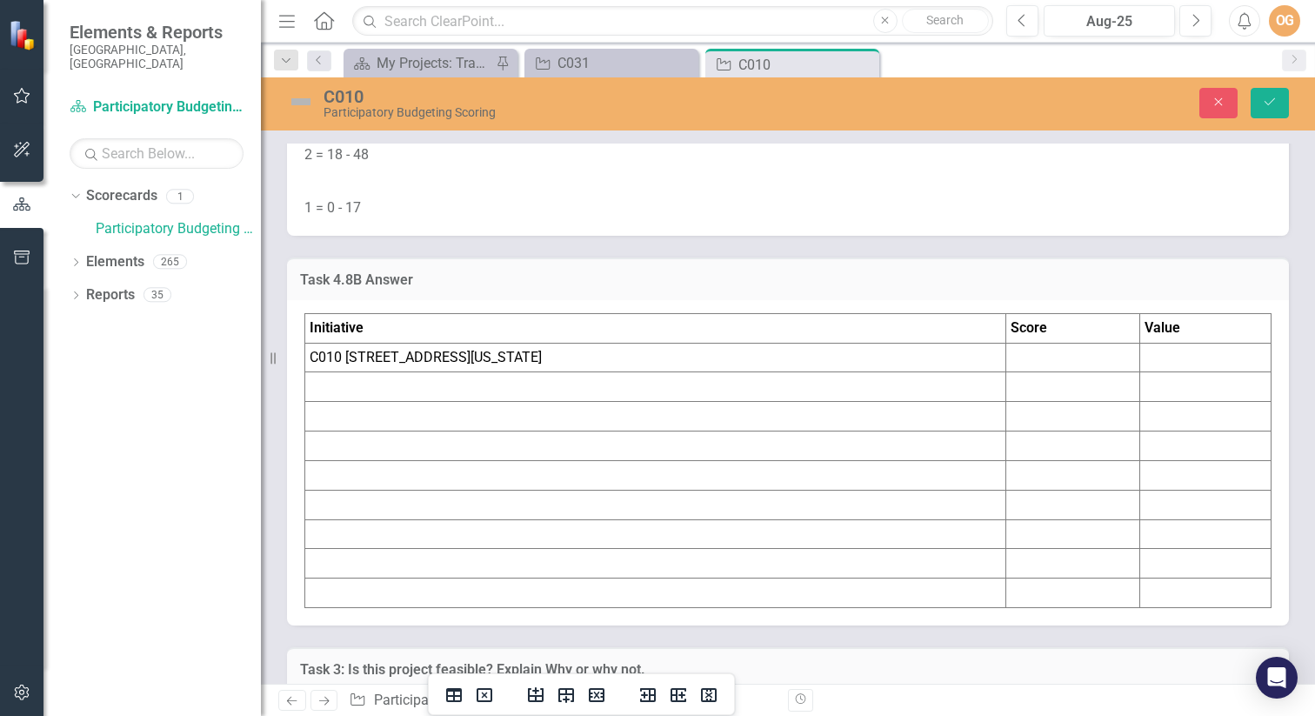
scroll to position [9609, 0]
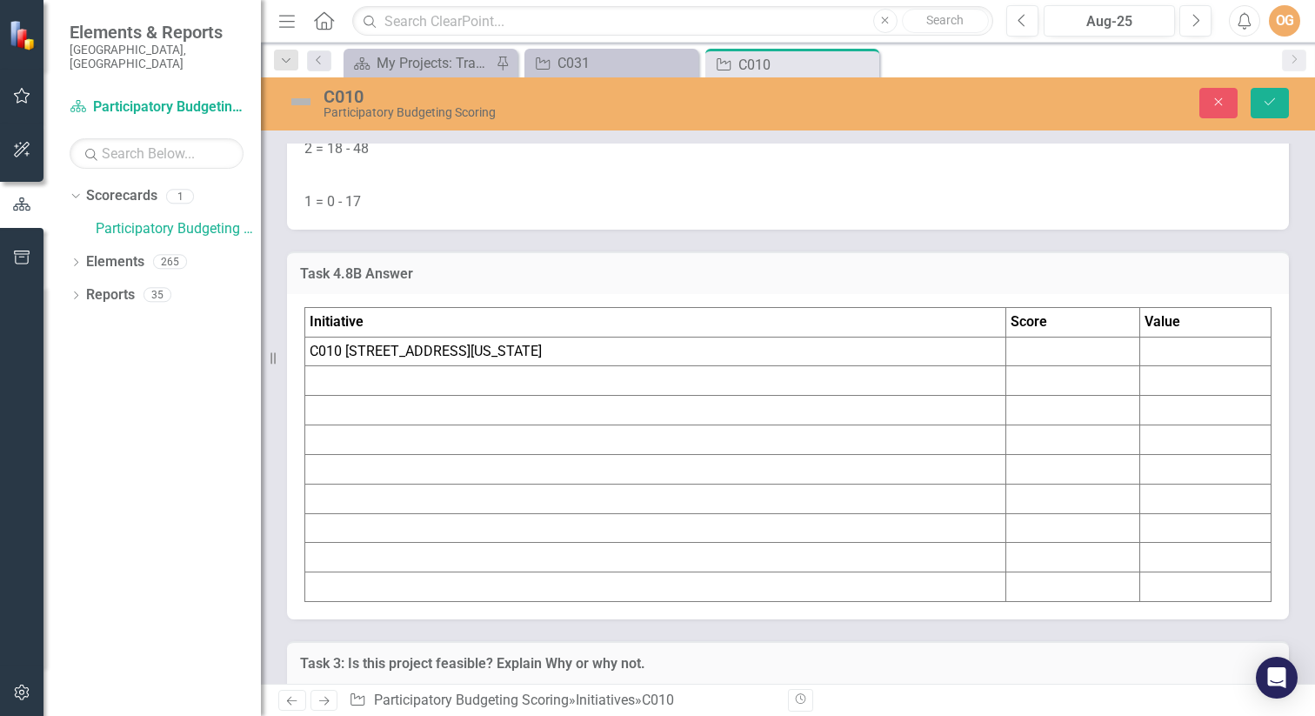
click at [747, 366] on td "C010 [STREET_ADDRESS][US_STATE]" at bounding box center [655, 352] width 701 height 30
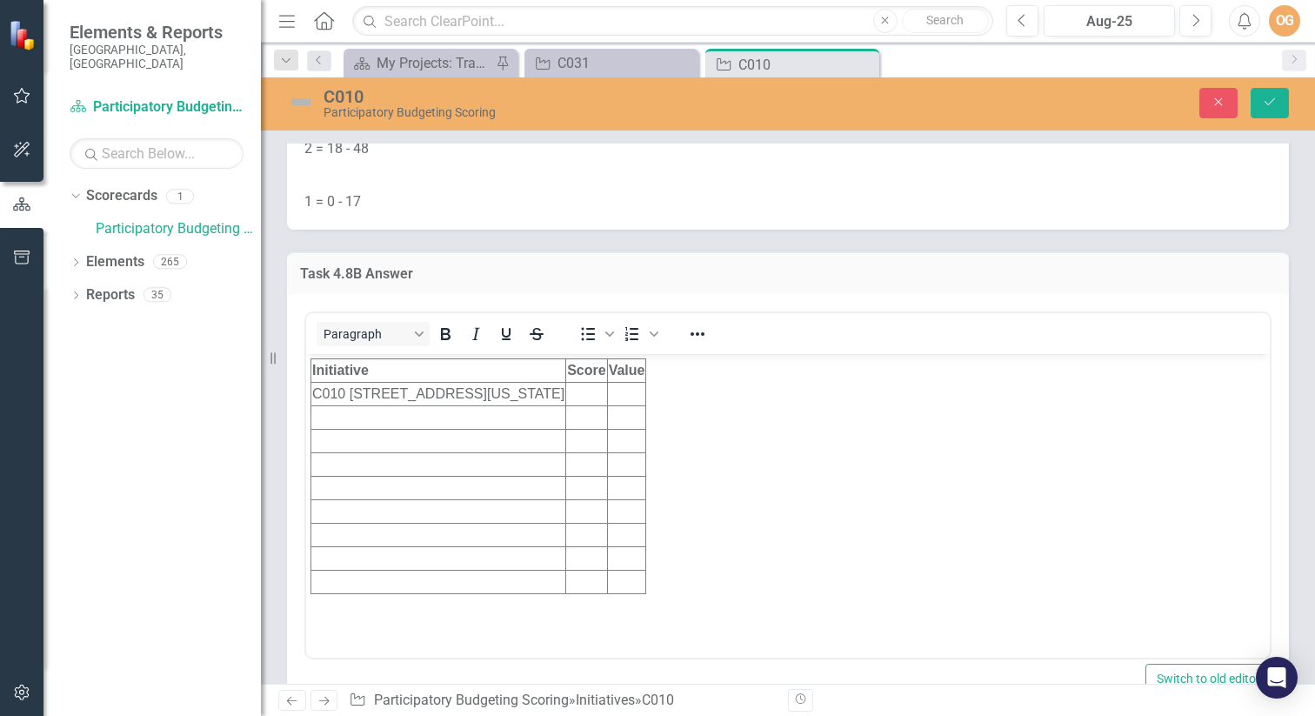
scroll to position [0, 0]
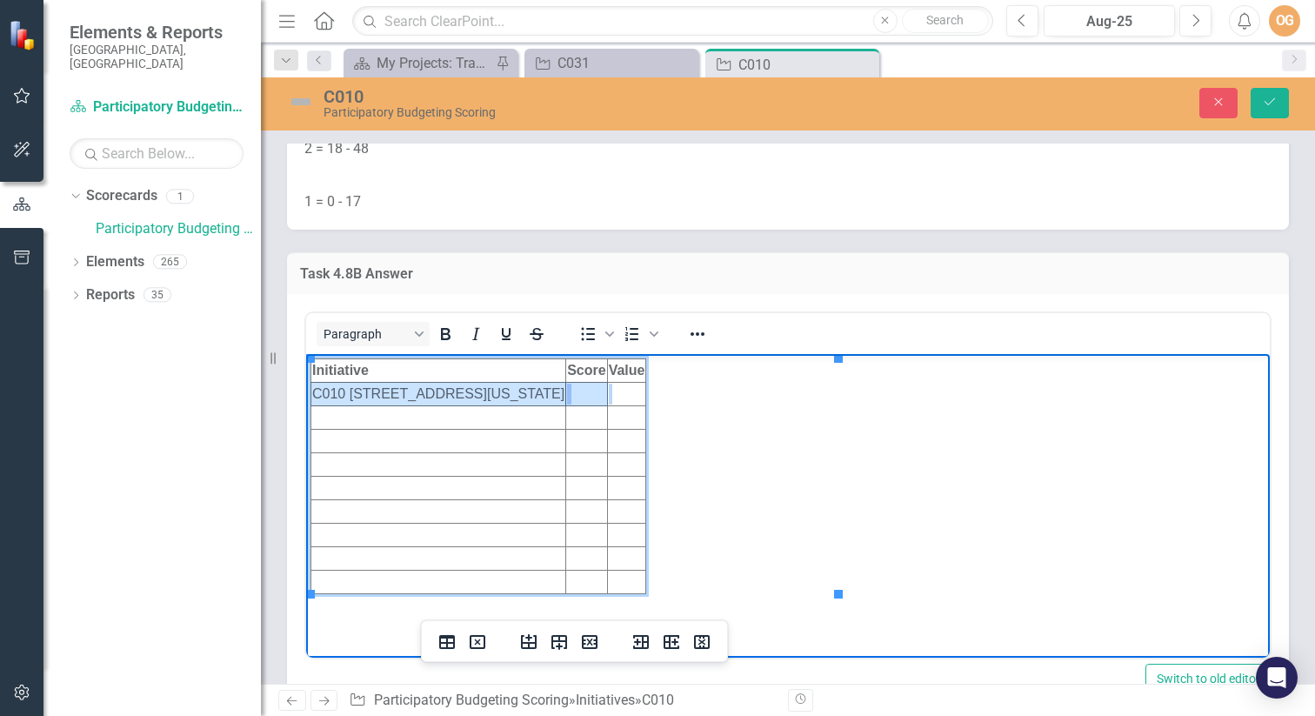
drag, startPoint x: 352, startPoint y: 393, endPoint x: 780, endPoint y: 394, distance: 427.8
click at [800, 394] on html "Initiative Score Value C010 [STREET_ADDRESS][US_STATE]" at bounding box center [787, 483] width 963 height 261
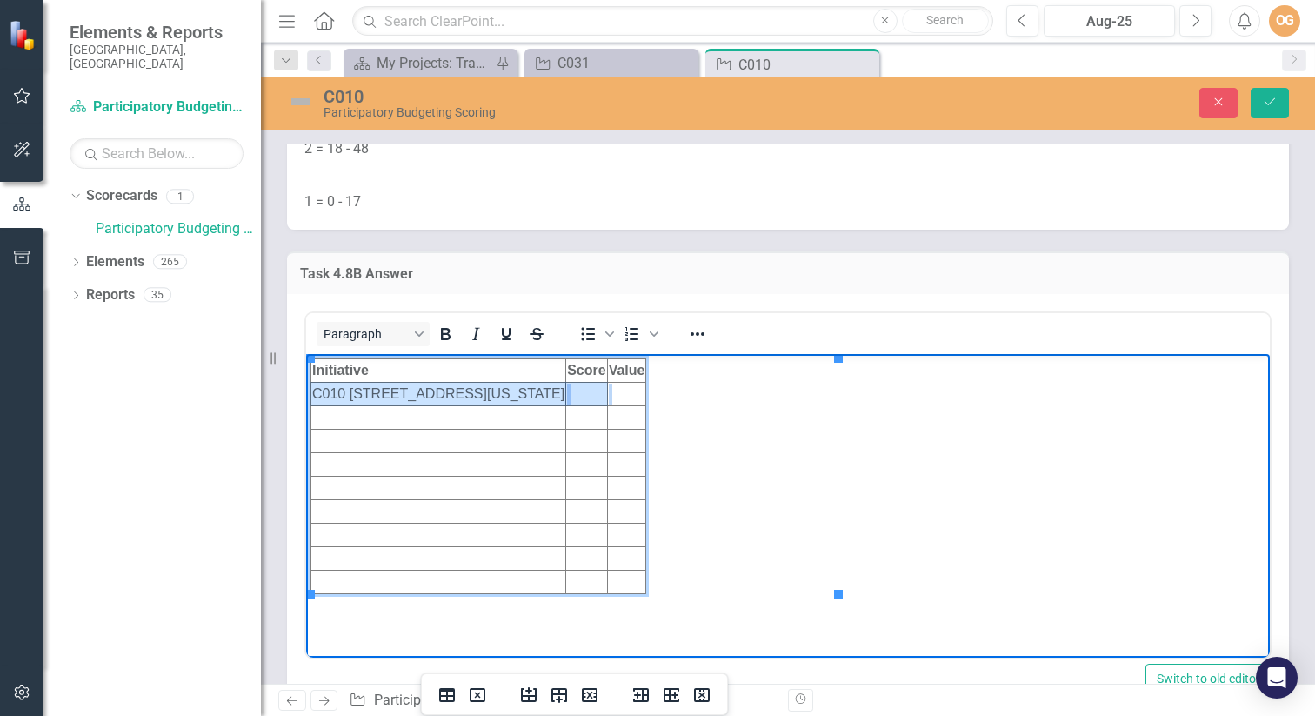
copy br "Rich Text Area. Press ALT-0 for help."
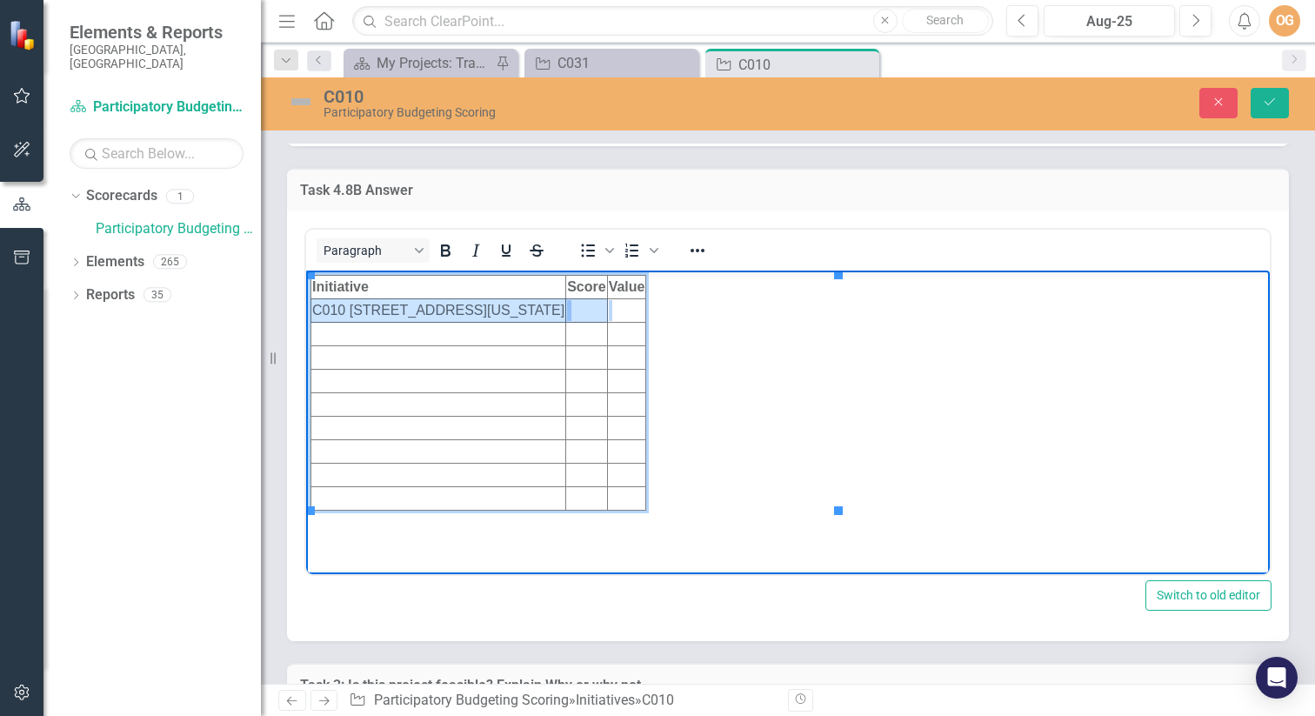
scroll to position [9696, 0]
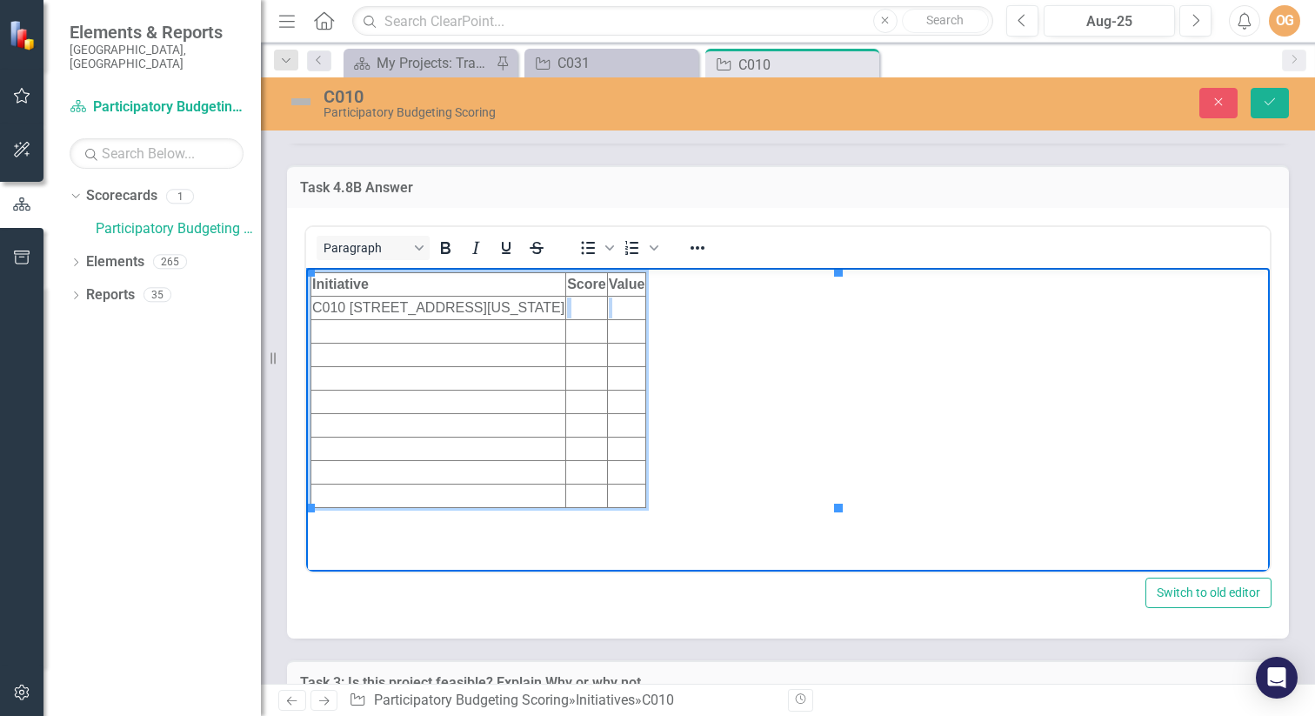
click at [646, 307] on td "Rich Text Area. Press ALT-0 for help." at bounding box center [626, 307] width 39 height 23
click at [607, 305] on td "Rich Text Area. Press ALT-0 for help." at bounding box center [586, 307] width 41 height 23
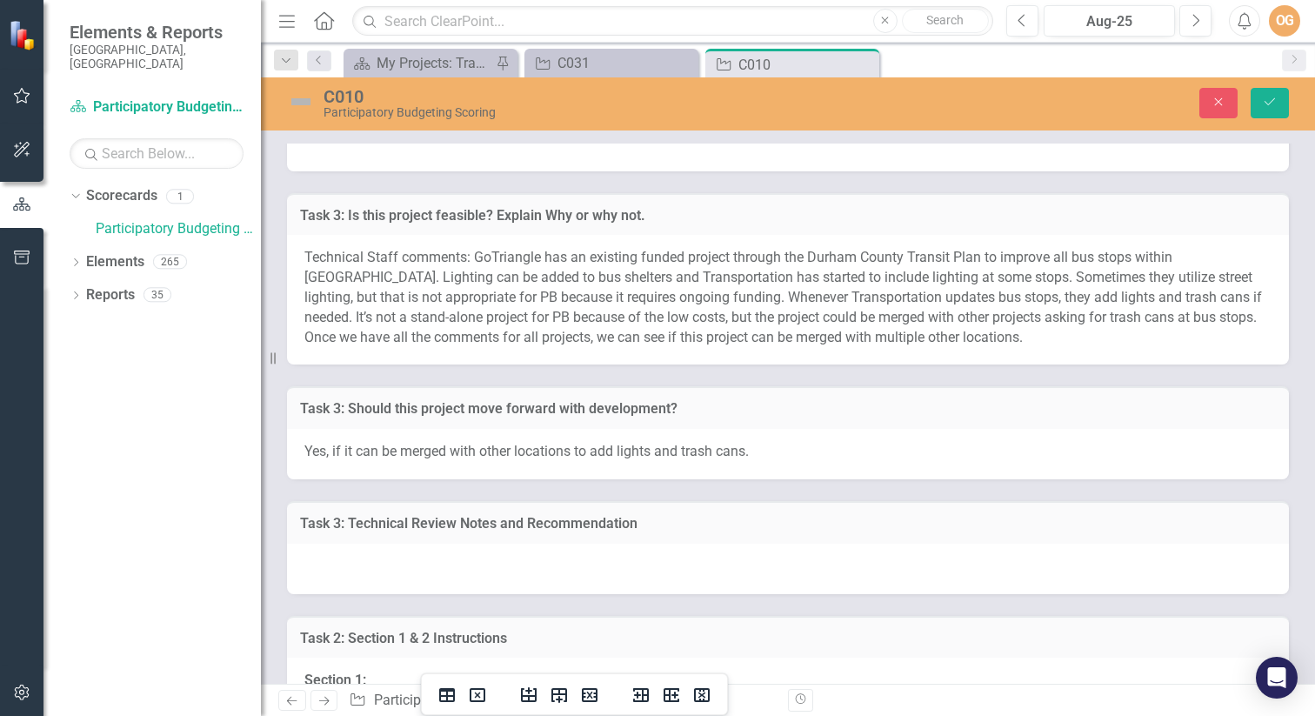
scroll to position [10164, 0]
click at [1279, 104] on button "Save" at bounding box center [1269, 103] width 38 height 30
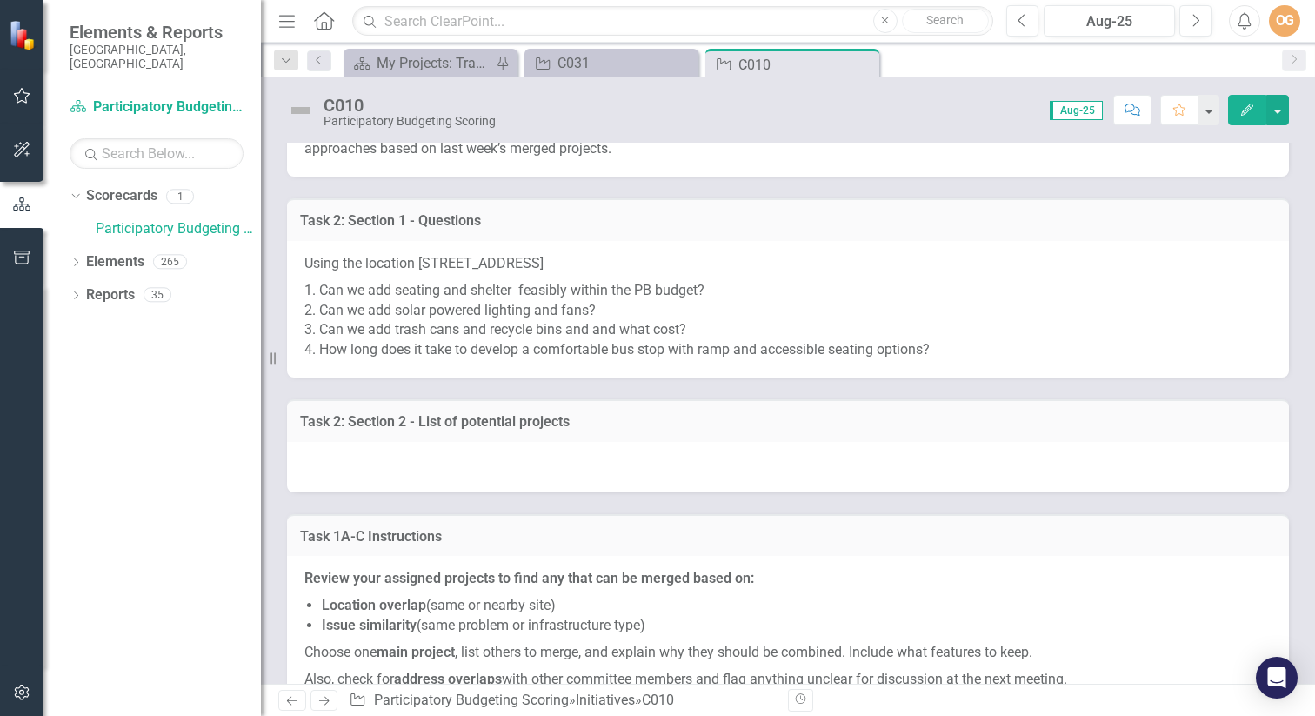
scroll to position [10477, 0]
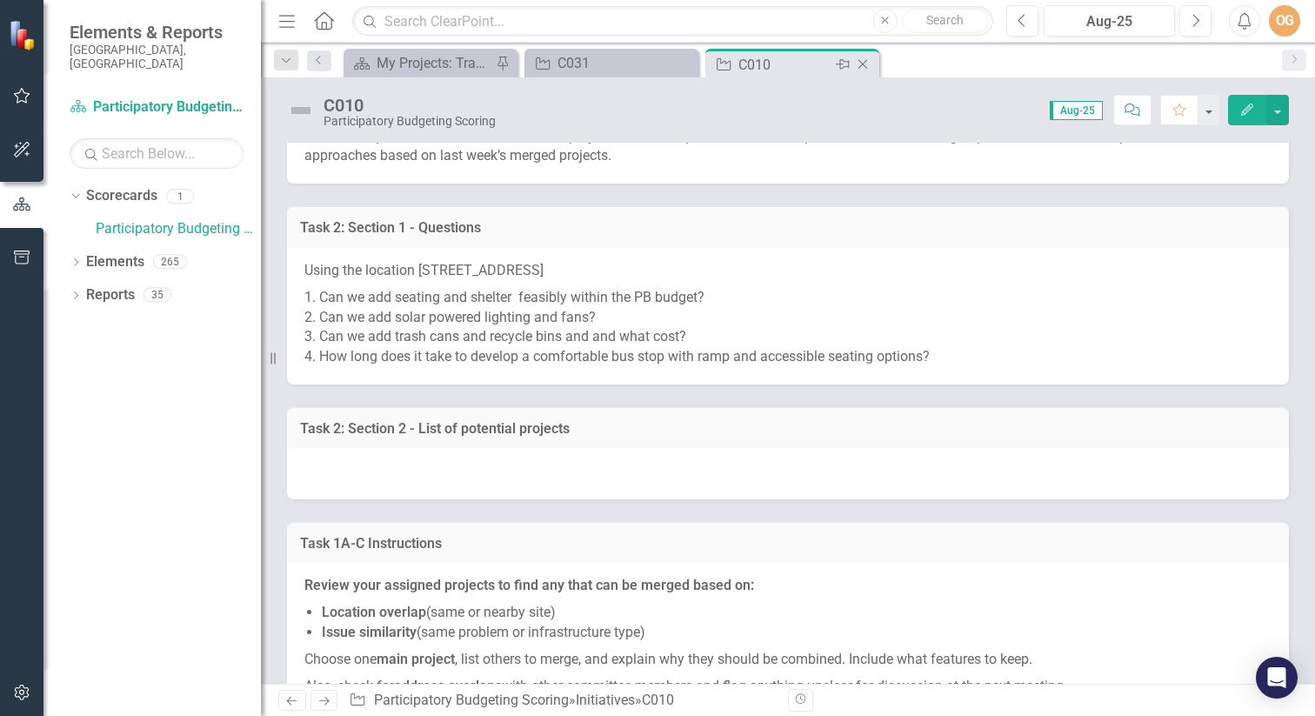
click at [865, 64] on icon "Close" at bounding box center [862, 64] width 17 height 14
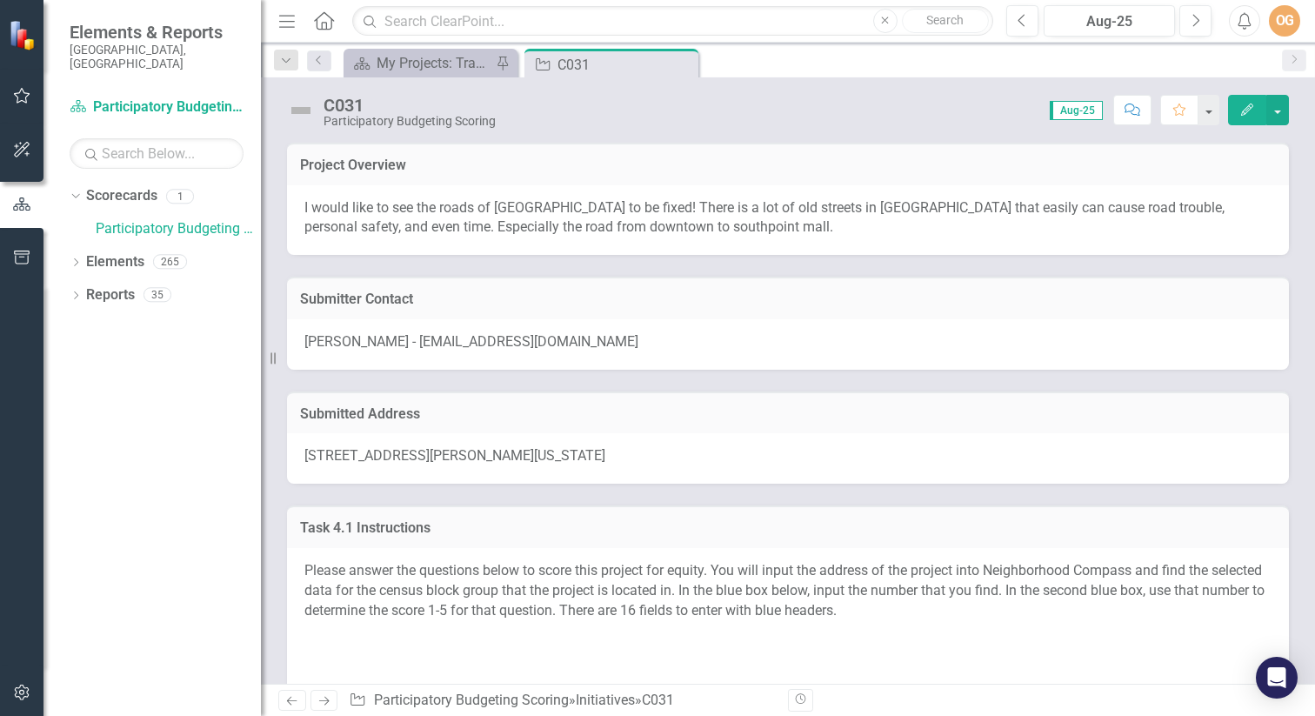
click at [770, 461] on div "[STREET_ADDRESS][PERSON_NAME][US_STATE]" at bounding box center [788, 458] width 1002 height 50
drag, startPoint x: 622, startPoint y: 452, endPoint x: 353, endPoint y: 450, distance: 268.7
click at [355, 450] on div "[STREET_ADDRESS][PERSON_NAME][US_STATE]" at bounding box center [788, 458] width 1002 height 50
click at [308, 452] on span "[STREET_ADDRESS][PERSON_NAME][US_STATE]" at bounding box center [454, 455] width 301 height 17
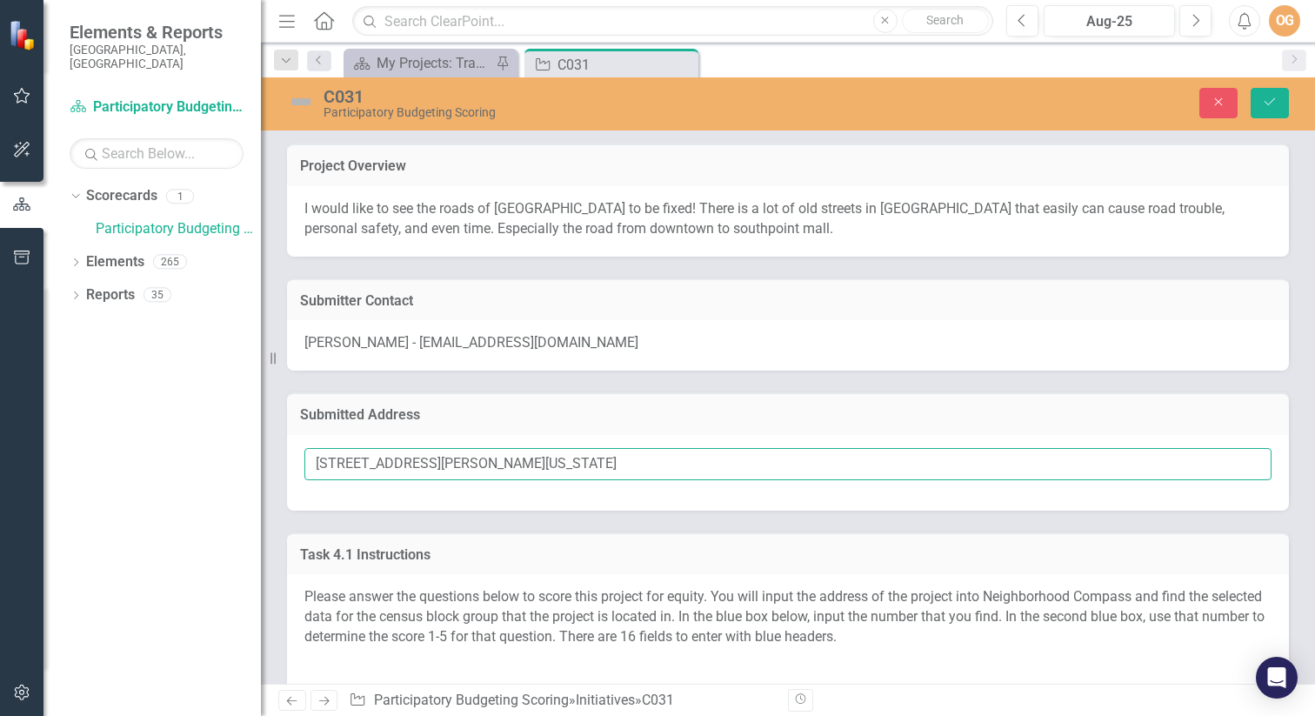
click at [308, 452] on input "[STREET_ADDRESS][PERSON_NAME][US_STATE]" at bounding box center [787, 464] width 967 height 32
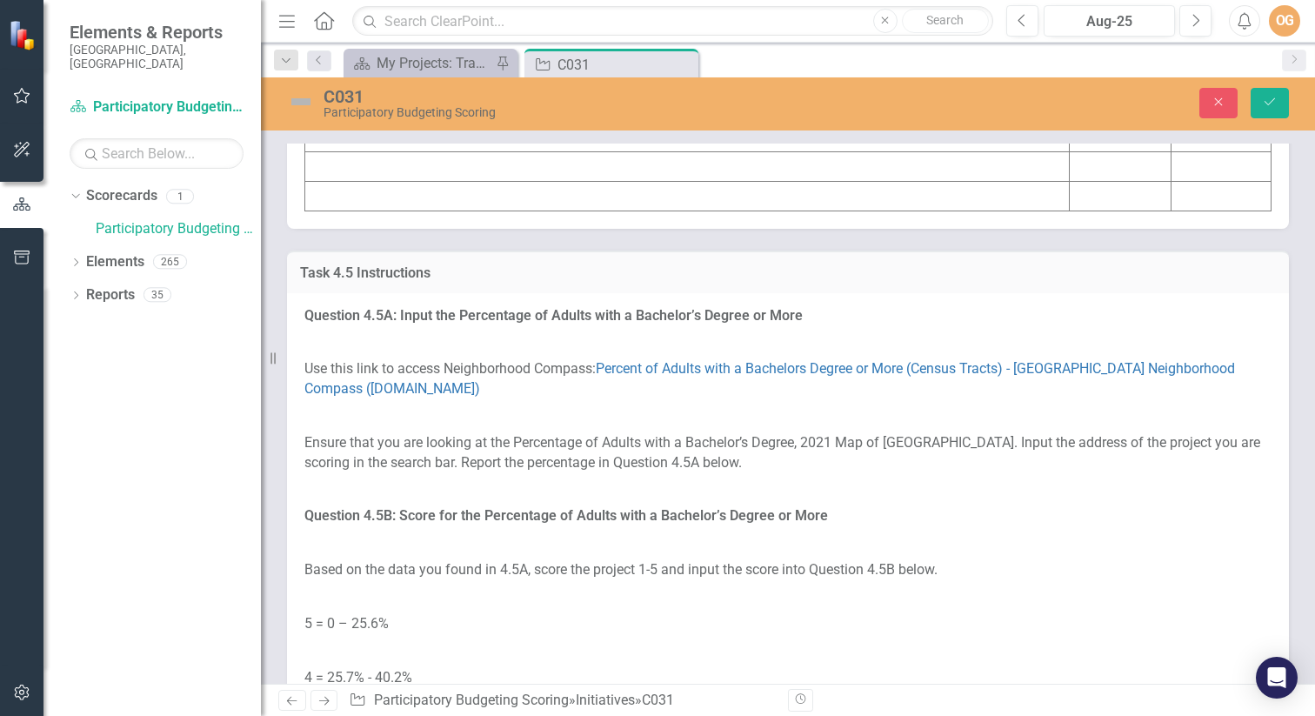
scroll to position [5730, 0]
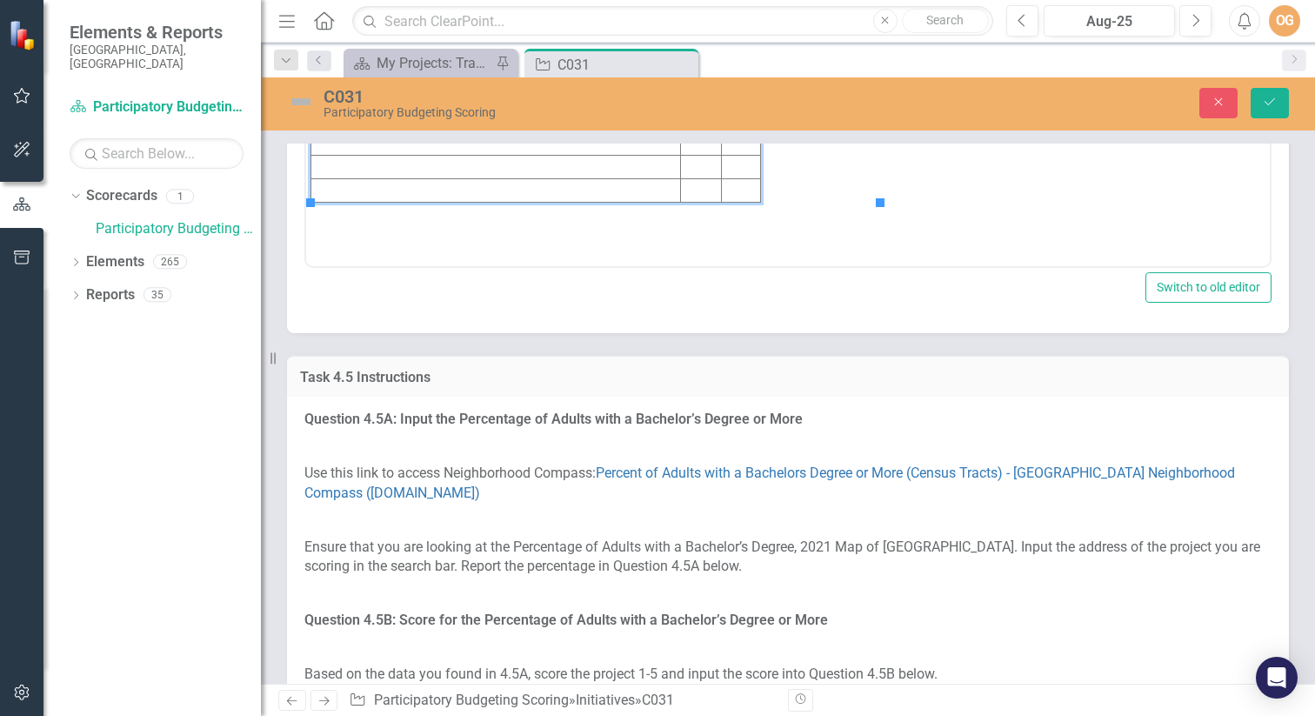
scroll to position [0, 0]
click at [681, 1] on td "C031 [STREET_ADDRESS][PERSON_NAME][US_STATE]" at bounding box center [496, 2] width 370 height 23
copy td "C031 [STREET_ADDRESS][PERSON_NAME][US_STATE]"
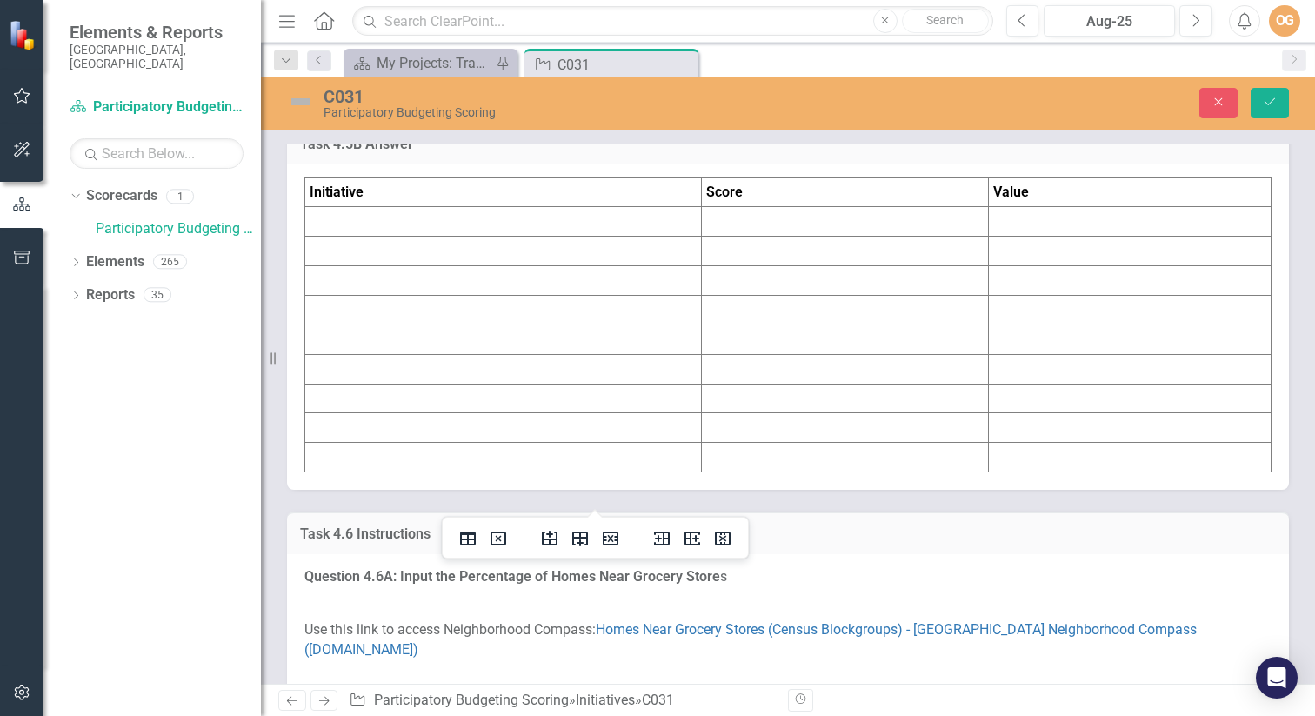
scroll to position [6650, 0]
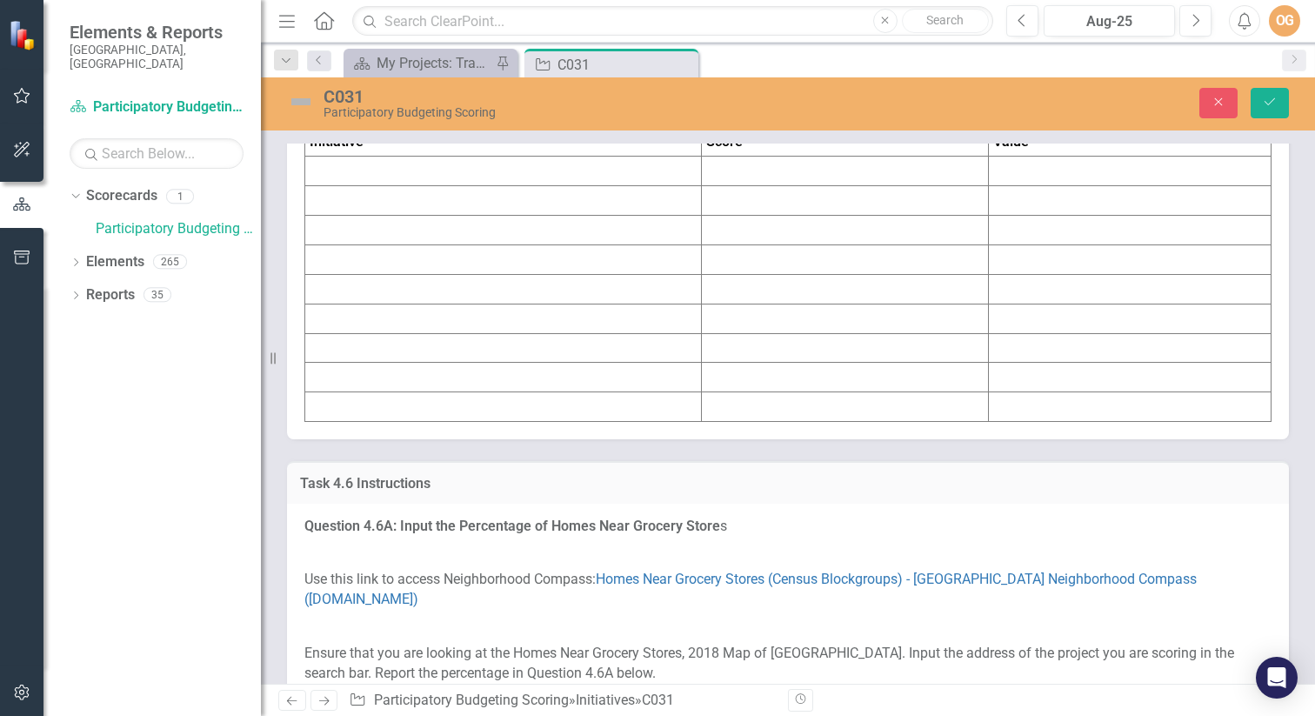
click at [454, 186] on td at bounding box center [503, 172] width 397 height 30
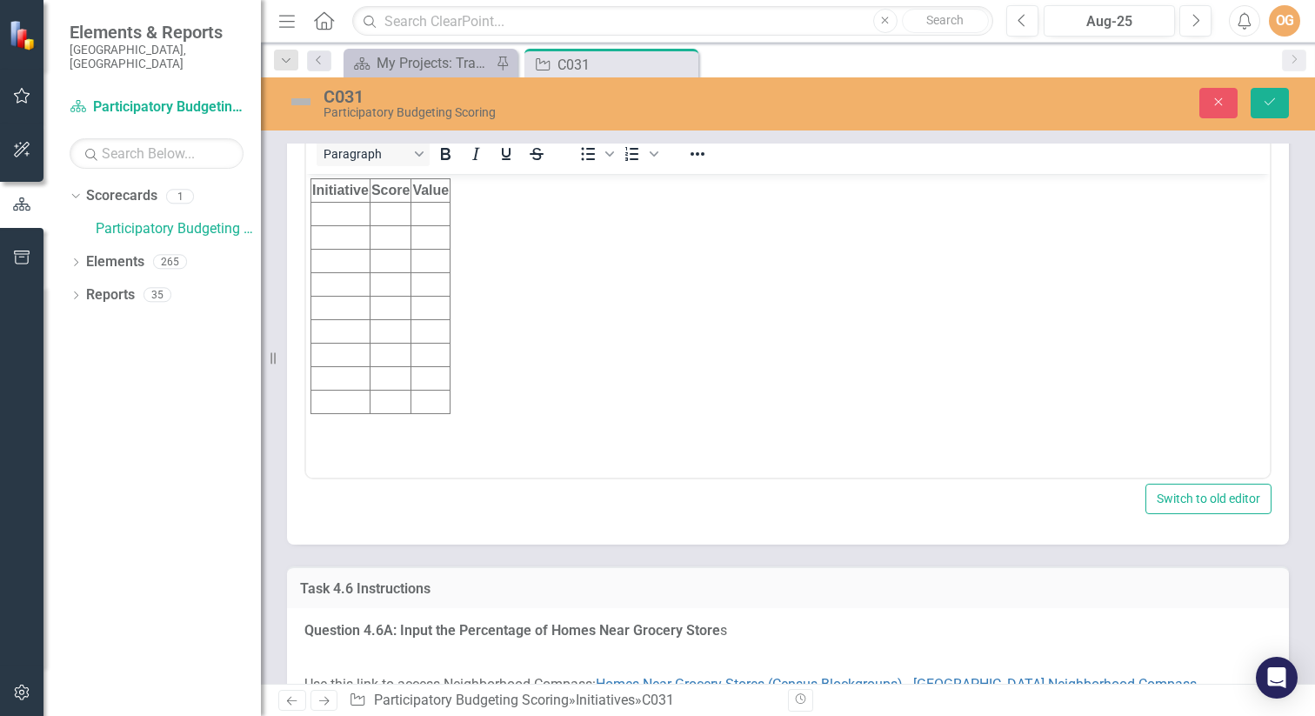
scroll to position [0, 0]
click at [347, 211] on td "Rich Text Area. Press ALT-0 for help." at bounding box center [340, 213] width 59 height 23
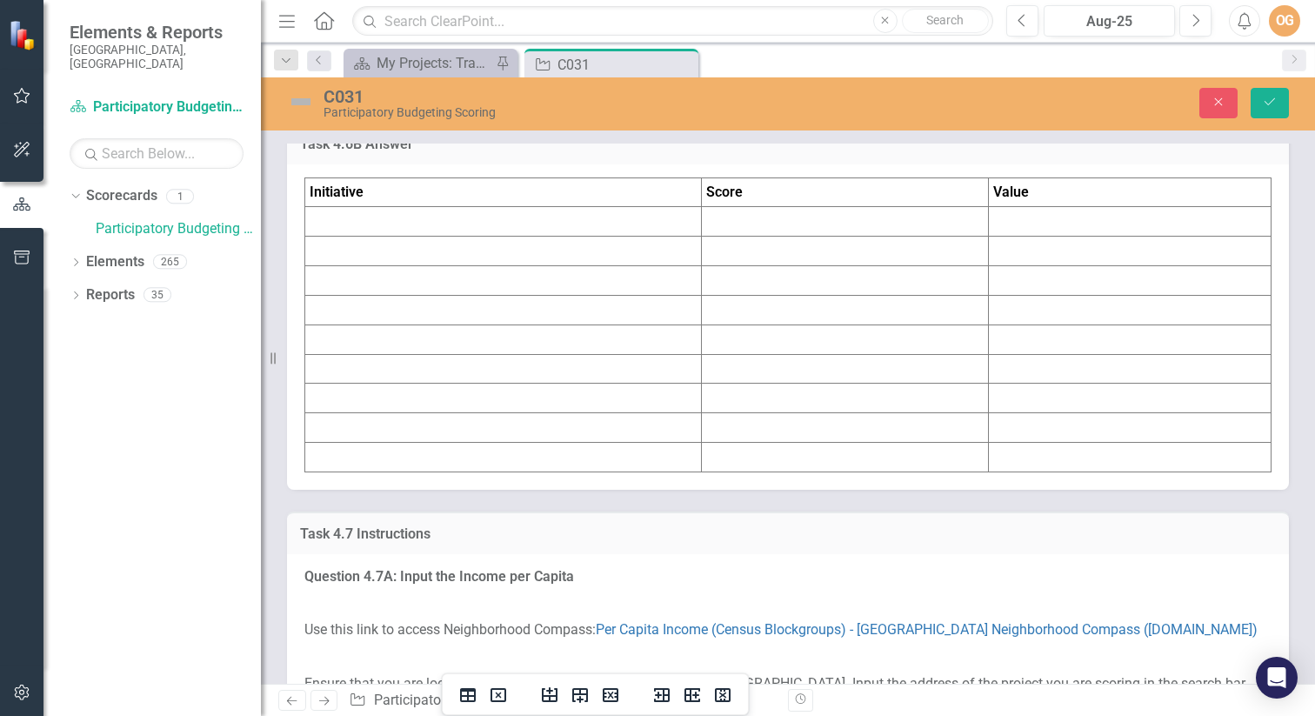
scroll to position [7742, 0]
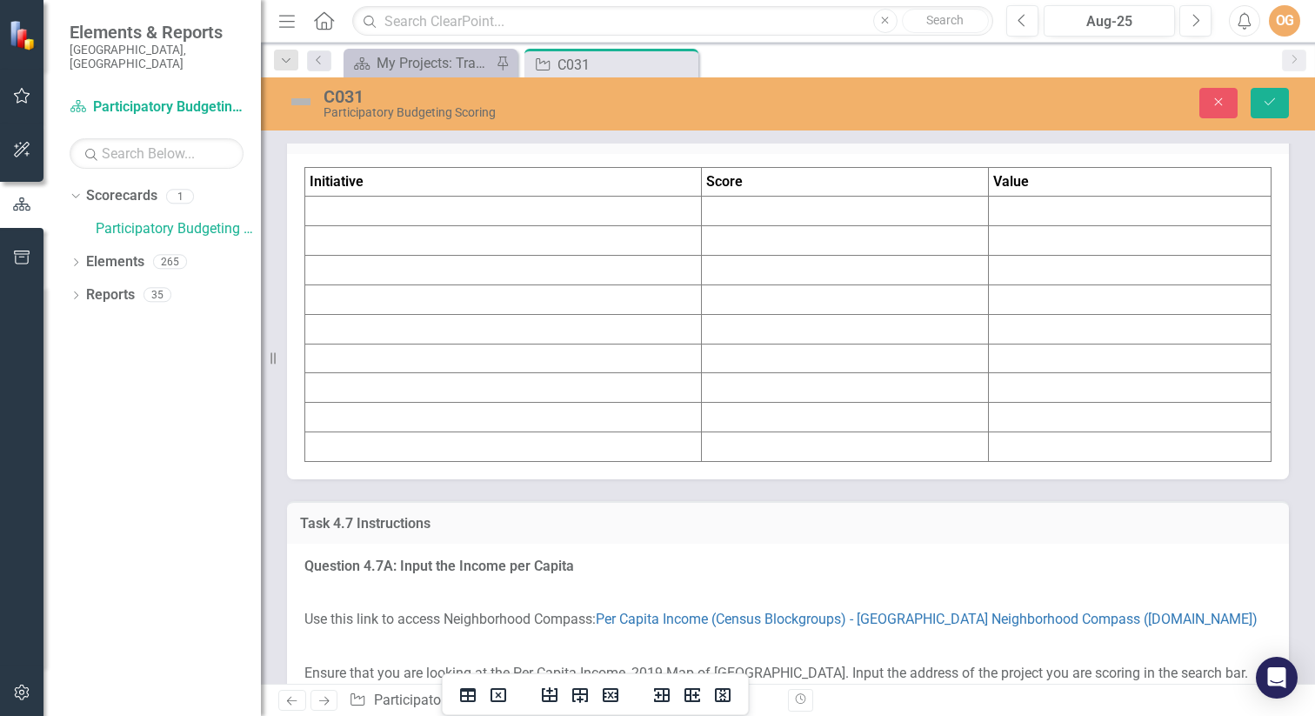
click at [545, 226] on td at bounding box center [503, 212] width 397 height 30
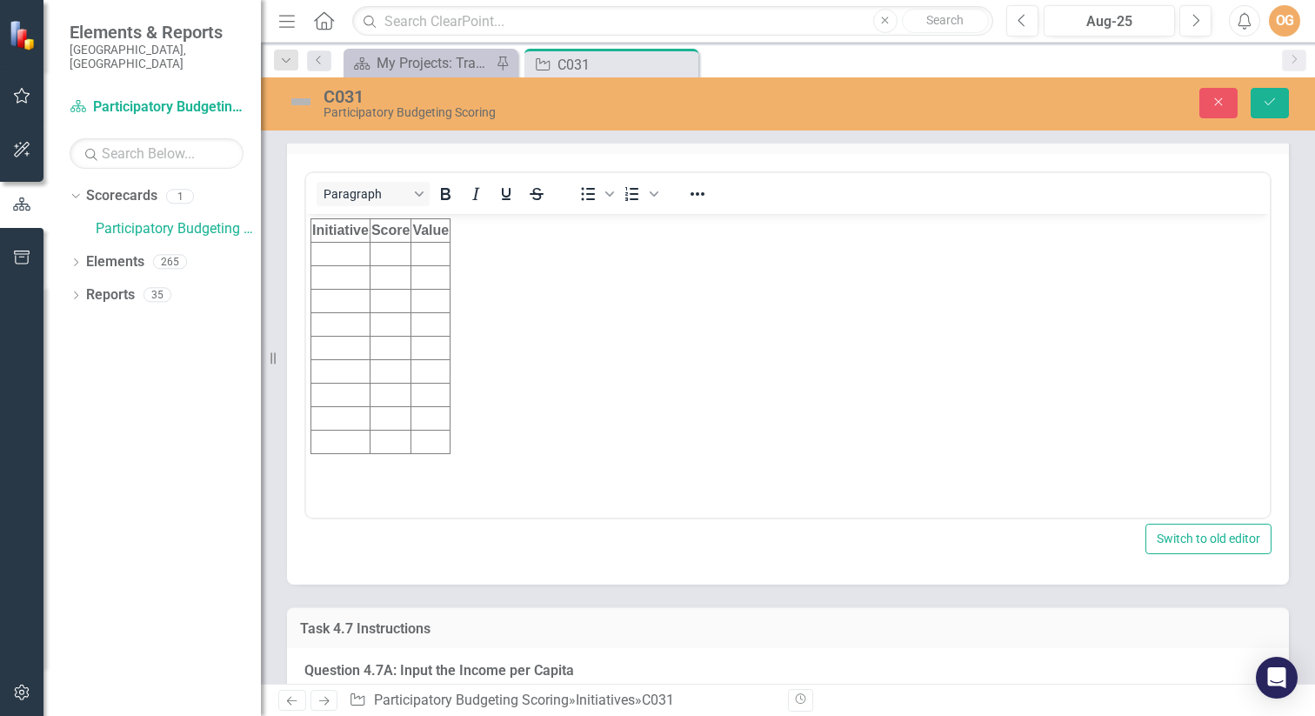
scroll to position [0, 0]
click at [328, 252] on td "Rich Text Area. Press ALT-0 for help." at bounding box center [340, 253] width 59 height 23
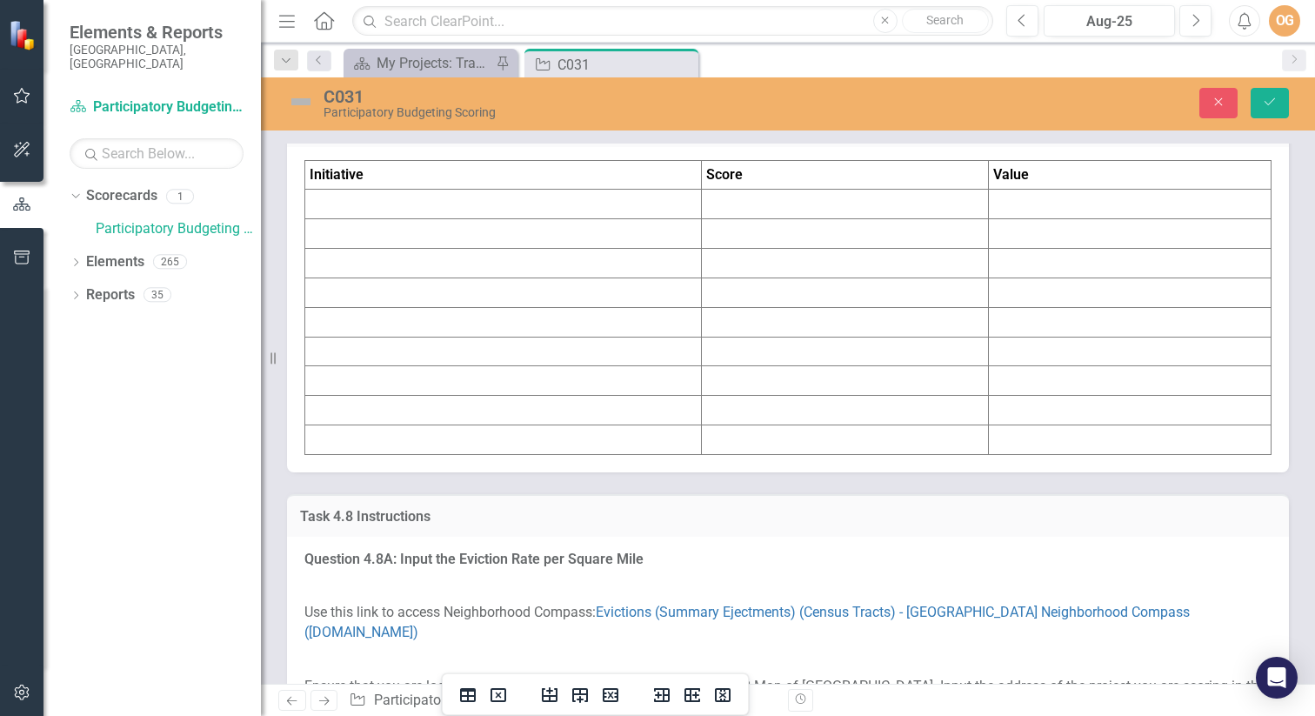
scroll to position [8865, 0]
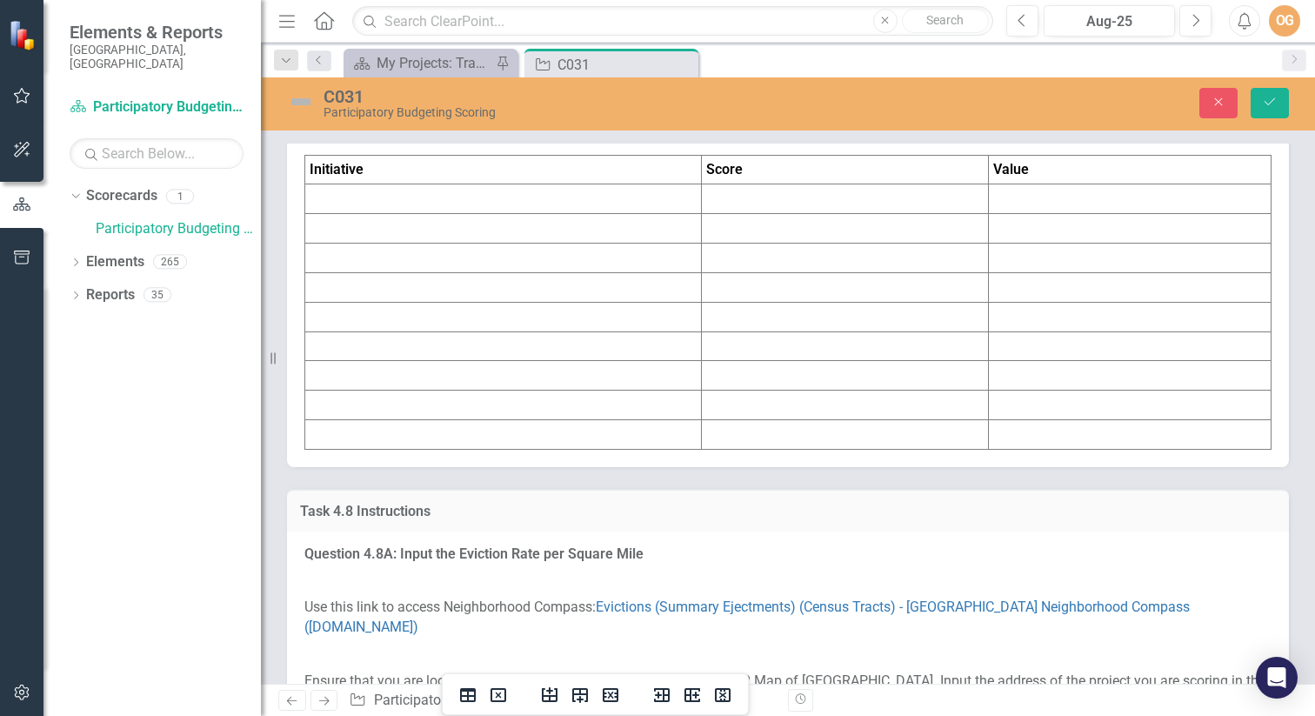
click at [551, 214] on td at bounding box center [503, 199] width 397 height 30
click at [552, 214] on td at bounding box center [503, 199] width 397 height 30
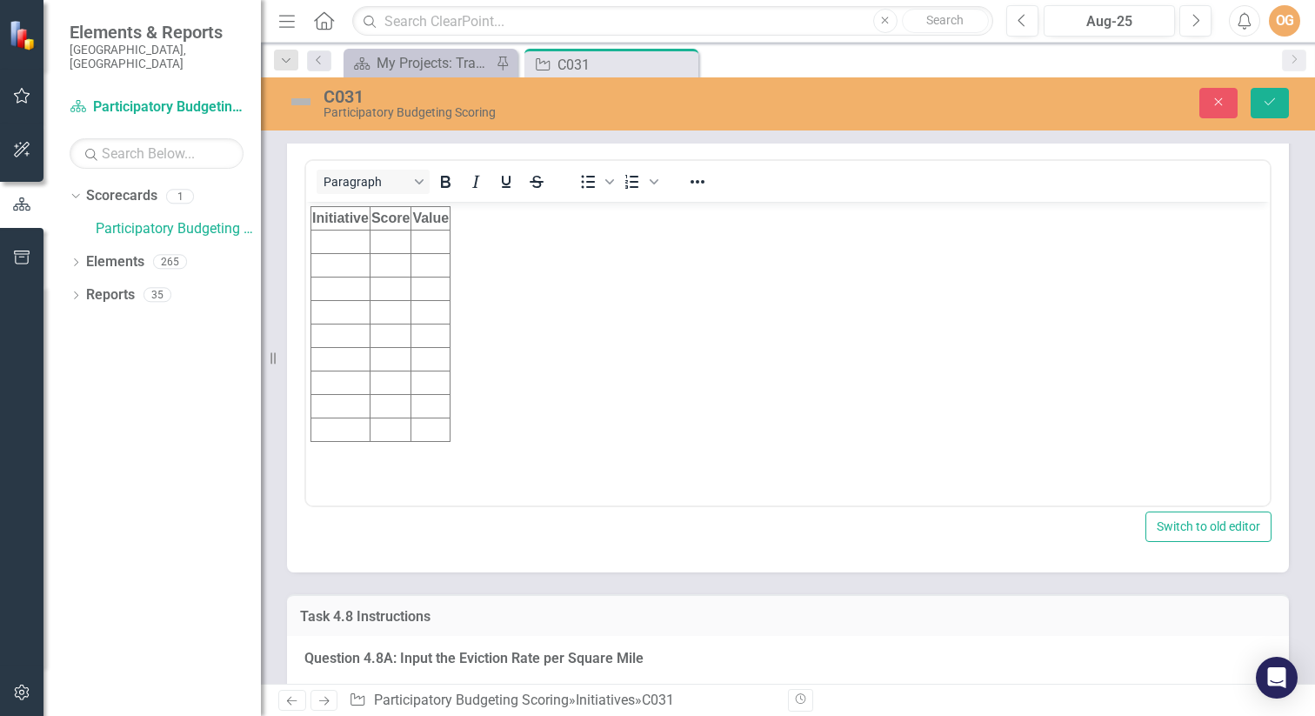
scroll to position [0, 0]
click at [333, 243] on td "Rich Text Area. Press ALT-0 for help." at bounding box center [340, 241] width 59 height 23
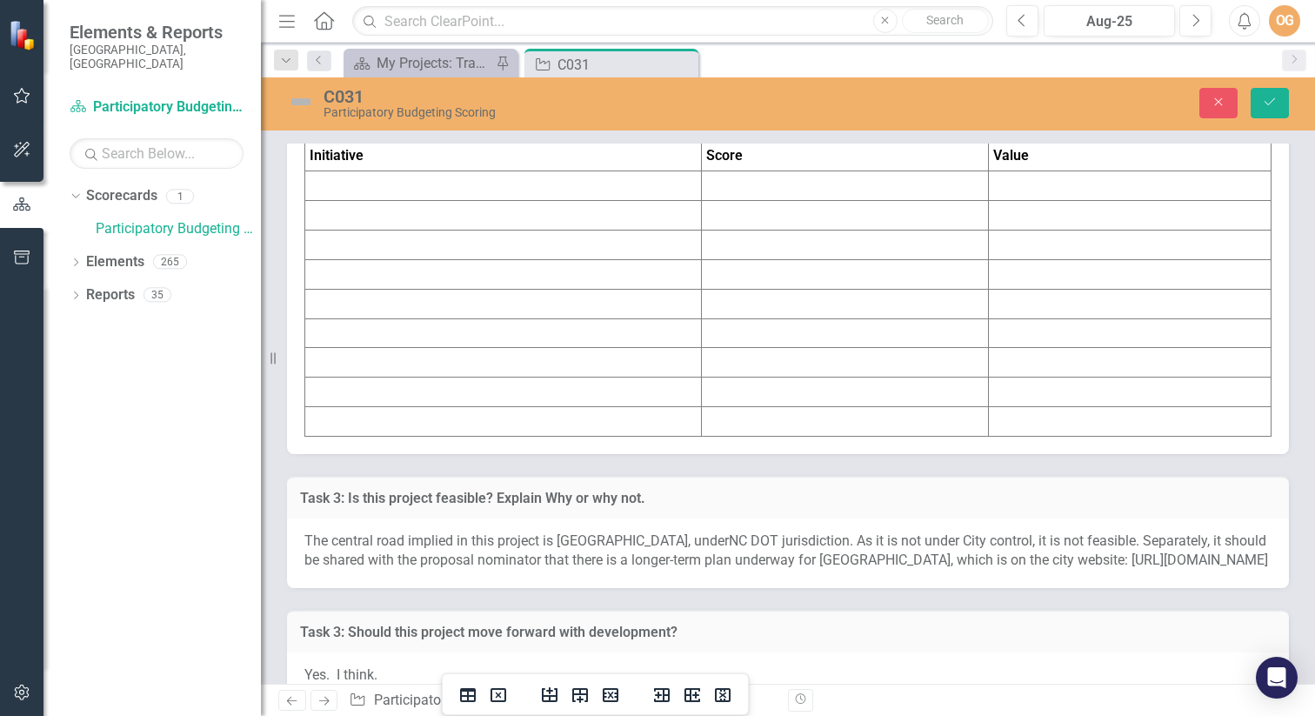
scroll to position [10008, 0]
click at [497, 203] on td at bounding box center [503, 188] width 397 height 30
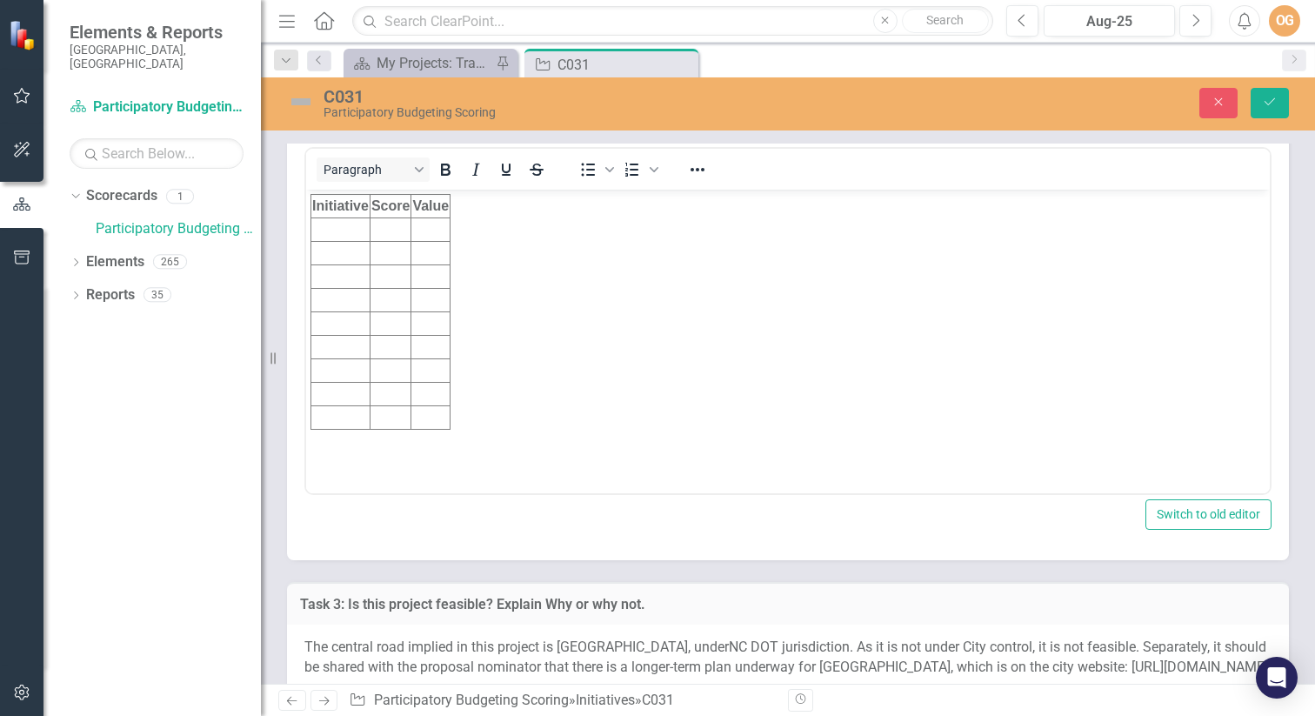
scroll to position [0, 0]
click at [336, 228] on td "Rich Text Area. Press ALT-0 for help." at bounding box center [340, 229] width 59 height 23
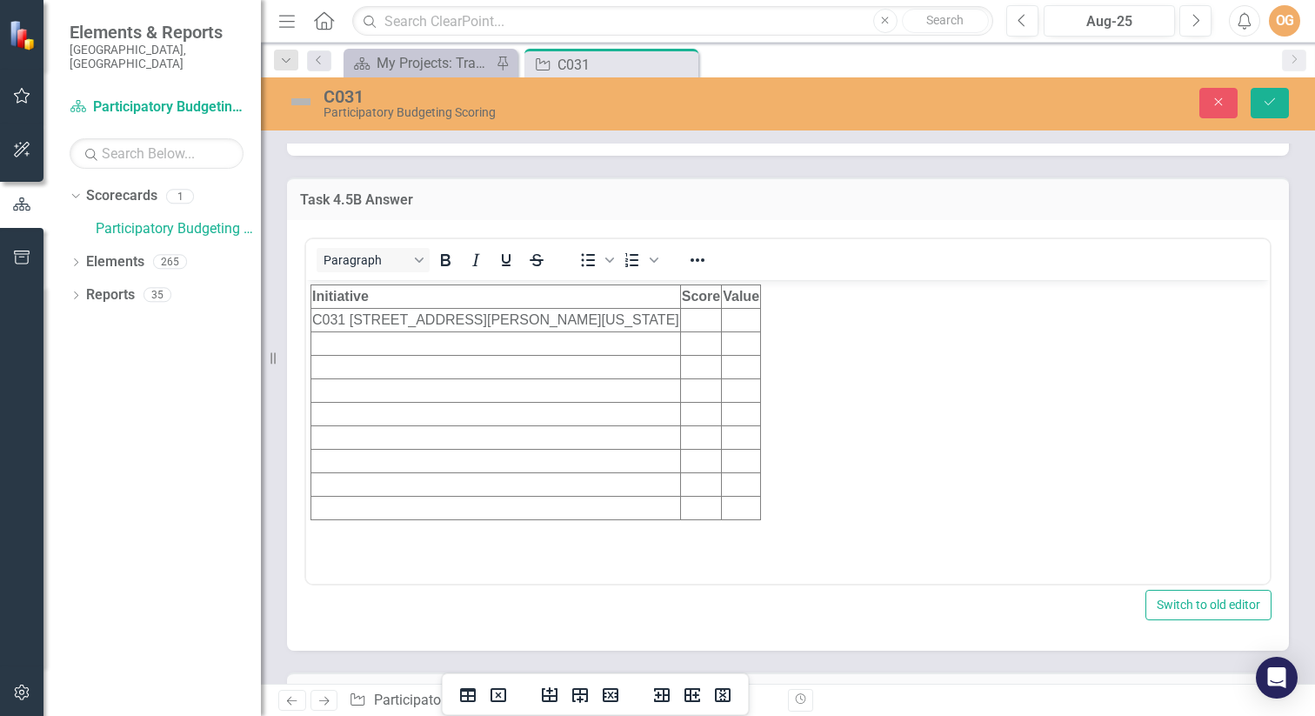
scroll to position [6542, 0]
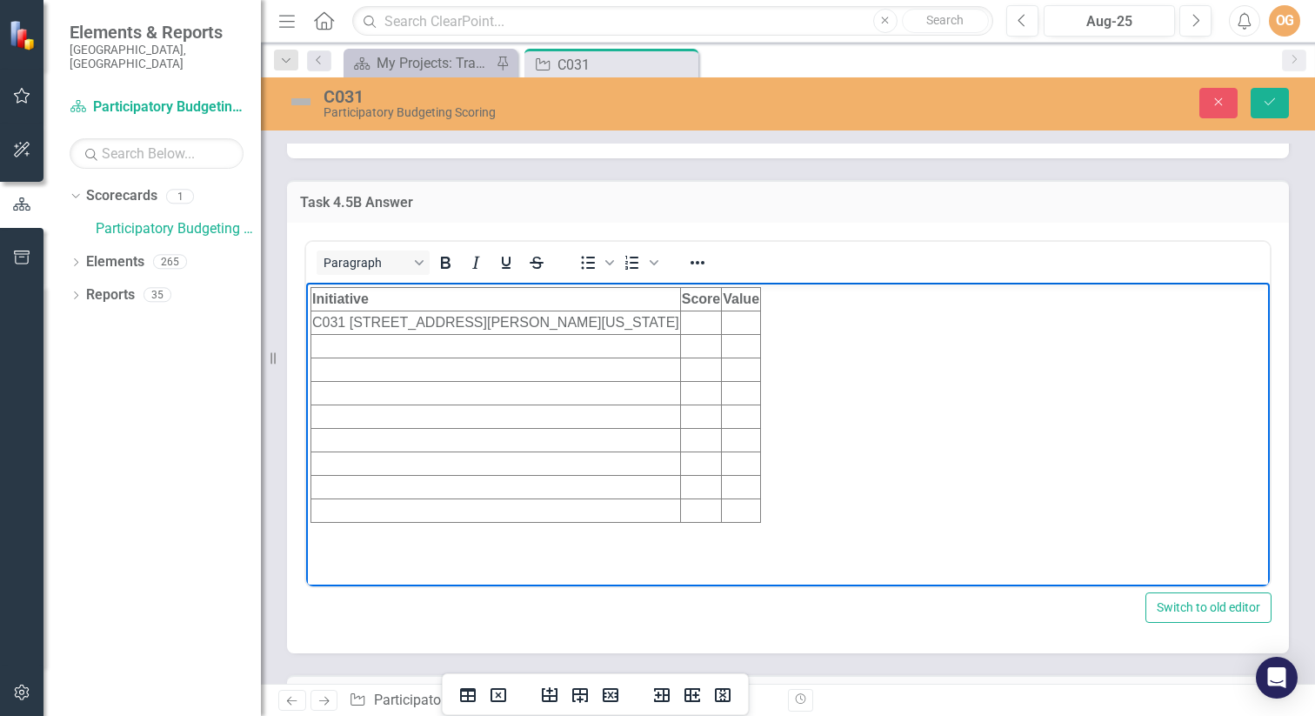
click at [761, 320] on td "Rich Text Area. Press ALT-0 for help." at bounding box center [741, 321] width 39 height 23
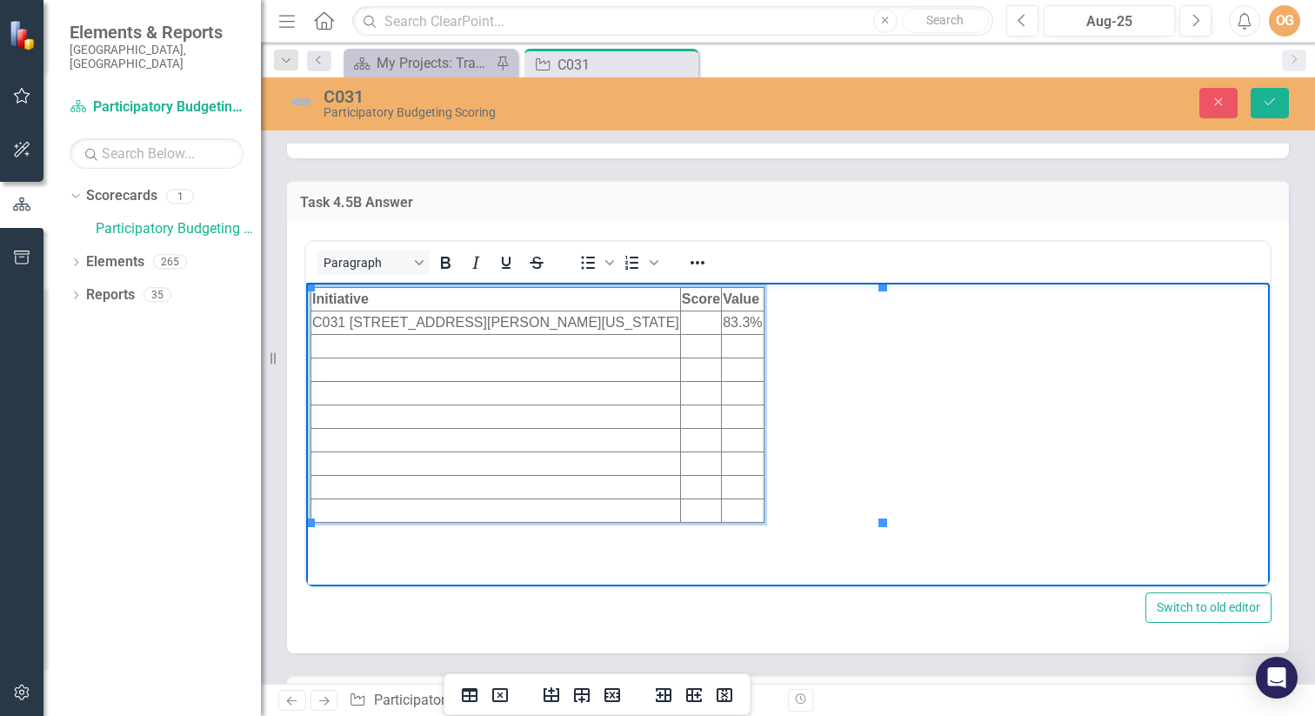
click at [721, 323] on td "Rich Text Area. Press ALT-0 for help." at bounding box center [700, 321] width 41 height 23
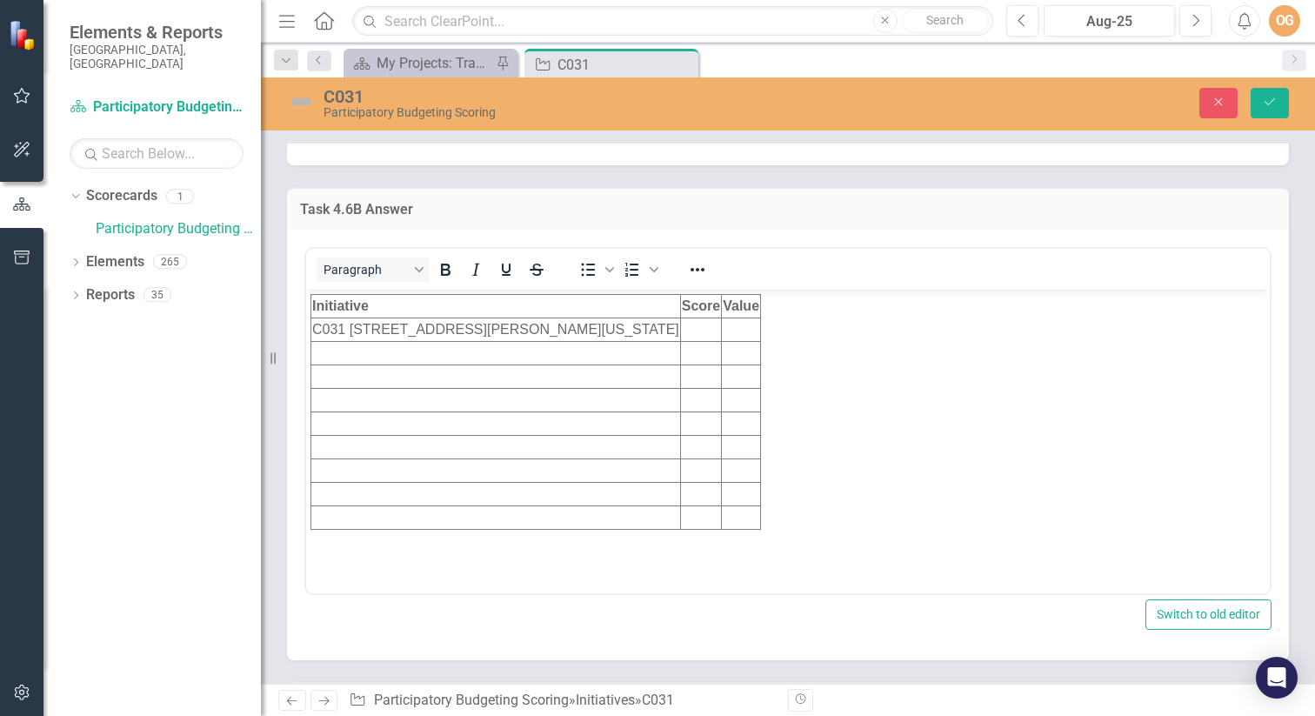
scroll to position [7669, 0]
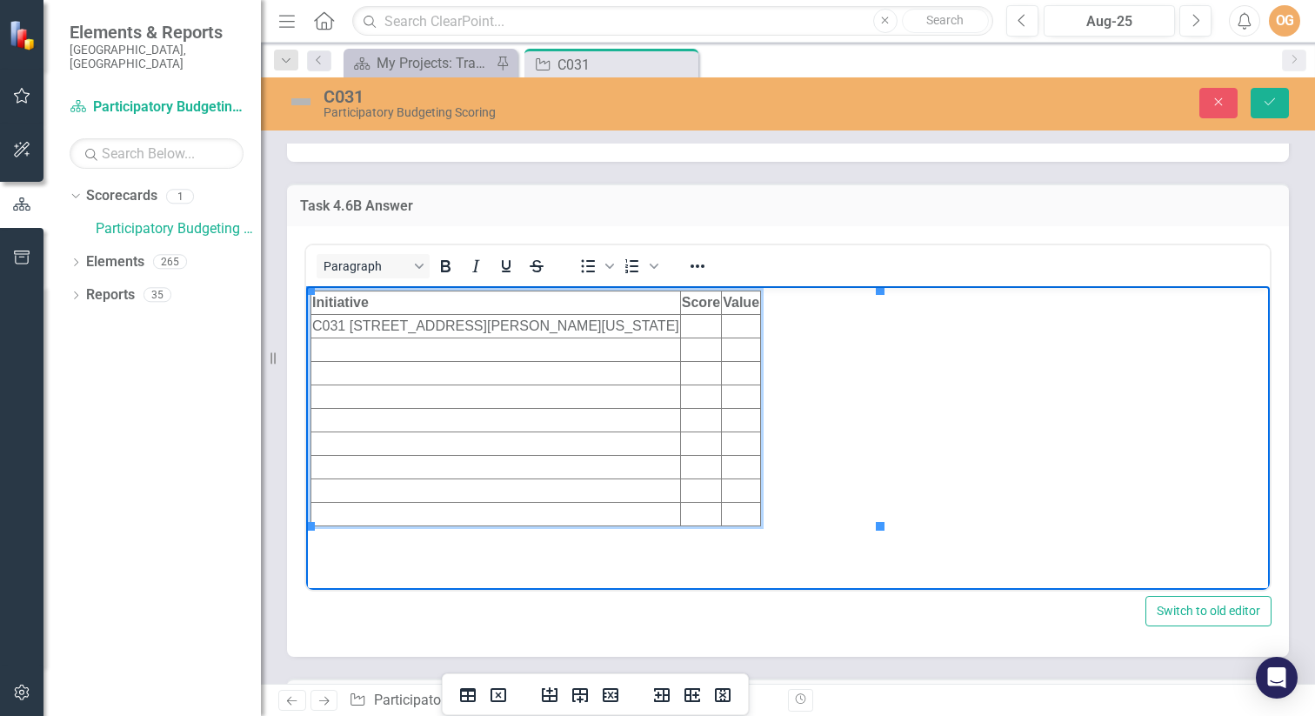
click at [761, 323] on td "Rich Text Area. Press ALT-0 for help." at bounding box center [741, 325] width 39 height 23
click at [721, 318] on td "Rich Text Area. Press ALT-0 for help." at bounding box center [700, 325] width 41 height 23
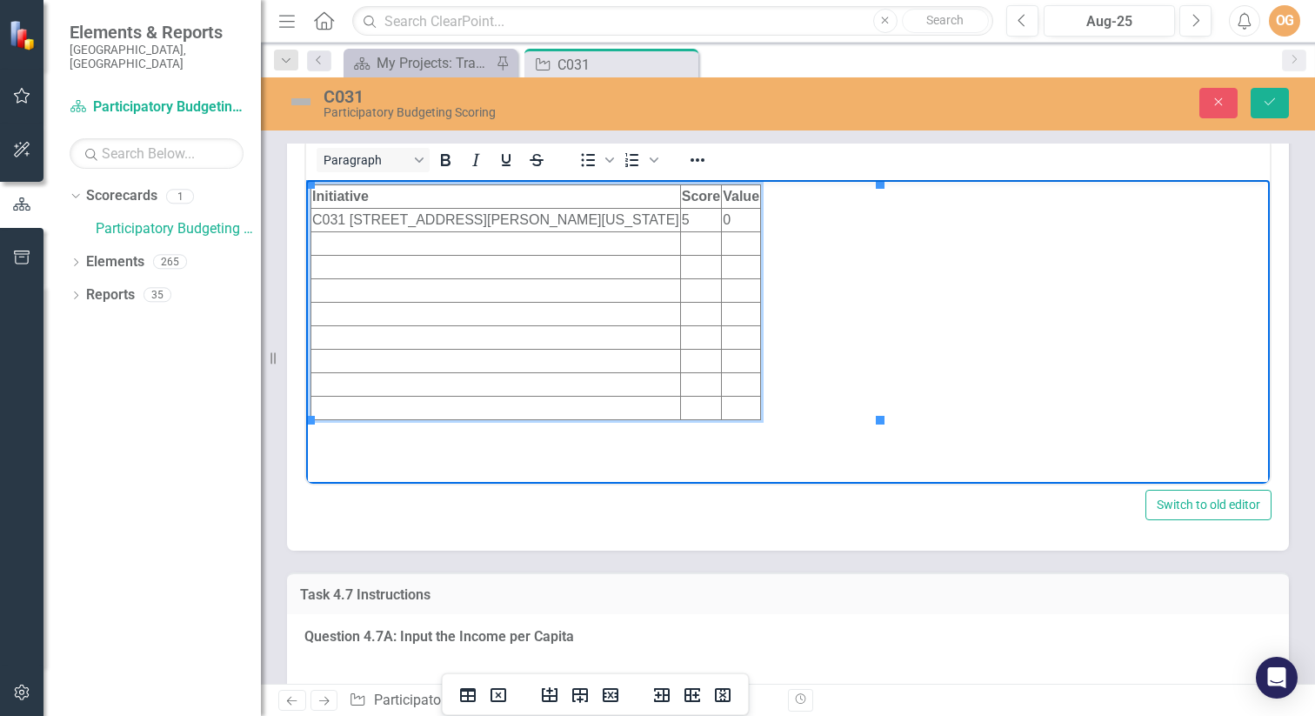
scroll to position [7755, 0]
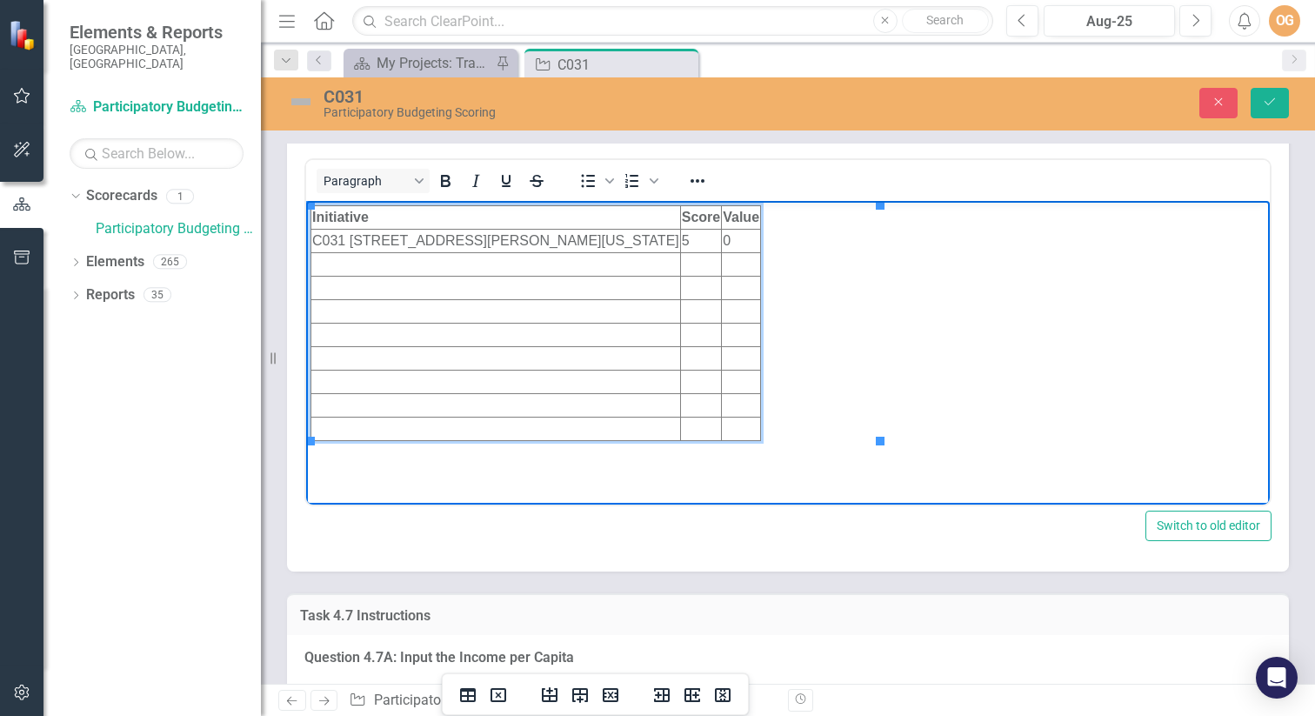
click at [761, 234] on td "0" at bounding box center [741, 240] width 39 height 23
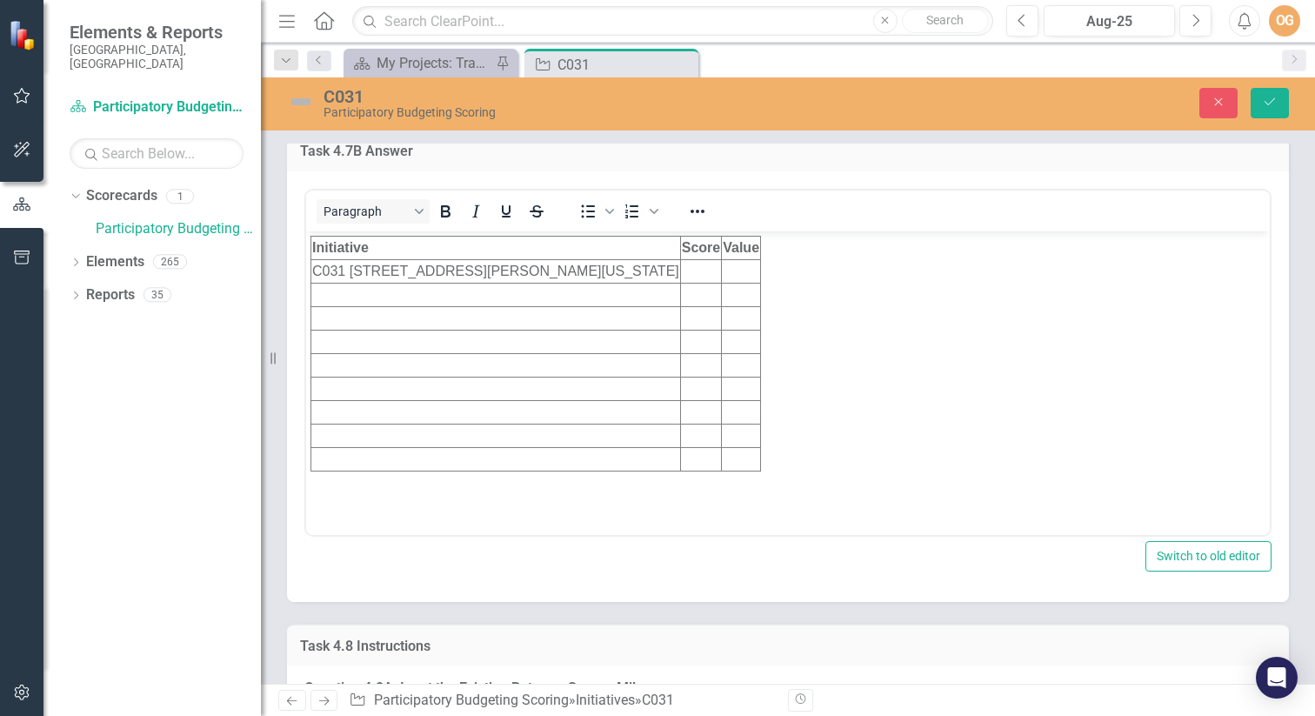
scroll to position [8845, 0]
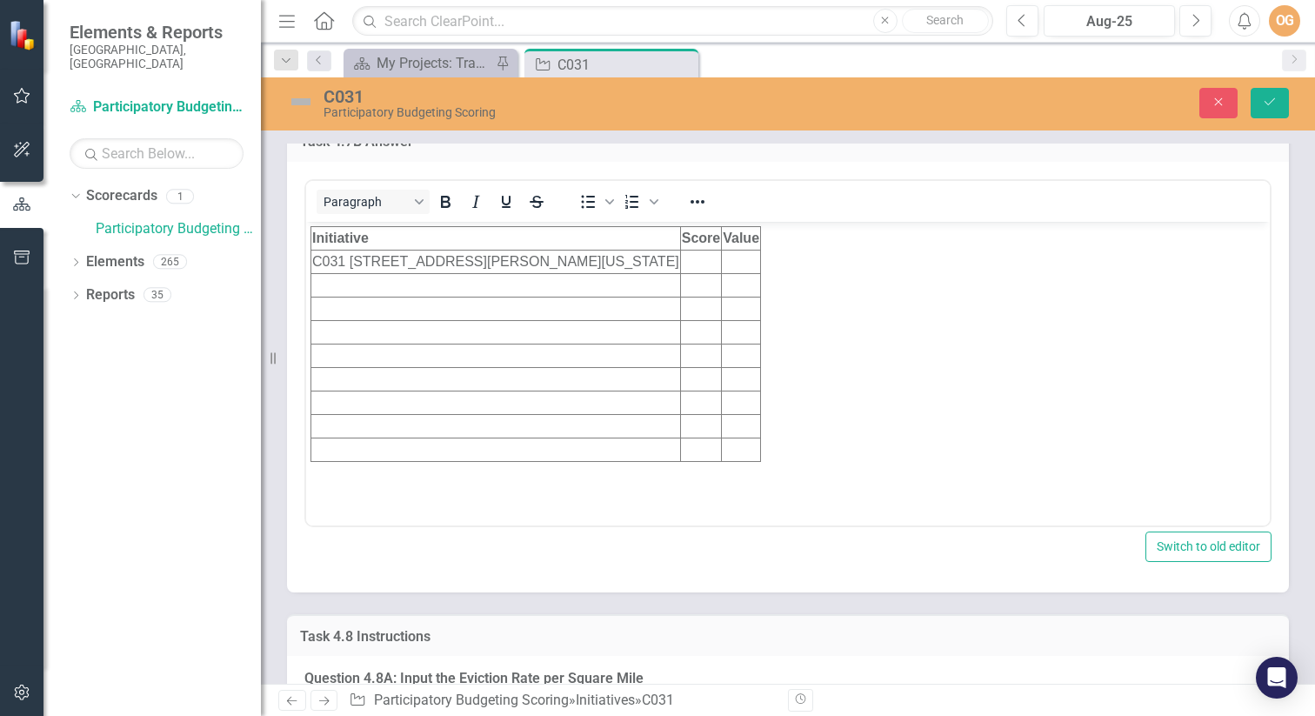
click at [761, 260] on td "Rich Text Area. Press ALT-0 for help." at bounding box center [741, 261] width 39 height 23
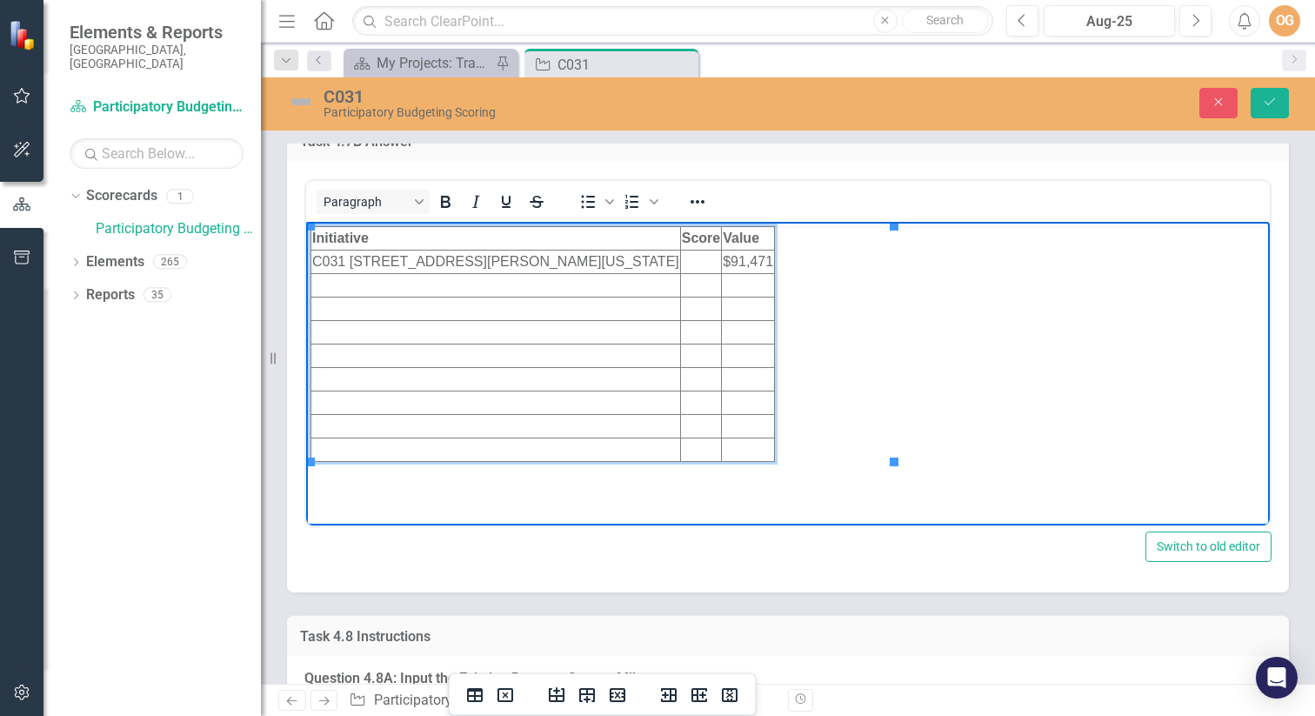
click at [721, 260] on td "Rich Text Area. Press ALT-0 for help." at bounding box center [700, 261] width 41 height 23
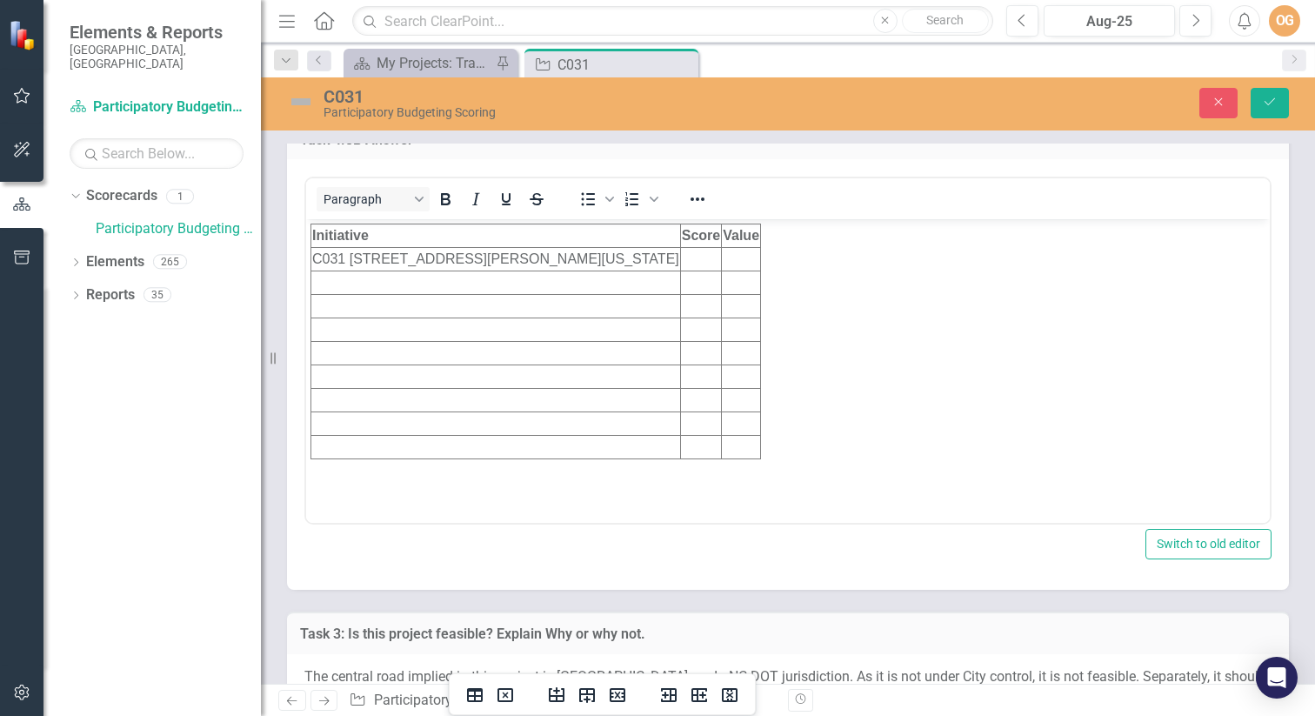
scroll to position [9983, 0]
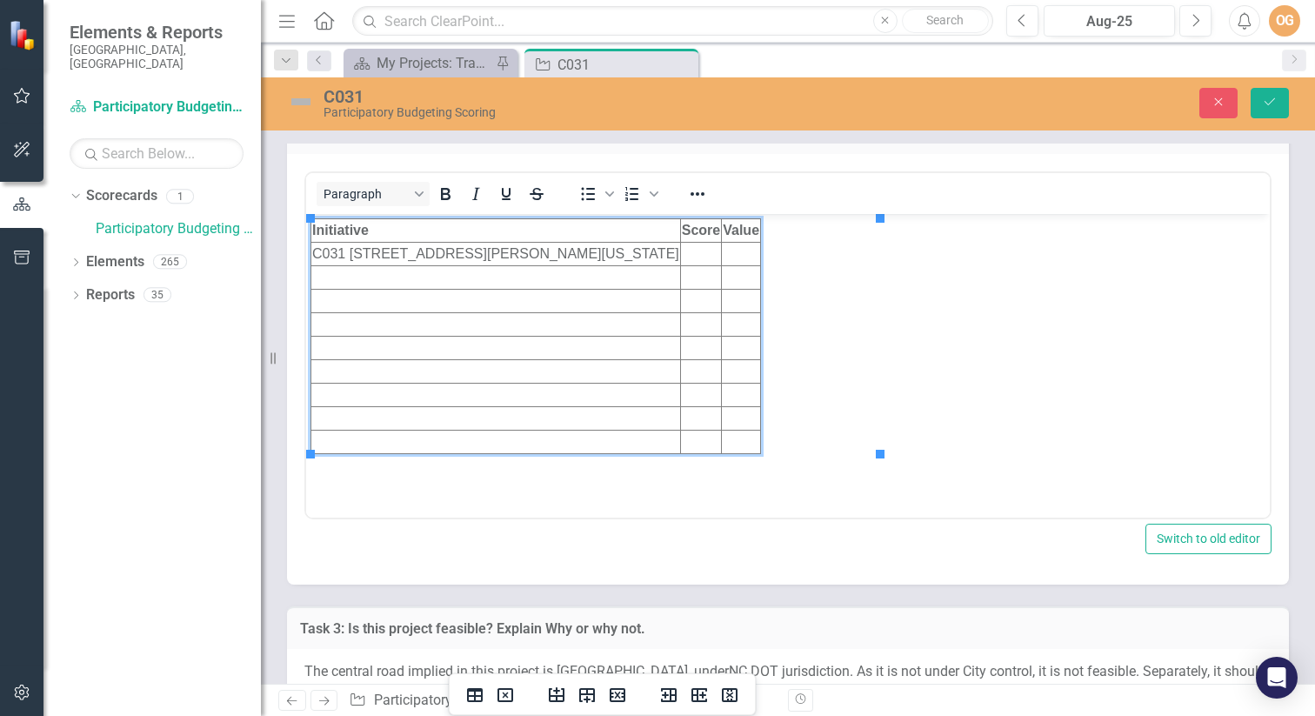
click at [761, 253] on td "Rich Text Area. Press ALT-0 for help." at bounding box center [741, 254] width 39 height 23
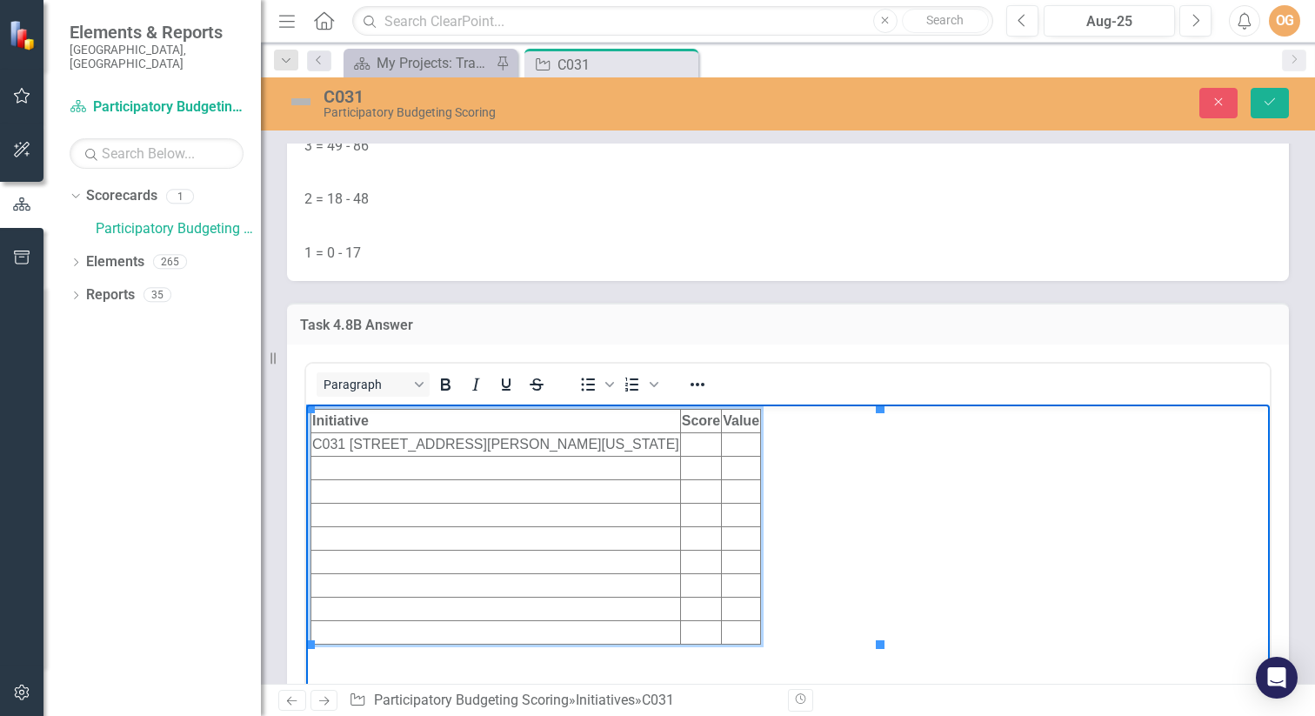
scroll to position [9945, 0]
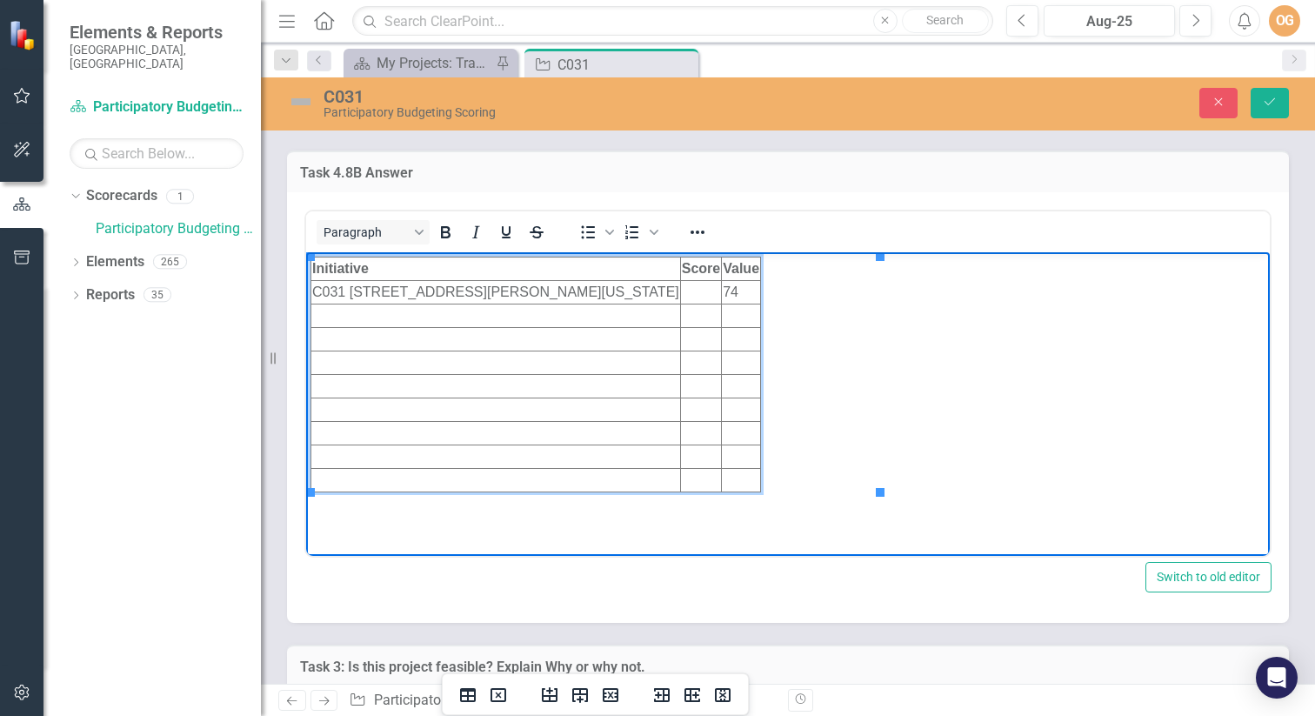
click at [721, 290] on td "Rich Text Area. Press ALT-0 for help." at bounding box center [700, 292] width 41 height 23
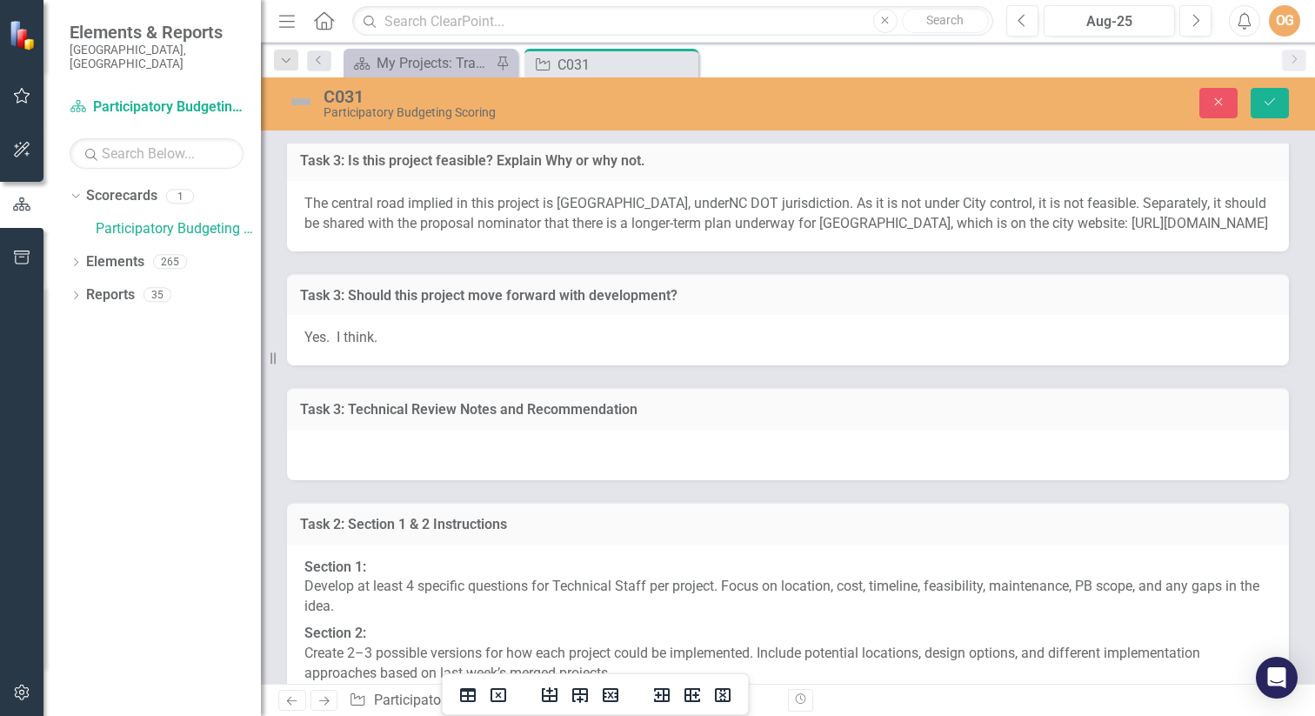
scroll to position [10442, 0]
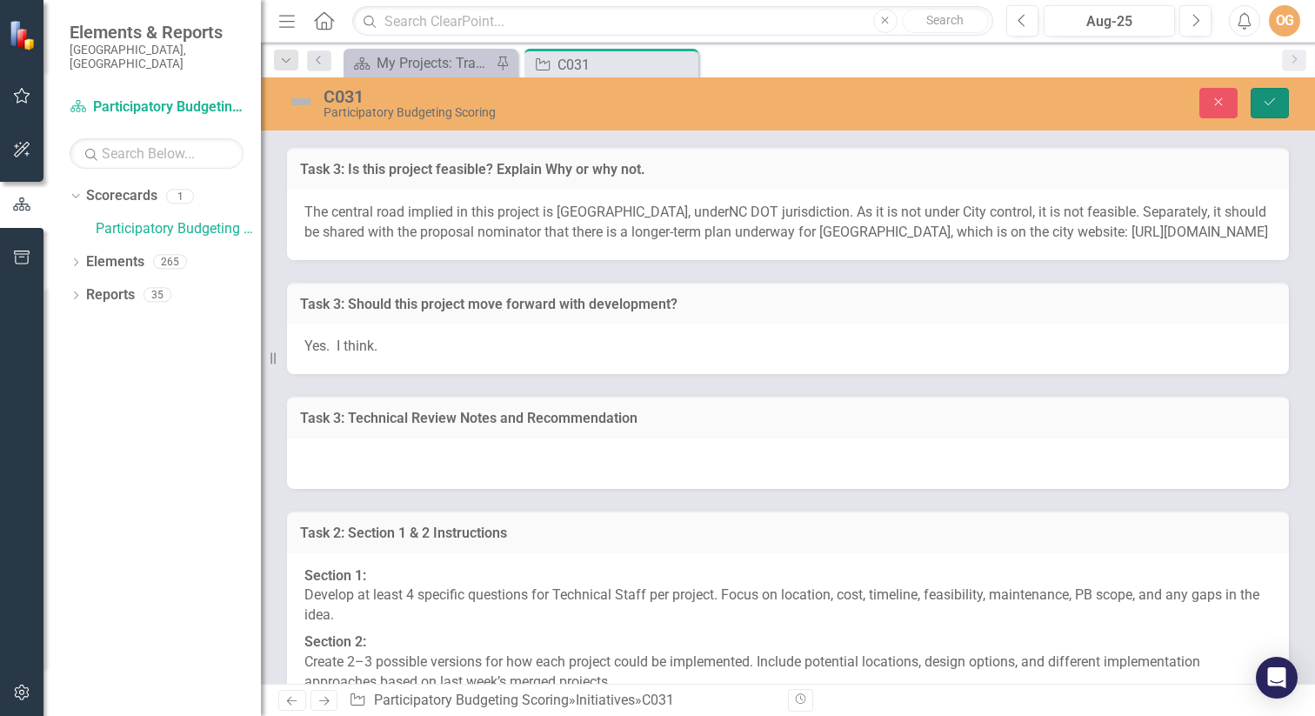
click at [1263, 105] on icon "Save" at bounding box center [1270, 102] width 16 height 12
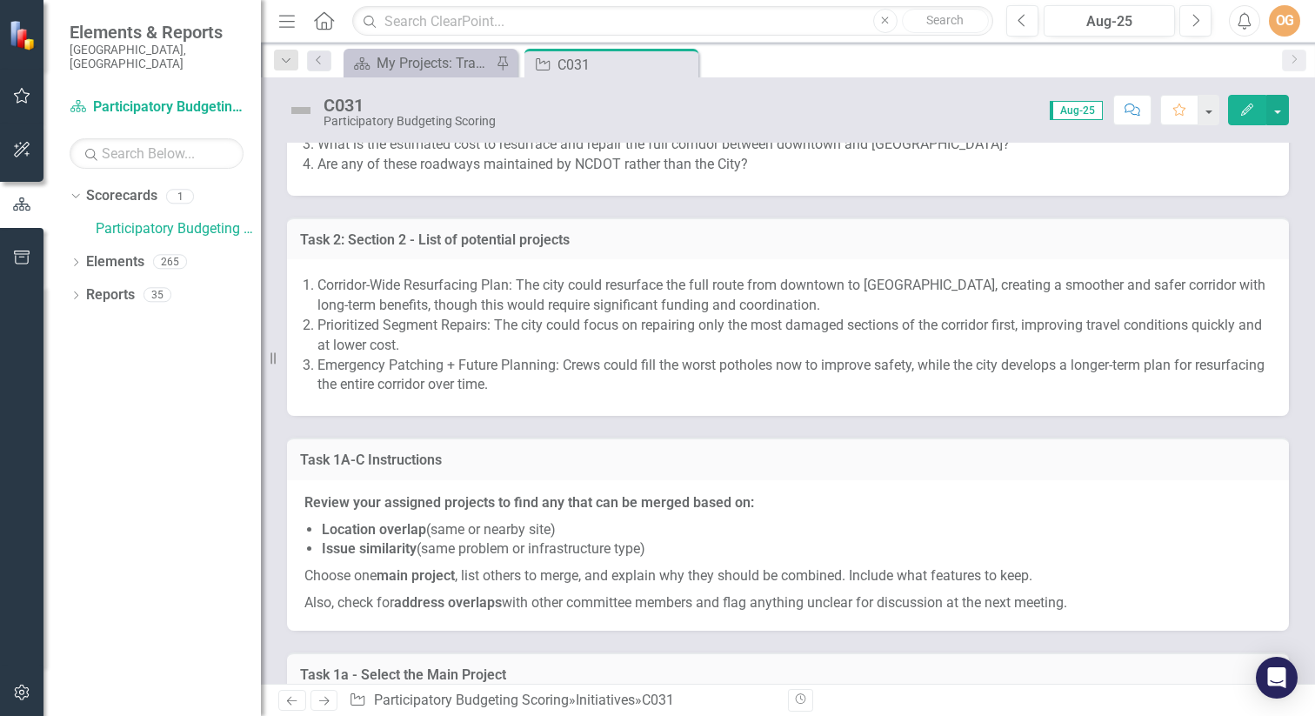
scroll to position [10589, 0]
click at [678, 64] on icon "Close" at bounding box center [681, 64] width 17 height 14
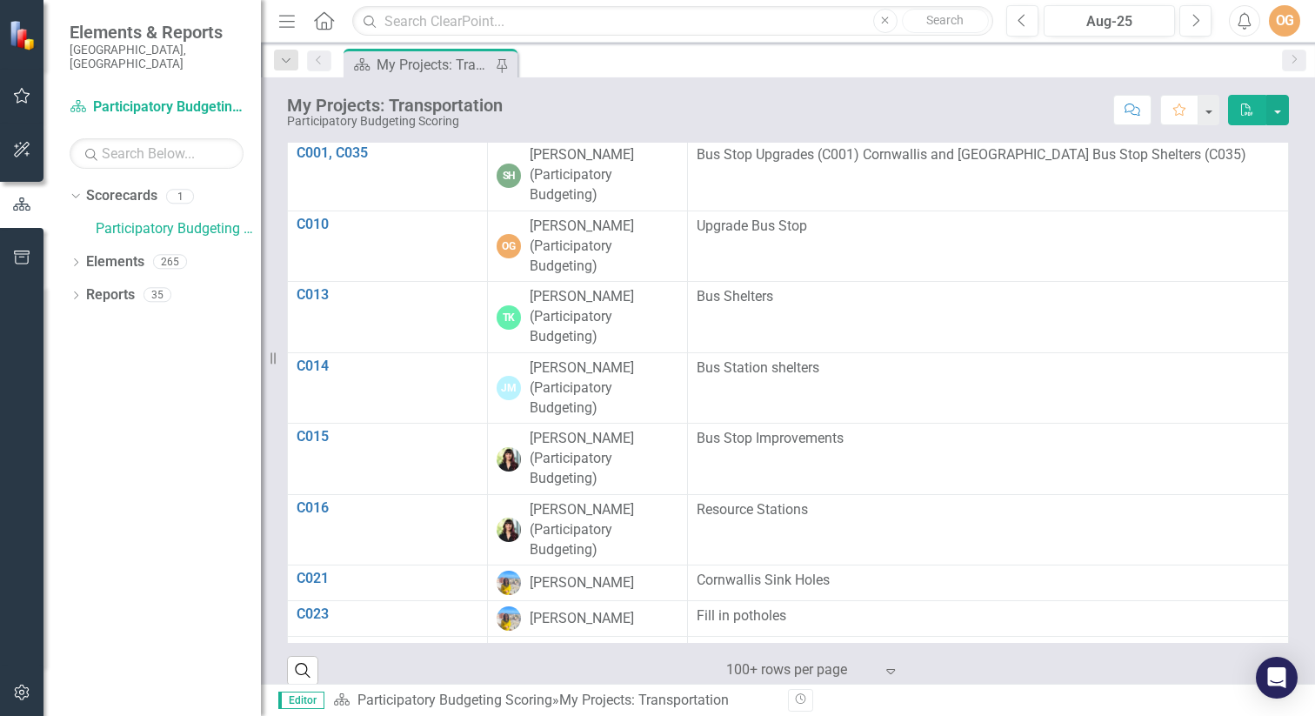
scroll to position [962, 0]
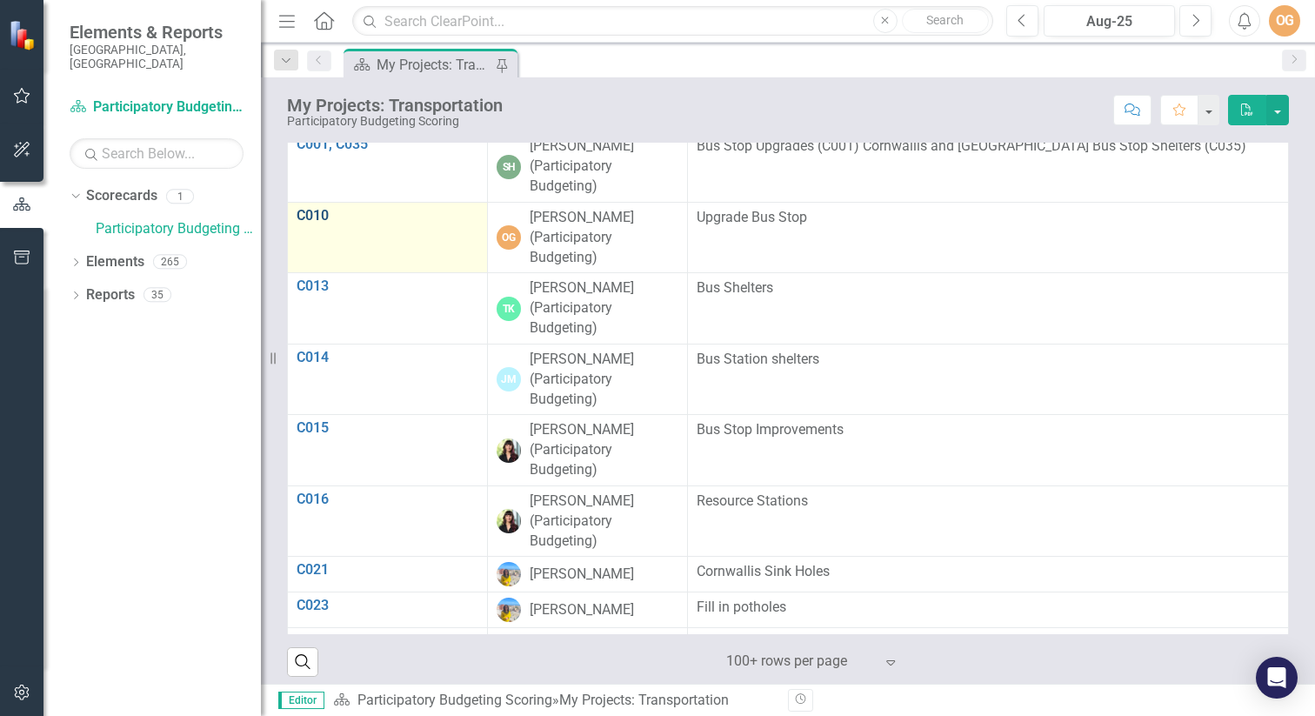
click at [316, 211] on link "C010" at bounding box center [388, 216] width 182 height 16
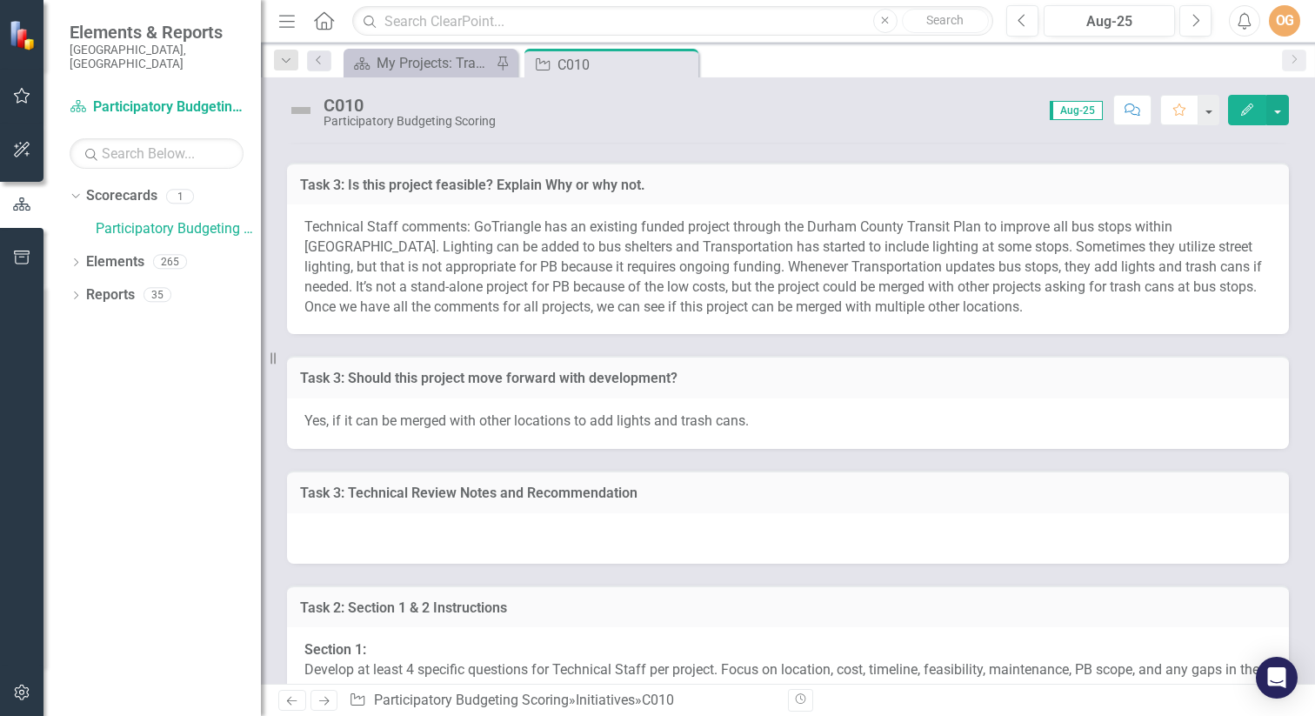
scroll to position [9872, 0]
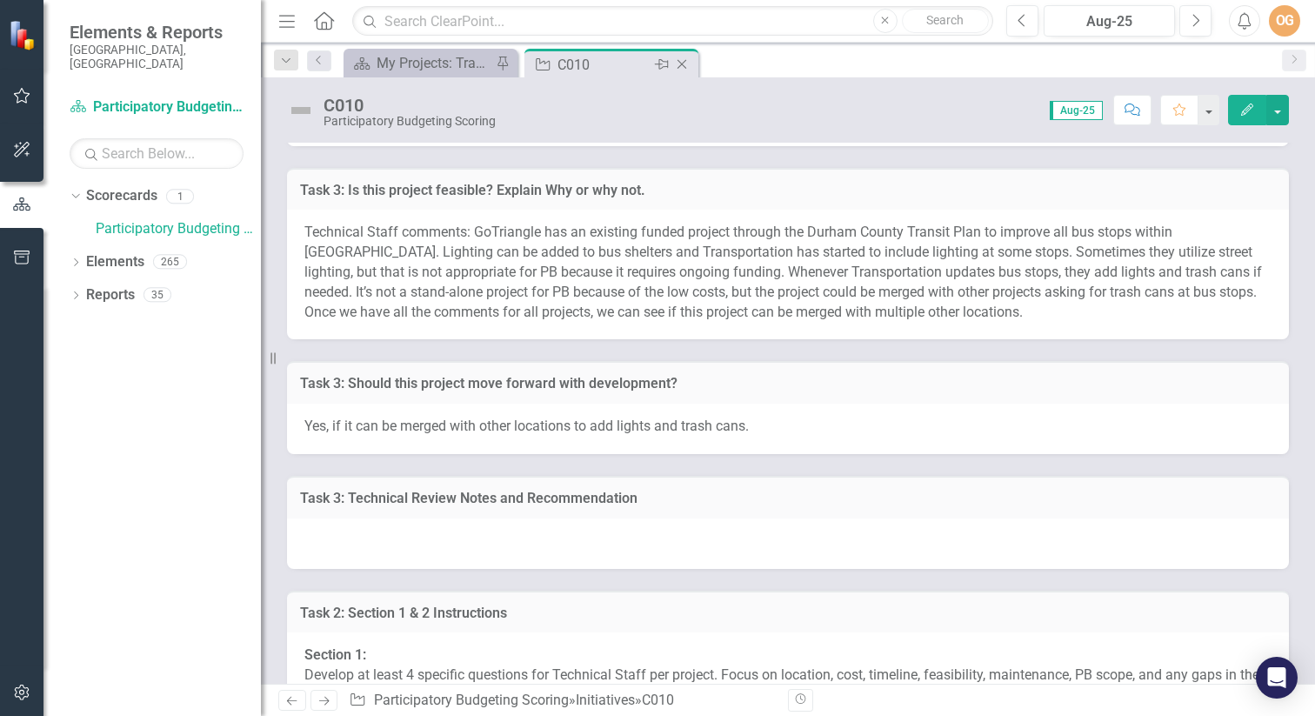
click at [680, 64] on icon "Close" at bounding box center [681, 64] width 17 height 14
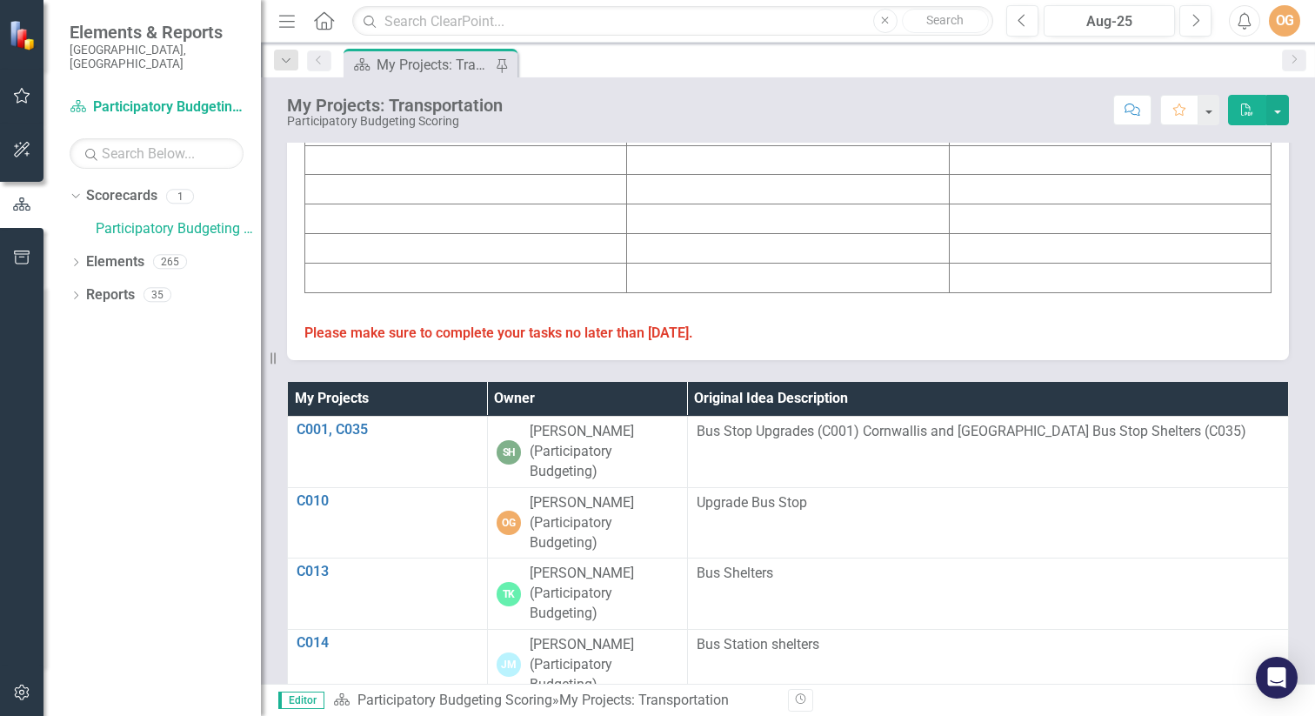
scroll to position [709, 0]
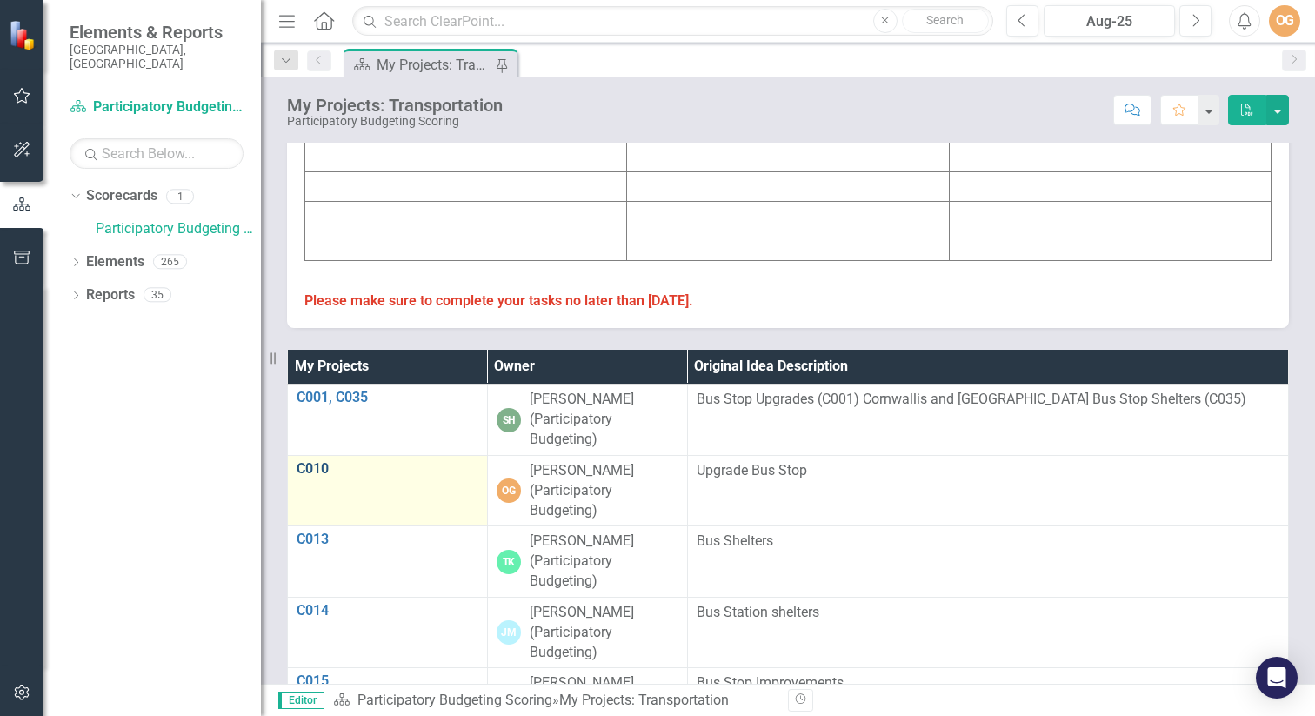
click at [311, 465] on link "C010" at bounding box center [388, 469] width 182 height 16
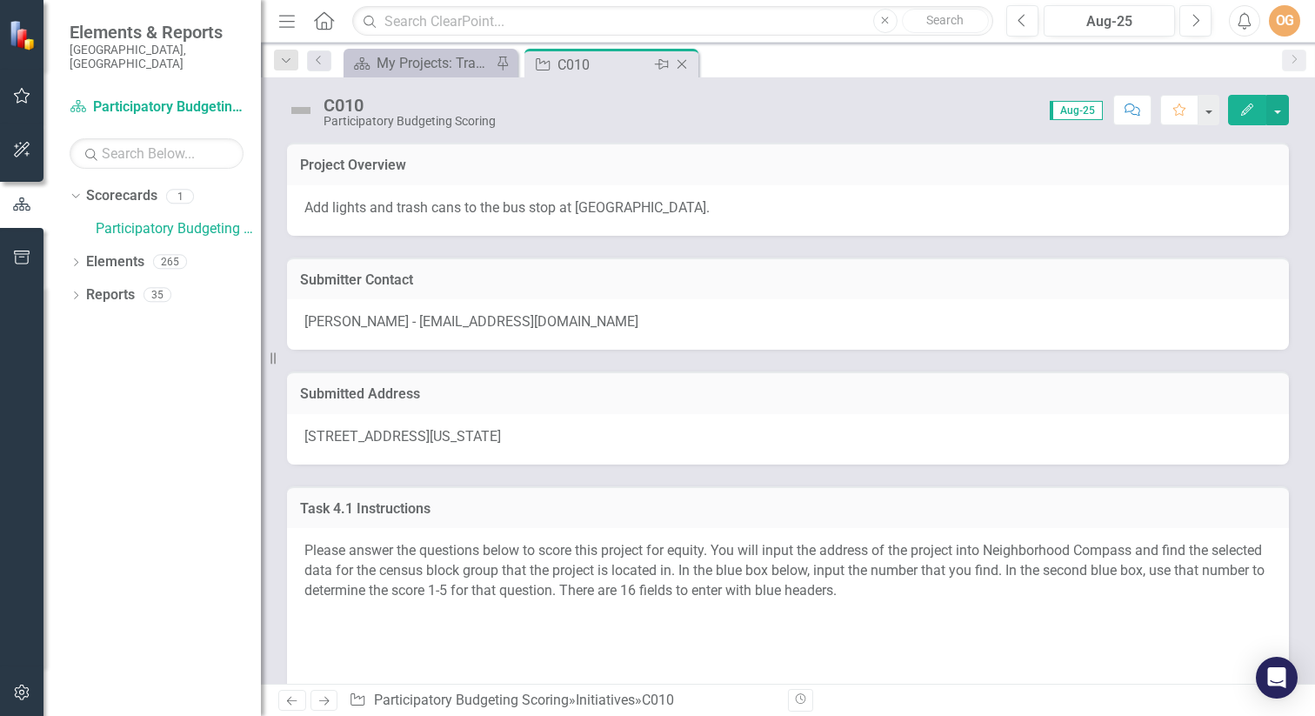
click at [659, 60] on icon at bounding box center [662, 64] width 14 height 10
click at [425, 62] on div "My Projects: Transportation" at bounding box center [434, 63] width 115 height 22
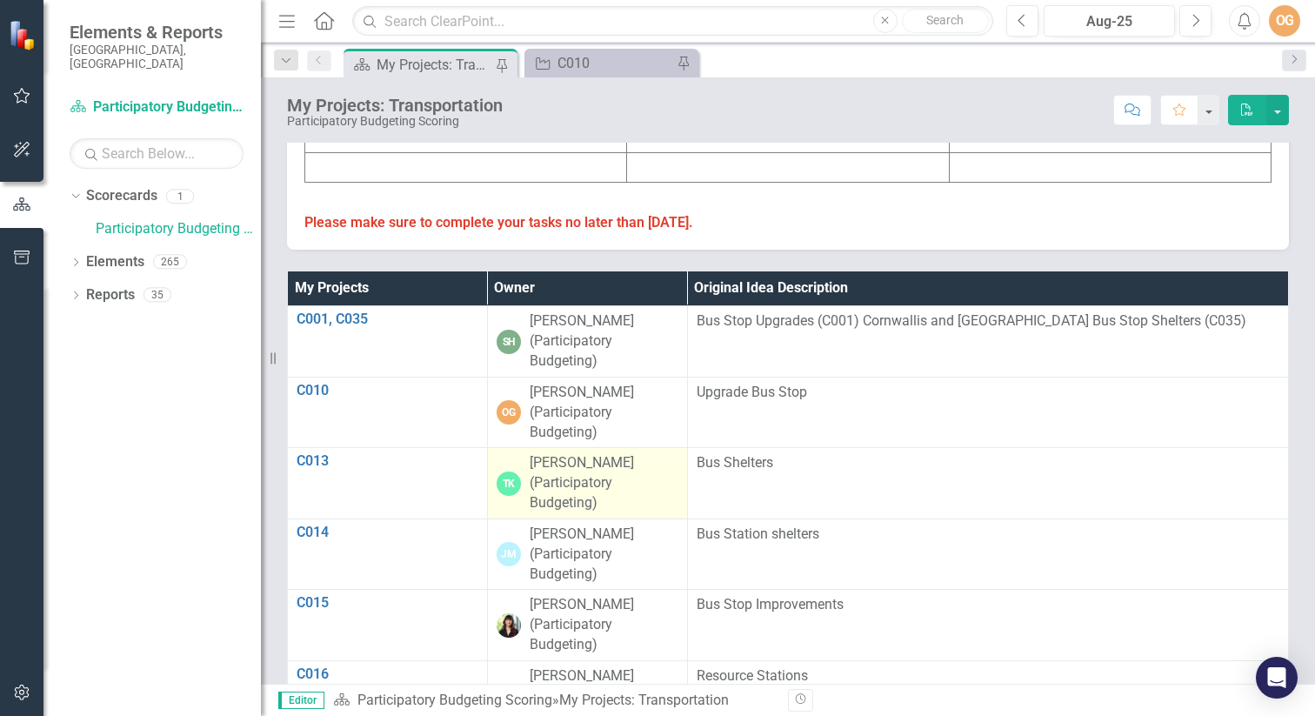
scroll to position [972, 0]
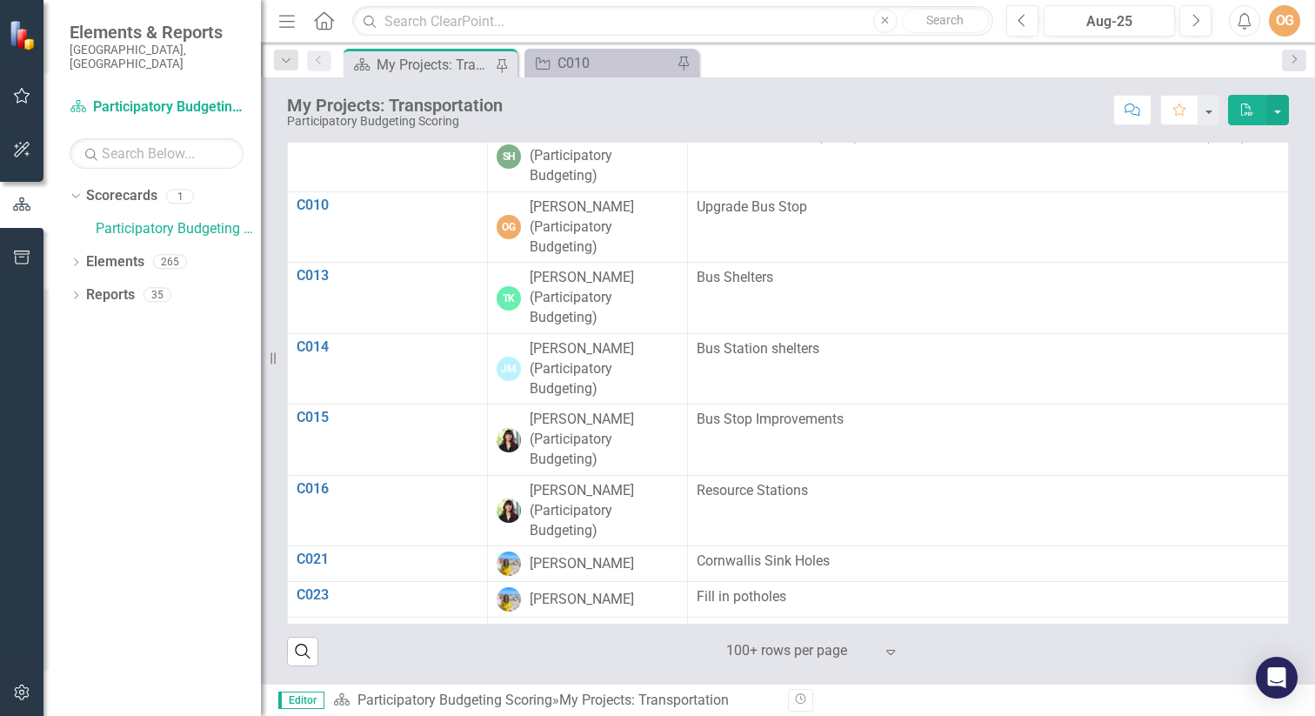
click at [817, 653] on div at bounding box center [800, 650] width 148 height 23
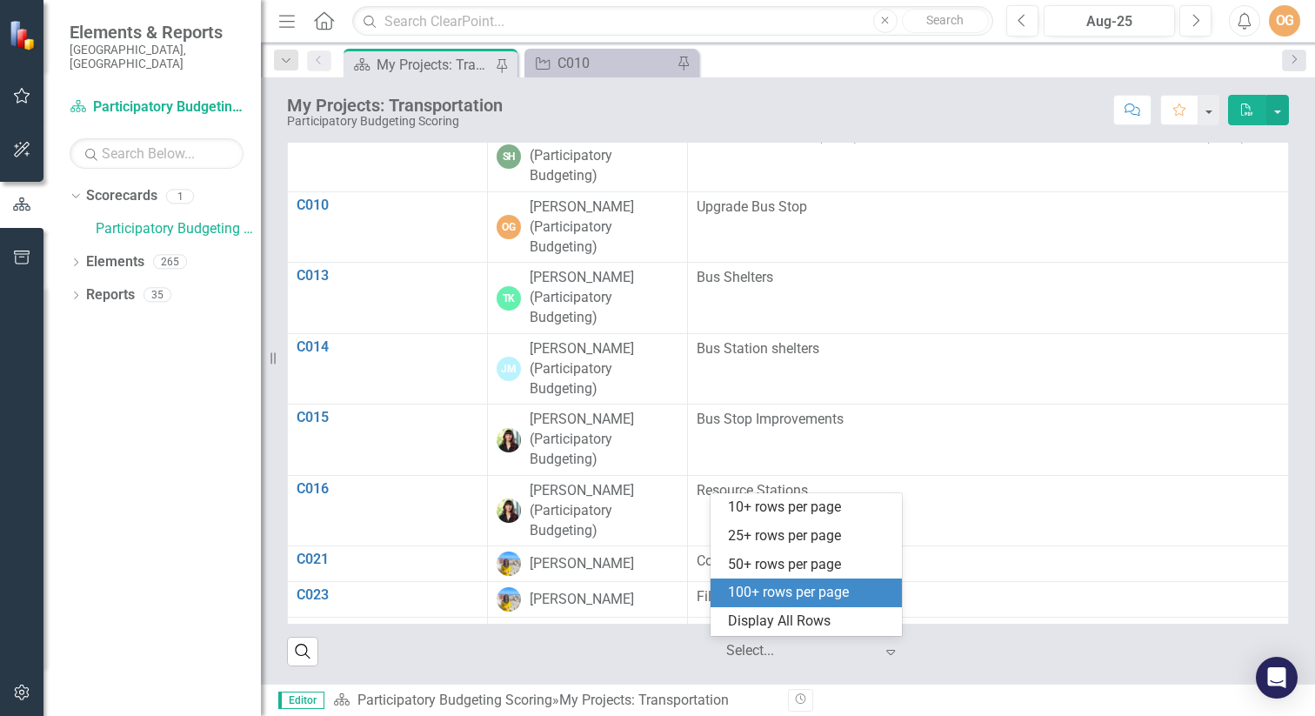
click at [805, 583] on div "100+ rows per page" at bounding box center [809, 593] width 163 height 20
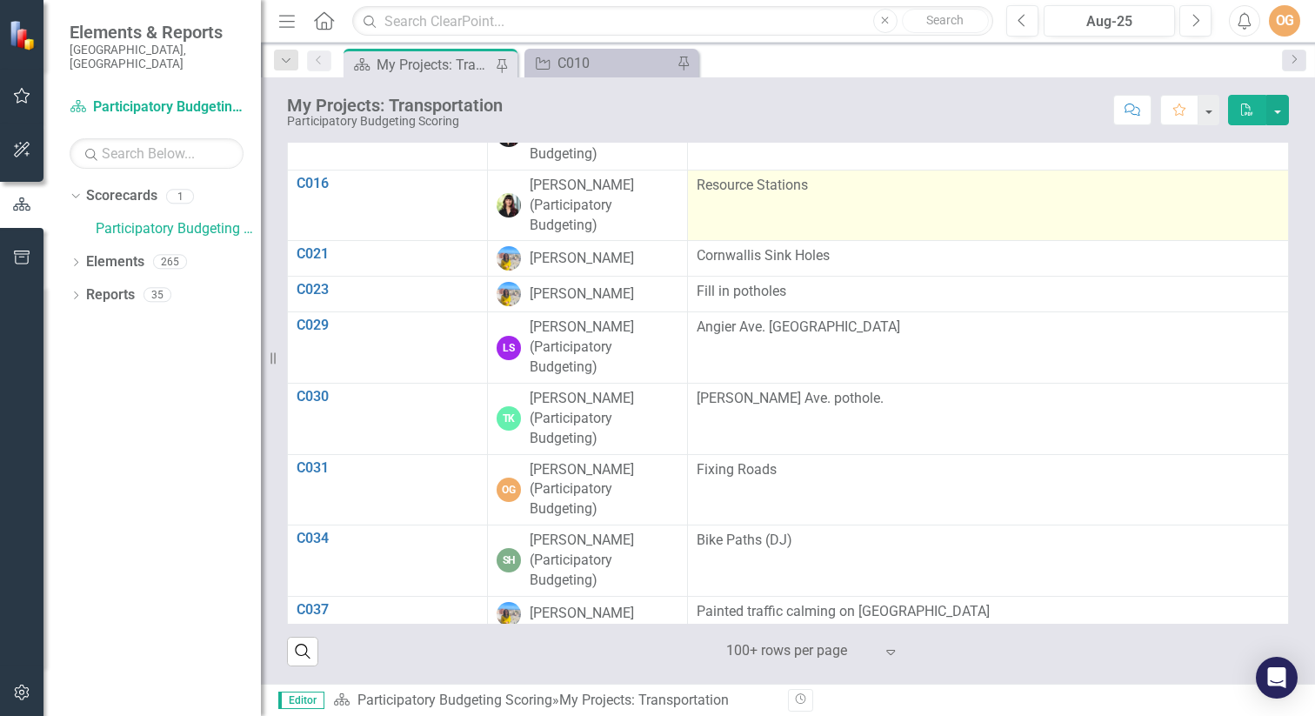
scroll to position [314, 0]
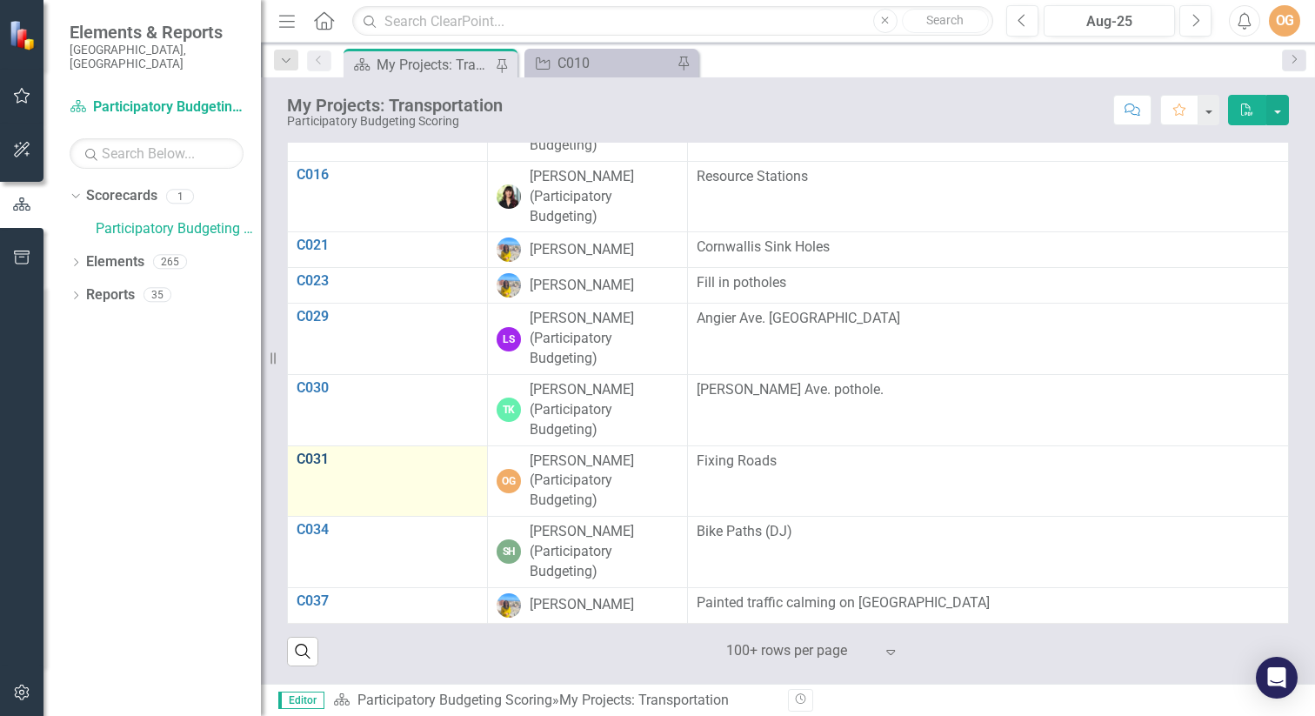
click at [315, 458] on link "C031" at bounding box center [388, 459] width 182 height 16
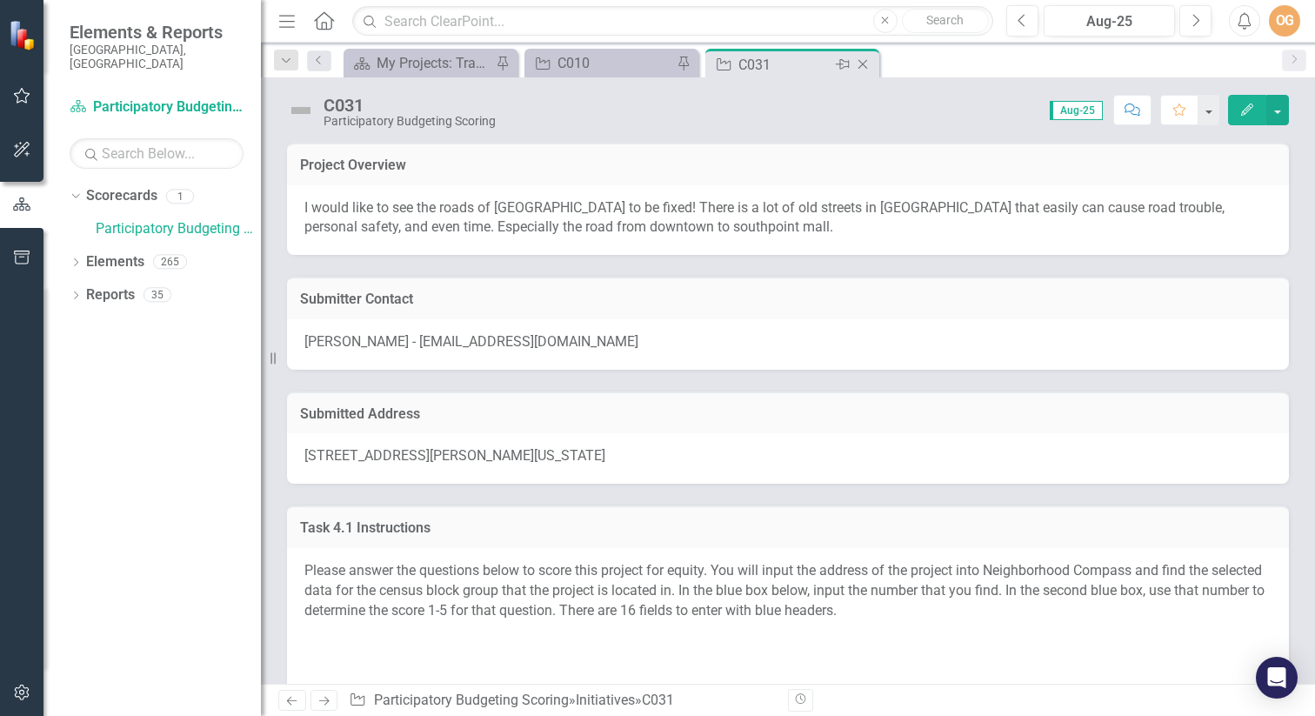
click at [845, 63] on icon "Pin" at bounding box center [843, 64] width 14 height 17
